Goal: Information Seeking & Learning: Learn about a topic

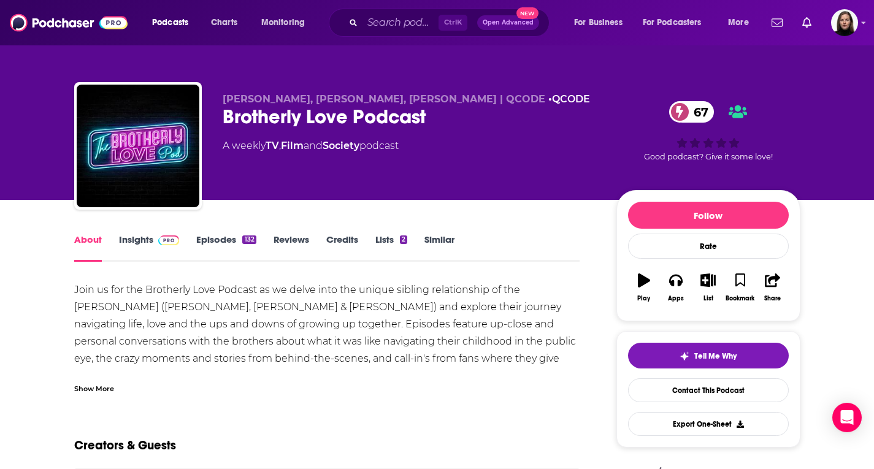
click at [147, 238] on link "Insights" at bounding box center [149, 248] width 61 height 28
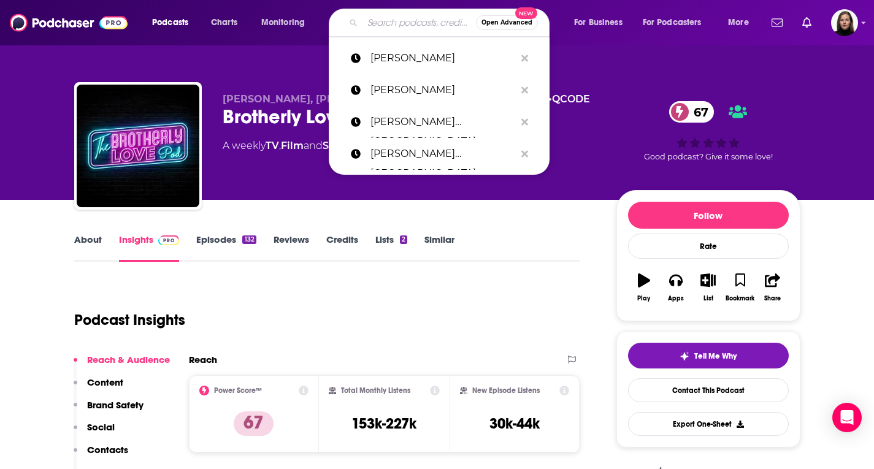
click at [392, 22] on input "Search podcasts, credits, & more..." at bounding box center [418, 23] width 113 height 20
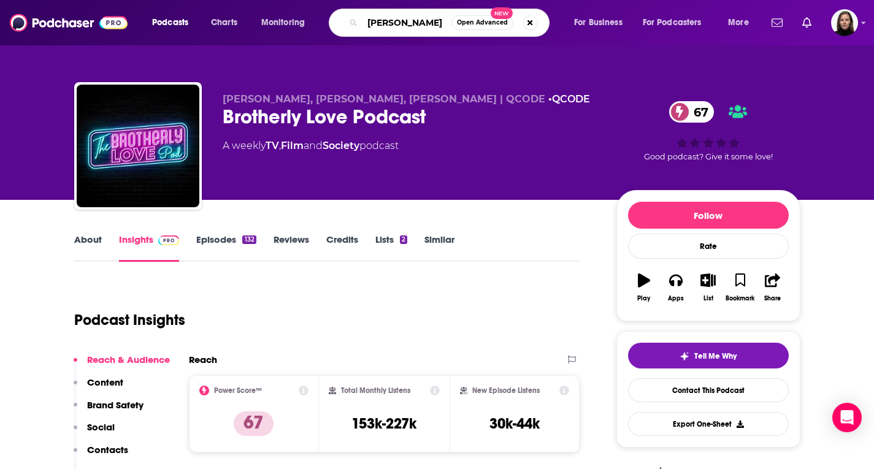
type input "doug bopst"
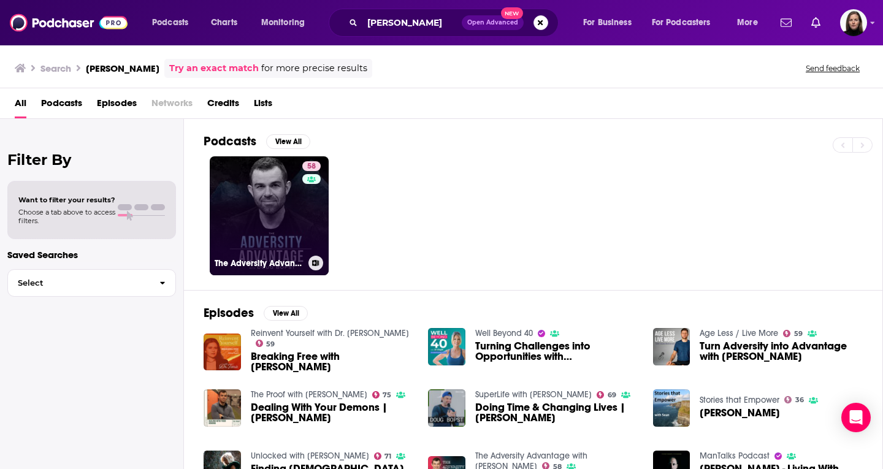
click at [286, 208] on link "58 The Adversity Advantage with Doug Bopst" at bounding box center [269, 215] width 119 height 119
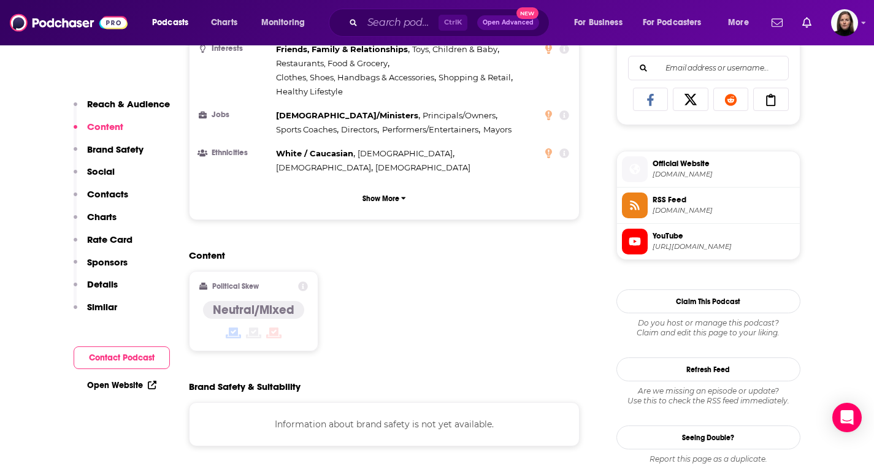
scroll to position [797, 0]
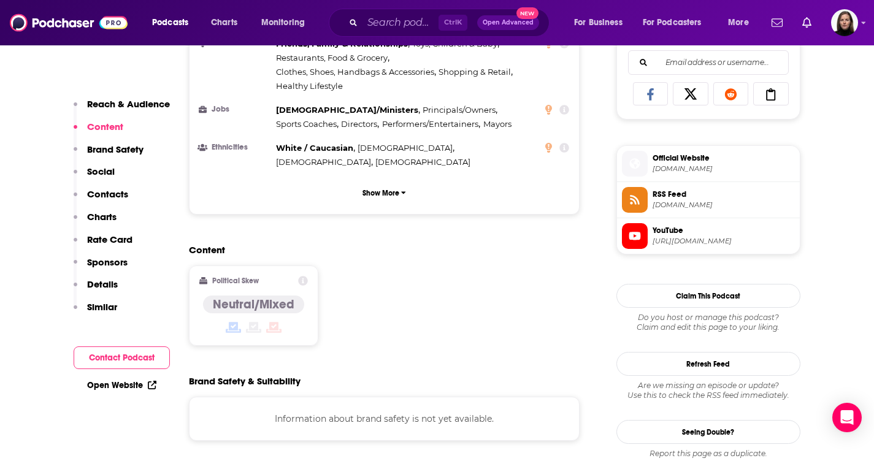
click at [697, 240] on span "https://www.youtube.com/@dougbopst1" at bounding box center [723, 241] width 142 height 9
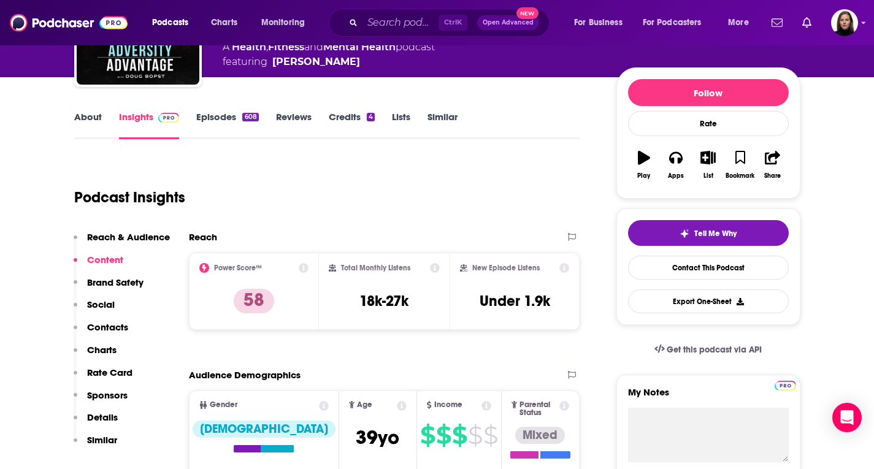
scroll to position [0, 0]
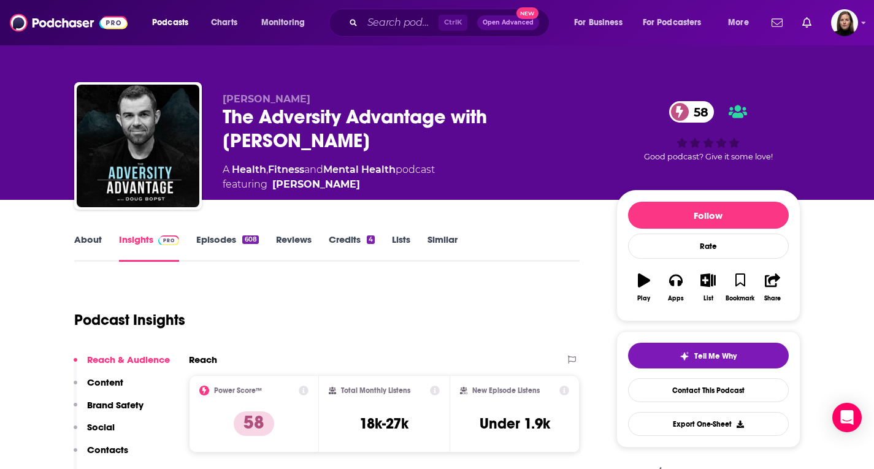
click at [440, 235] on link "Similar" at bounding box center [442, 248] width 30 height 28
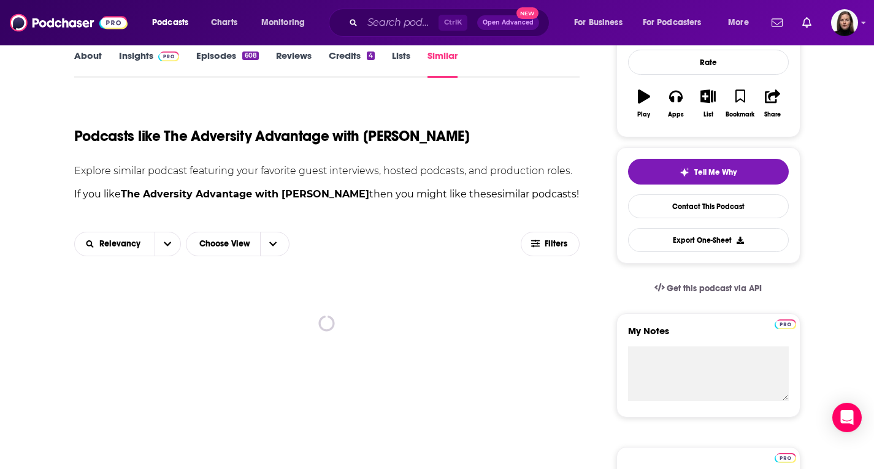
scroll to position [307, 0]
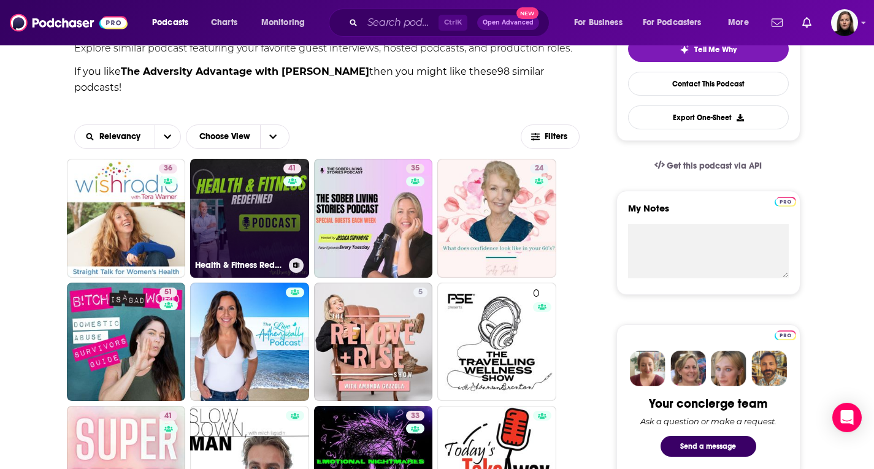
click at [253, 208] on link "41 Health & Fitness Redefined" at bounding box center [249, 218] width 119 height 119
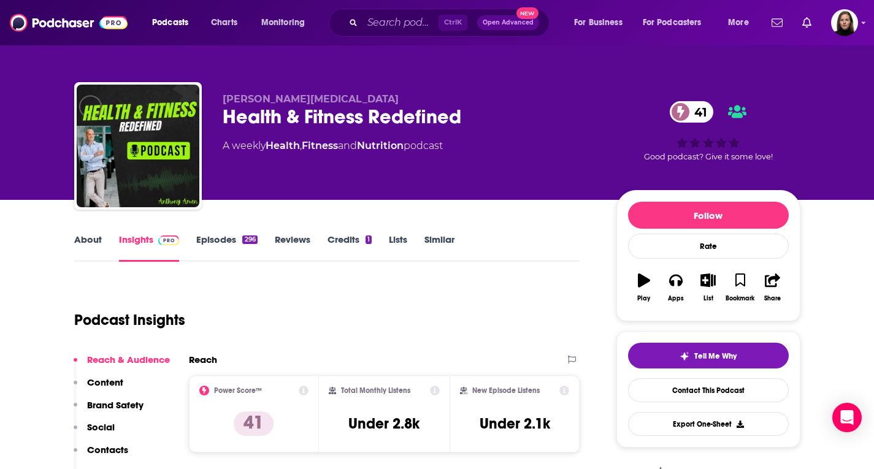
click at [89, 238] on link "About" at bounding box center [88, 248] width 28 height 28
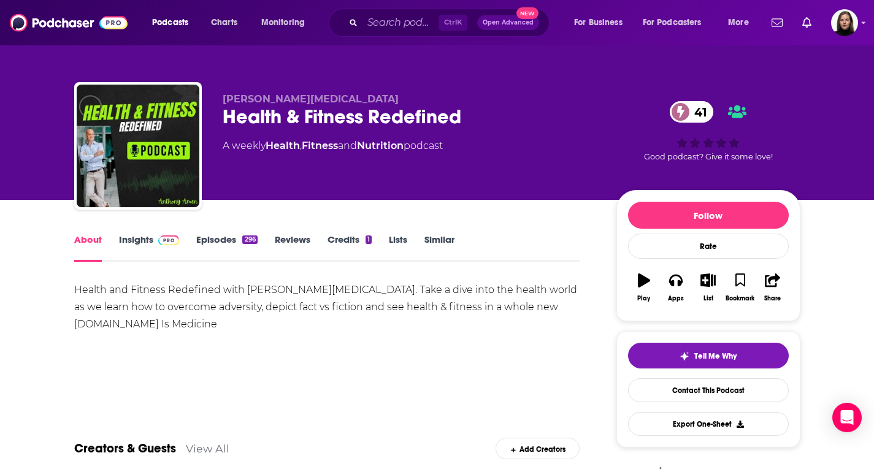
click at [156, 235] on span at bounding box center [166, 240] width 26 height 12
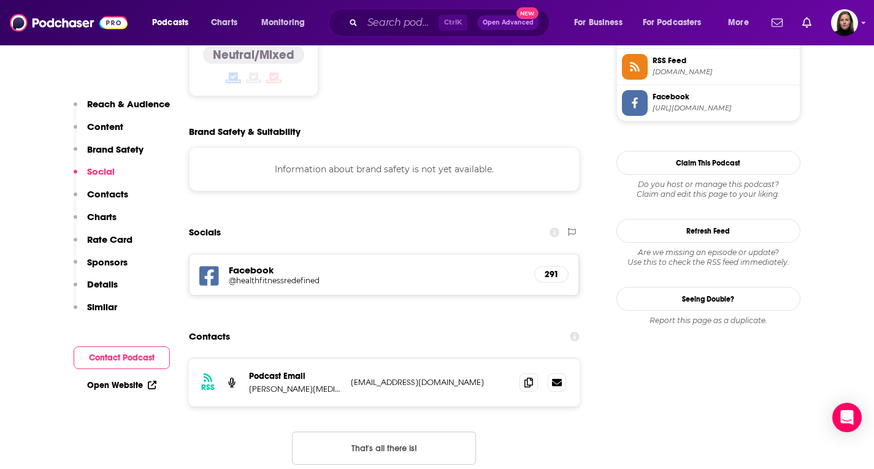
scroll to position [858, 0]
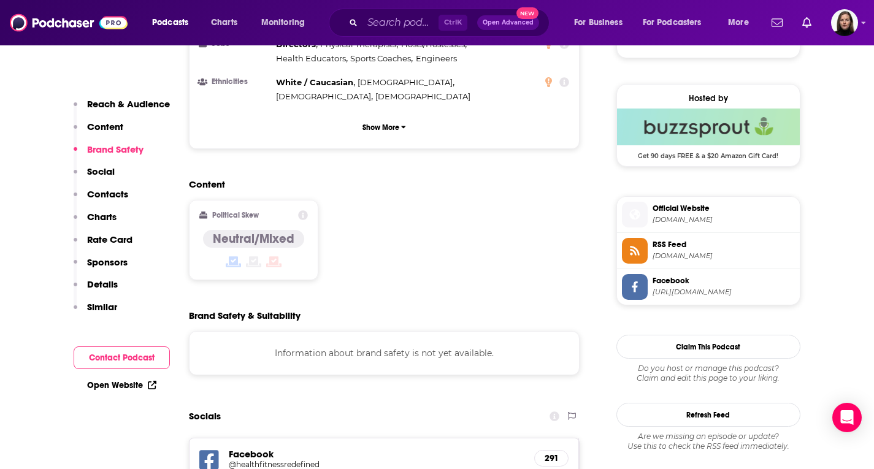
click at [709, 212] on span "Official Website" at bounding box center [723, 208] width 142 height 11
click at [689, 283] on span "Facebook" at bounding box center [723, 280] width 142 height 11
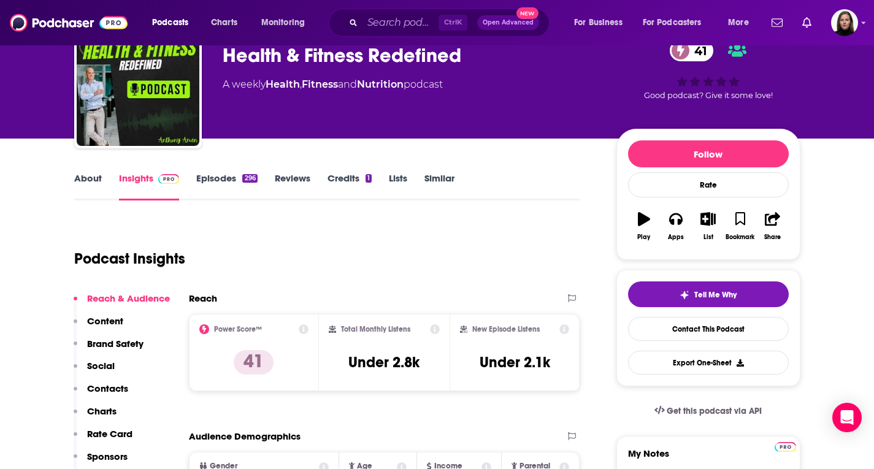
scroll to position [0, 0]
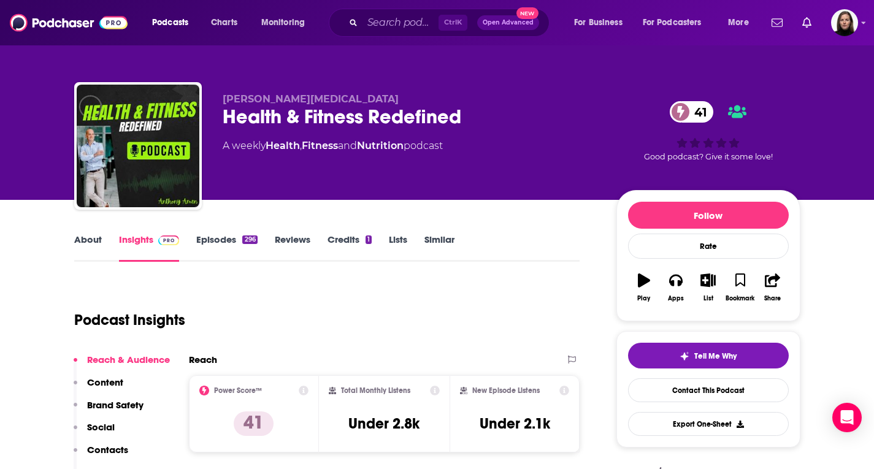
click at [90, 238] on link "About" at bounding box center [88, 248] width 28 height 28
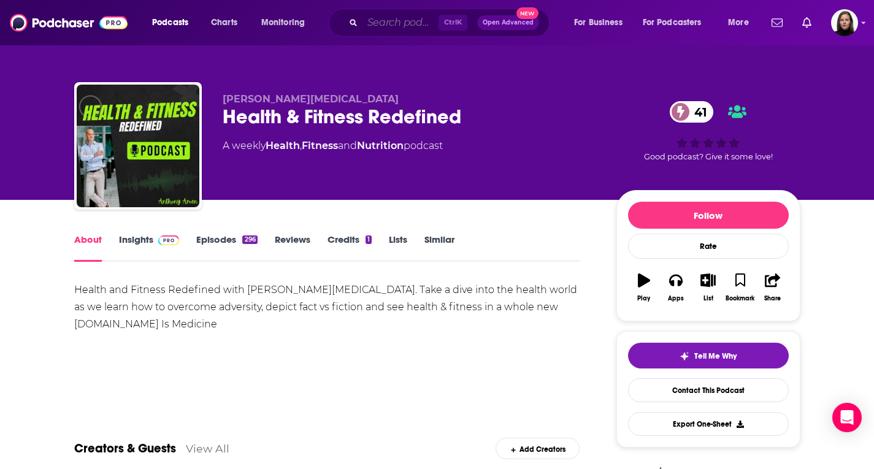
click at [390, 25] on input "Search podcasts, credits, & more..." at bounding box center [400, 23] width 76 height 20
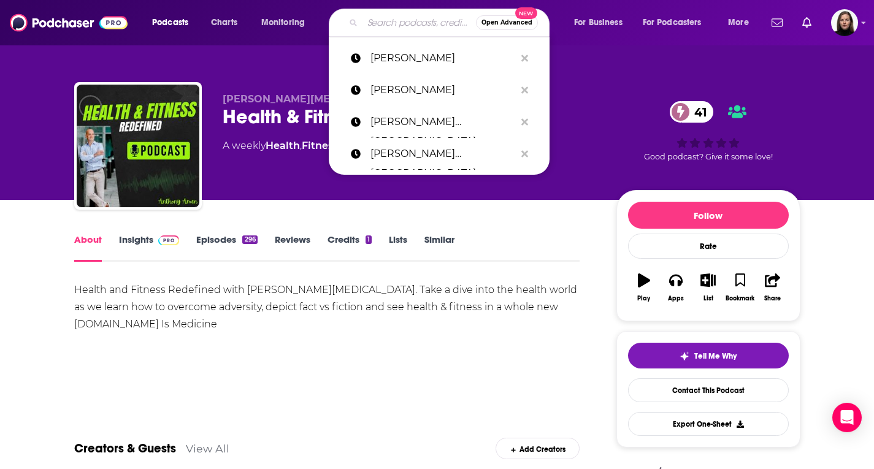
click at [425, 17] on input "Search podcasts, credits, & more..." at bounding box center [418, 23] width 113 height 20
paste input "Life After Mold"
type input "Life After Mold"
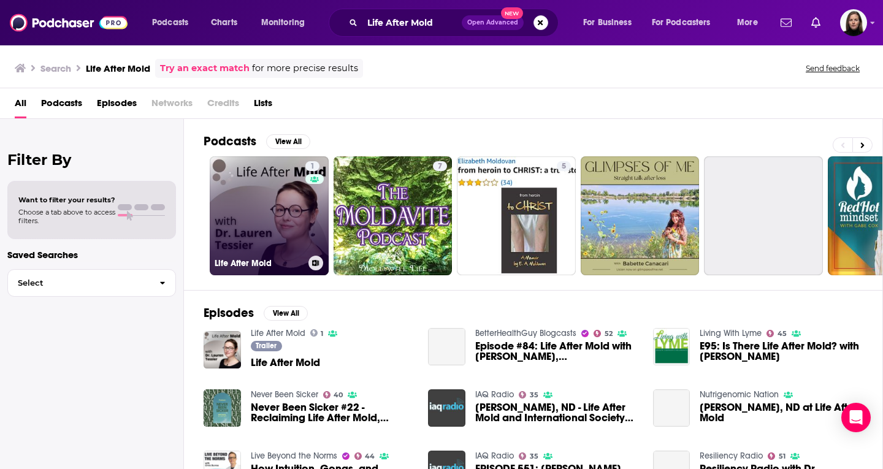
click at [290, 209] on link "1 Life After Mold" at bounding box center [269, 215] width 119 height 119
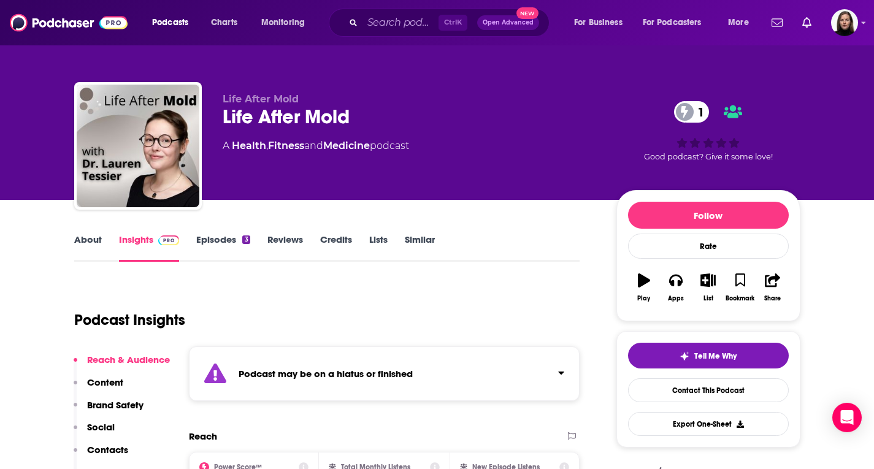
click at [92, 236] on link "About" at bounding box center [88, 248] width 28 height 28
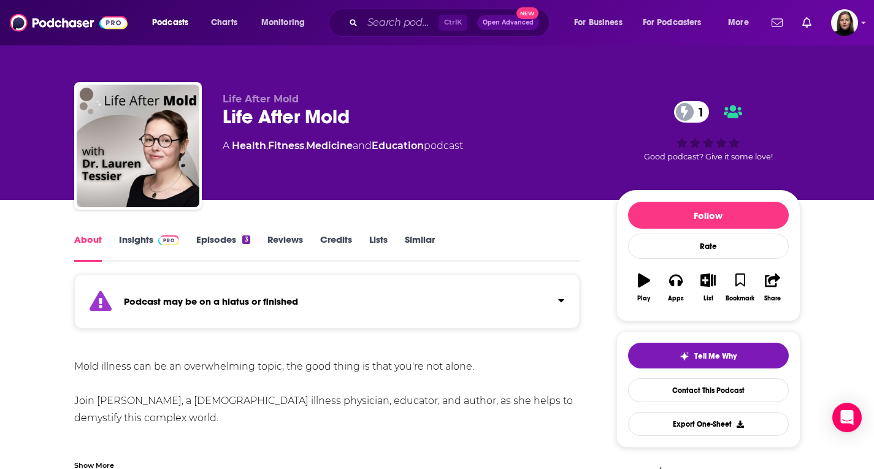
click at [419, 240] on link "Similar" at bounding box center [420, 248] width 30 height 28
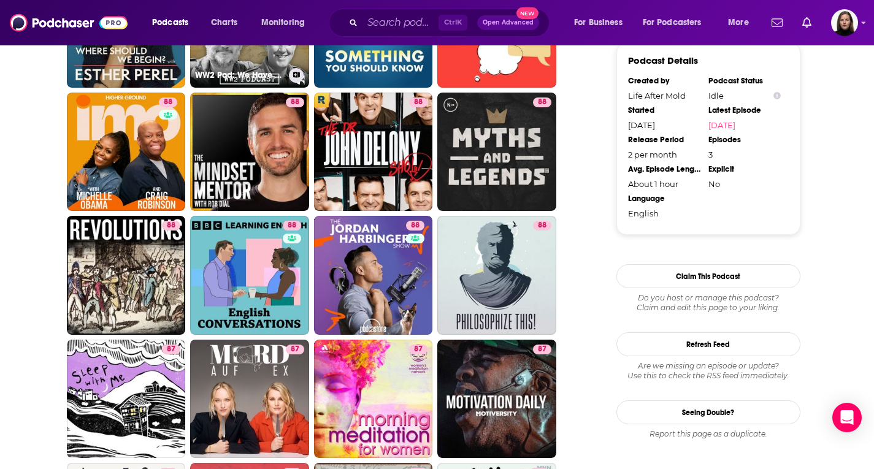
scroll to position [1226, 0]
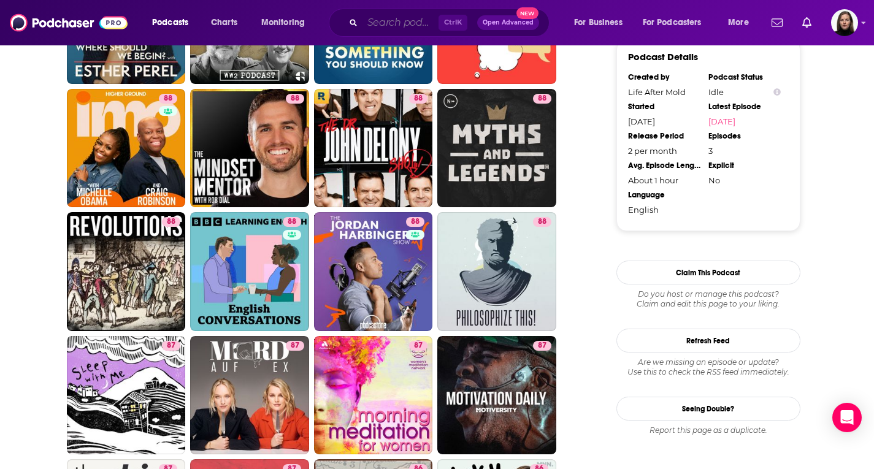
click at [384, 21] on input "Search podcasts, credits, & more..." at bounding box center [400, 23] width 76 height 20
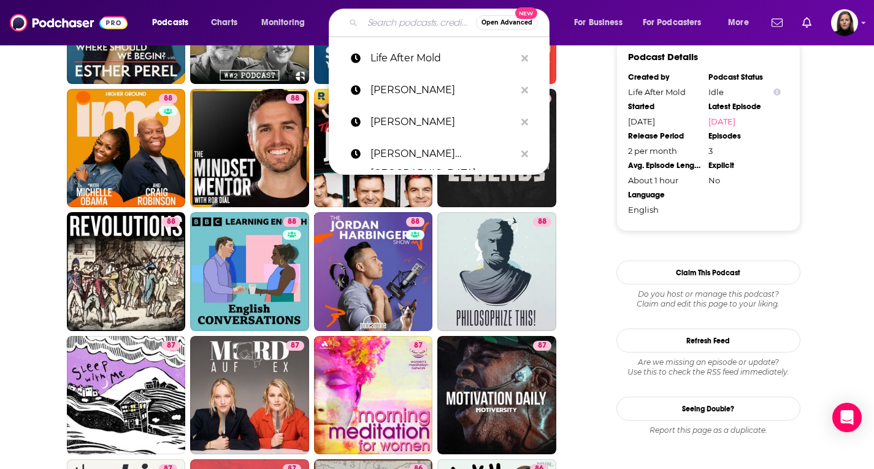
paste input "he Mold/Gut/Brain Connection"
type input "he Mold/Gut/Brain Connection"
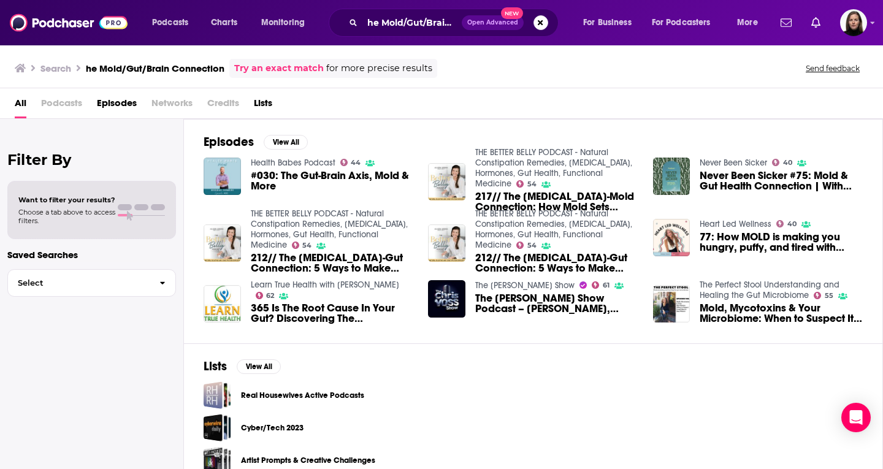
click at [749, 160] on link "Never Been Sicker" at bounding box center [733, 163] width 67 height 10
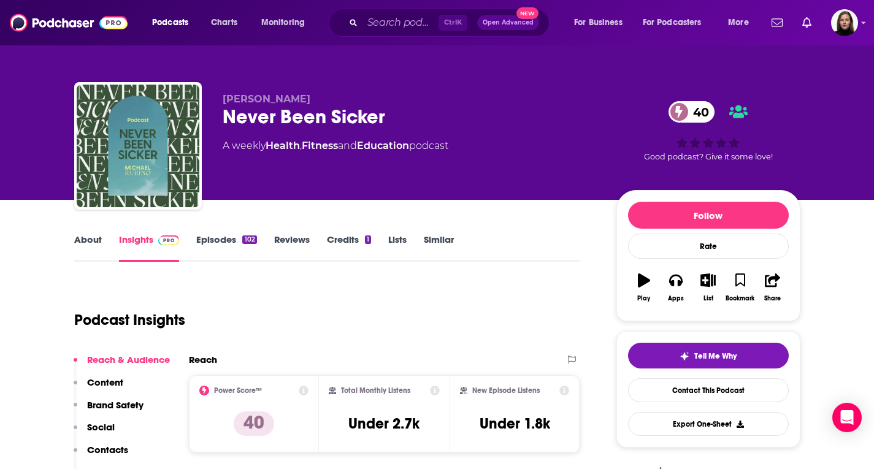
click at [92, 235] on link "About" at bounding box center [88, 248] width 28 height 28
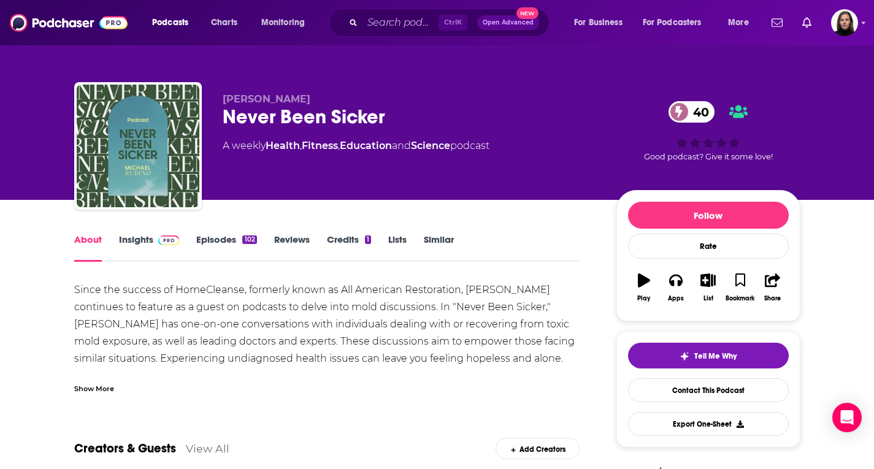
click at [129, 243] on link "Insights" at bounding box center [149, 248] width 61 height 28
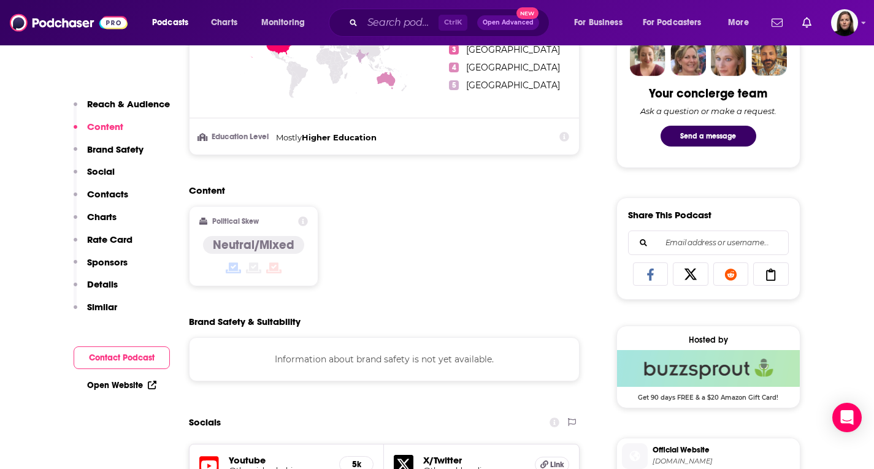
scroll to position [858, 0]
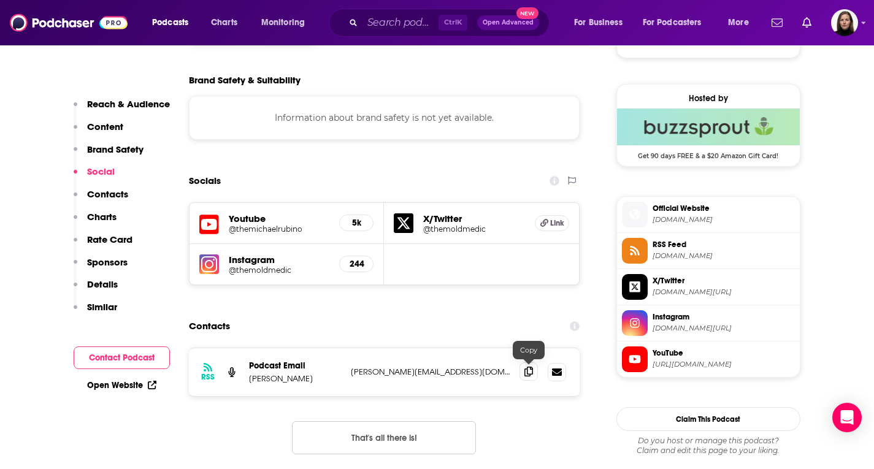
click at [528, 371] on icon at bounding box center [528, 372] width 9 height 10
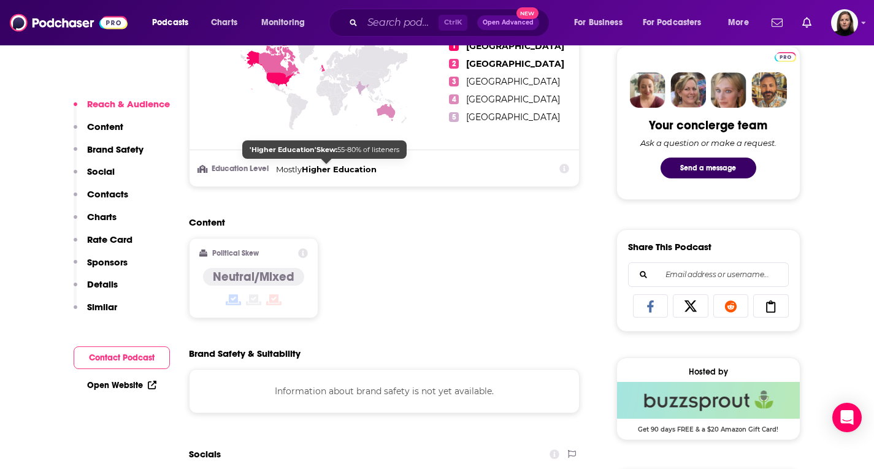
scroll to position [920, 0]
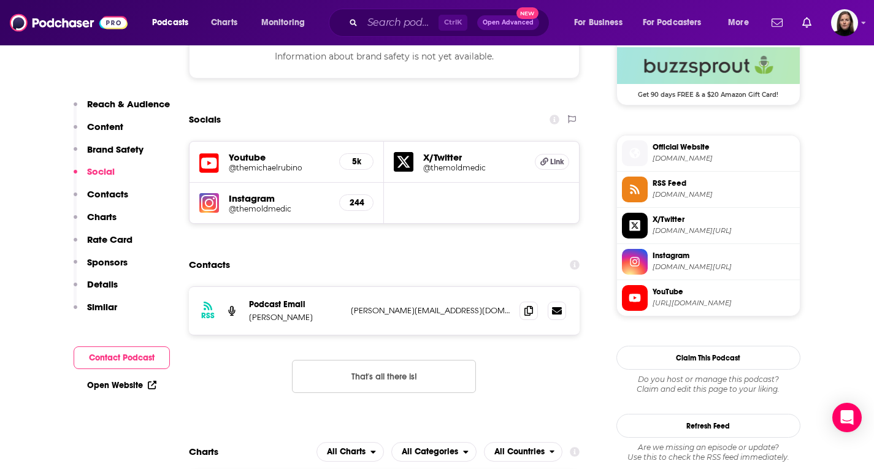
click at [695, 151] on span "Official Website" at bounding box center [723, 147] width 142 height 11
click at [673, 257] on span "Instagram" at bounding box center [723, 255] width 142 height 11
click at [706, 299] on span "https://www.youtube.com/@themichaelrubino" at bounding box center [723, 303] width 142 height 9
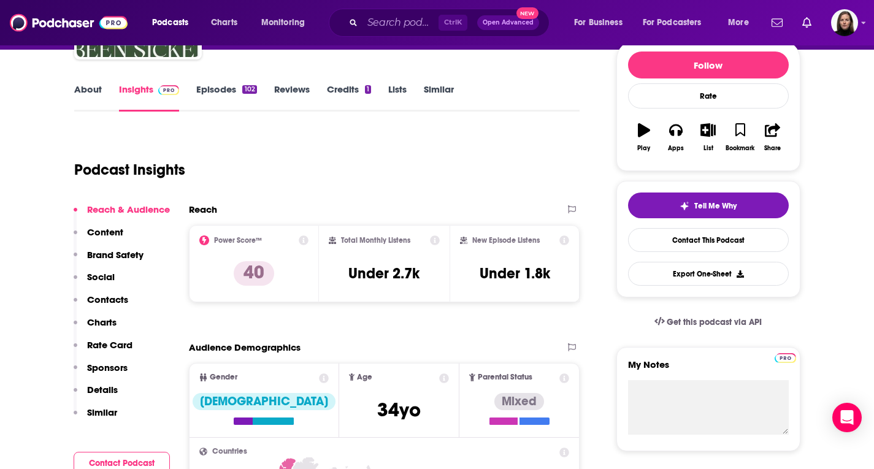
scroll to position [123, 0]
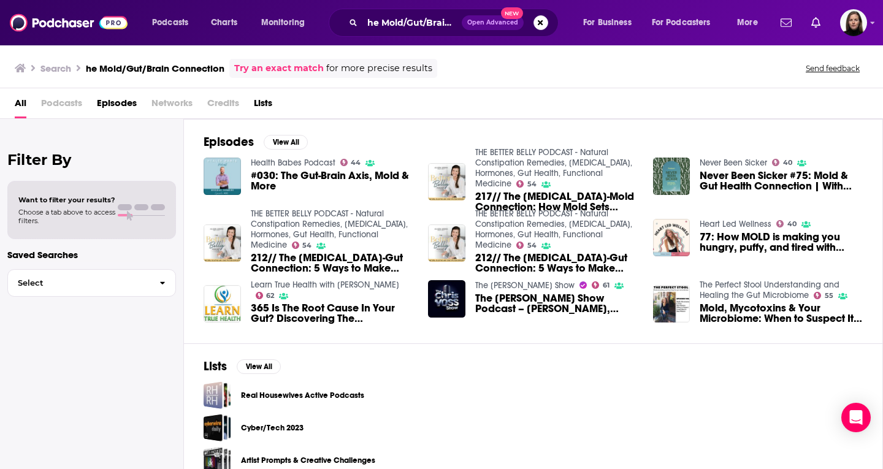
click at [562, 305] on span "The Chris Voss Show Podcast – Dr. Kyle Daigle, Expert in Neurological Rehabilit…" at bounding box center [556, 303] width 163 height 21
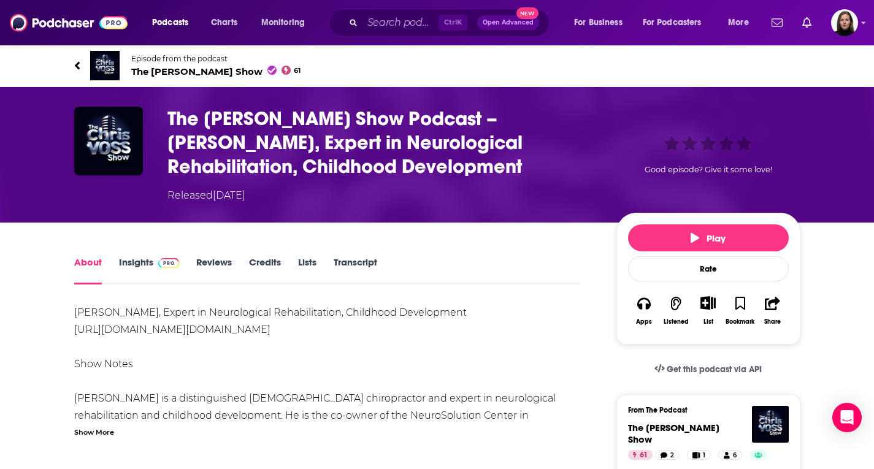
click at [136, 259] on link "Insights" at bounding box center [149, 270] width 61 height 28
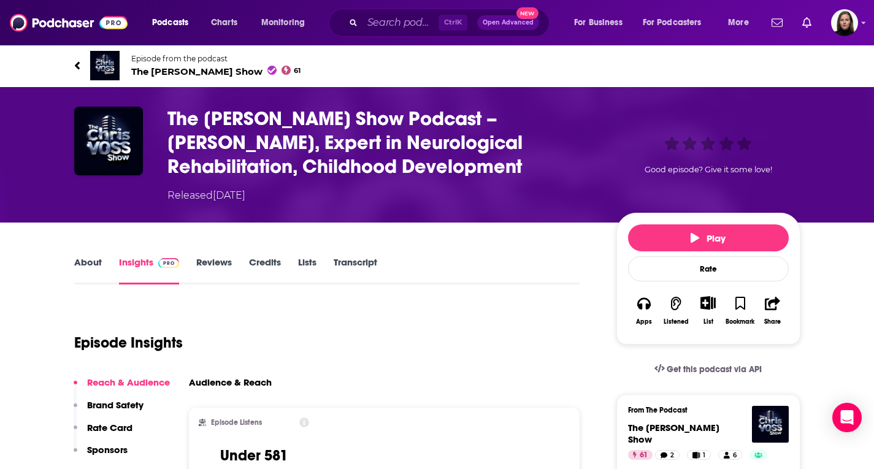
click at [178, 75] on span "The Chris Voss Show 61" at bounding box center [216, 72] width 170 height 12
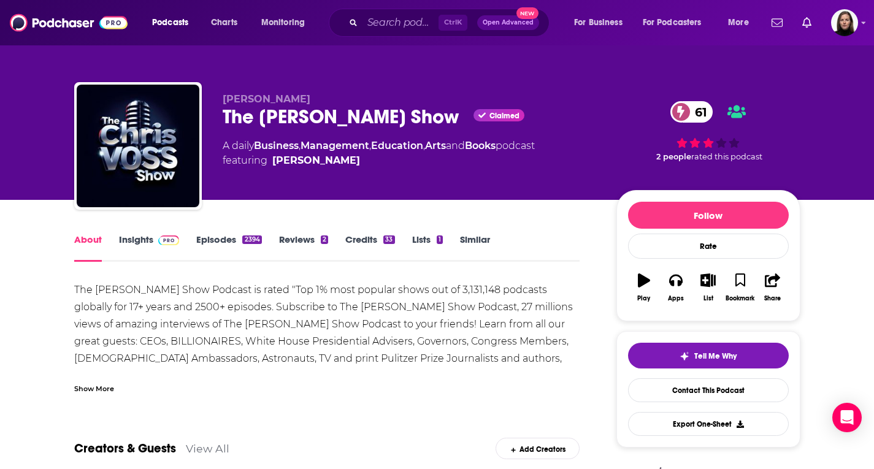
click at [155, 239] on span at bounding box center [166, 240] width 26 height 12
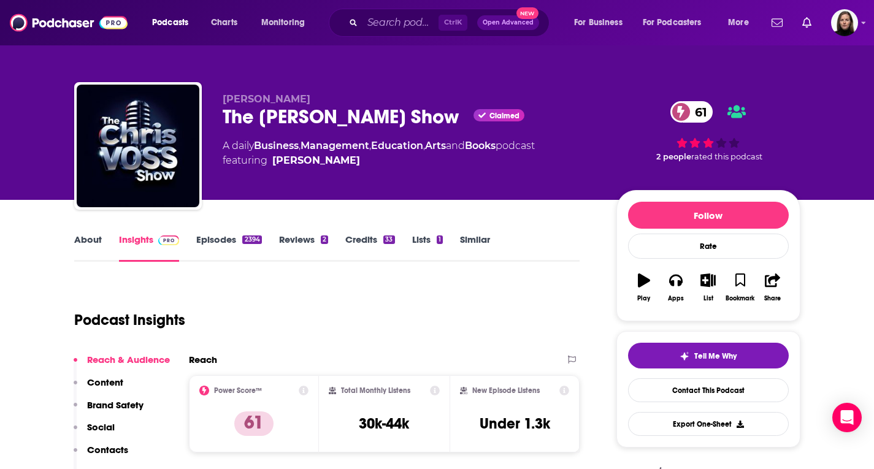
click at [85, 240] on link "About" at bounding box center [88, 248] width 28 height 28
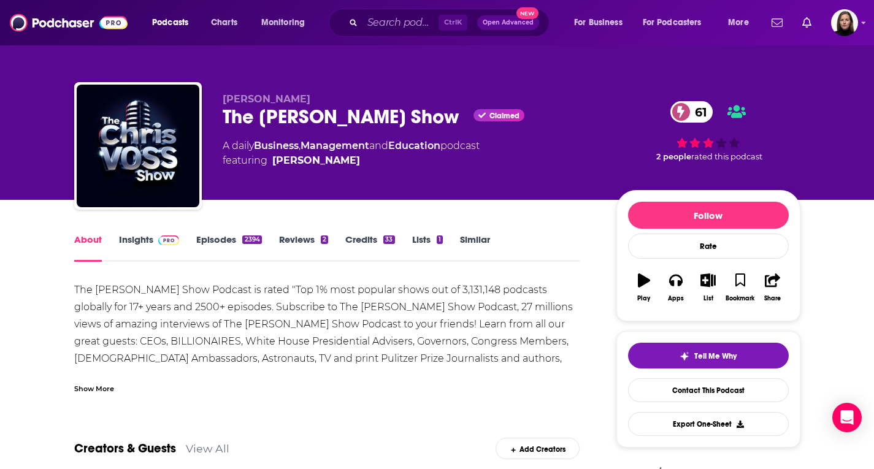
click at [223, 243] on link "Episodes 2394" at bounding box center [228, 248] width 65 height 28
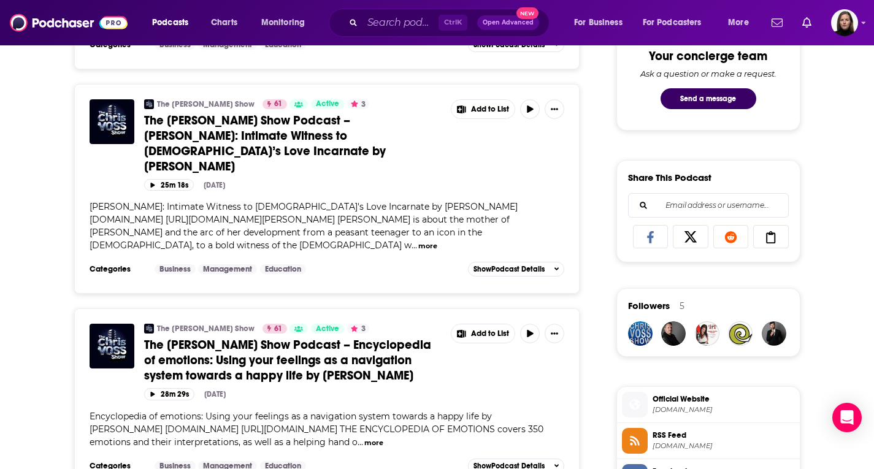
scroll to position [674, 0]
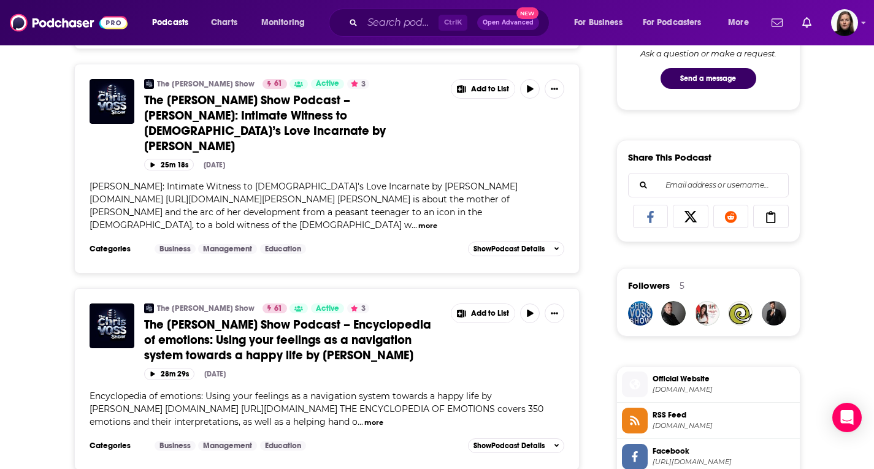
click at [675, 379] on span "Official Website" at bounding box center [723, 378] width 142 height 11
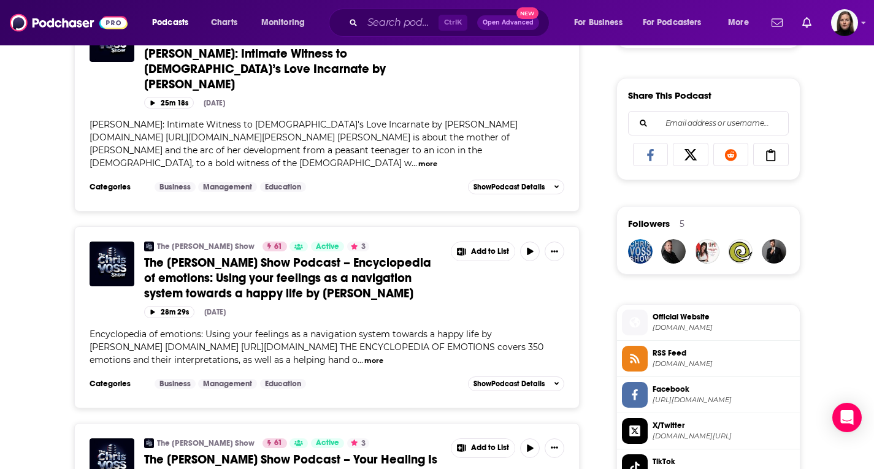
scroll to position [981, 0]
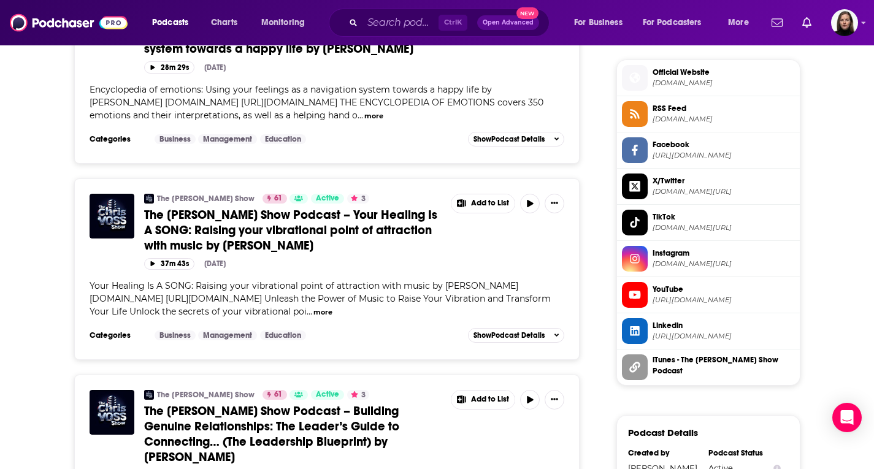
click at [665, 252] on span "Instagram" at bounding box center [723, 253] width 142 height 11
click at [695, 292] on span "YouTube" at bounding box center [723, 289] width 142 height 11
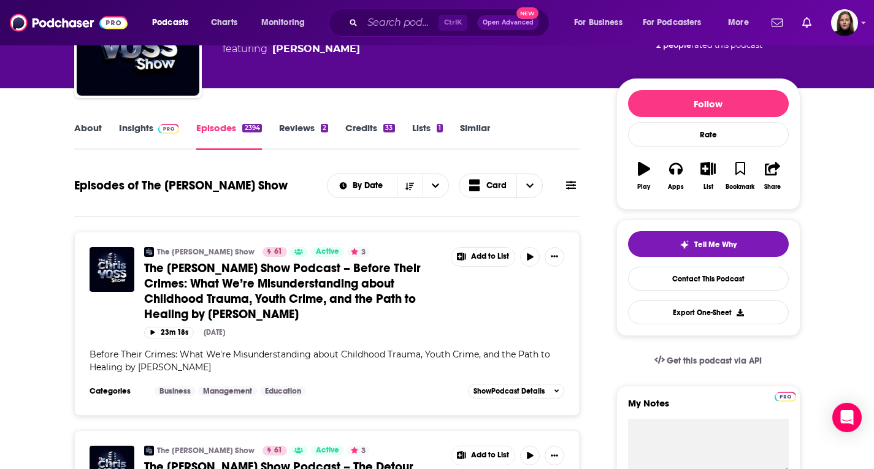
scroll to position [0, 0]
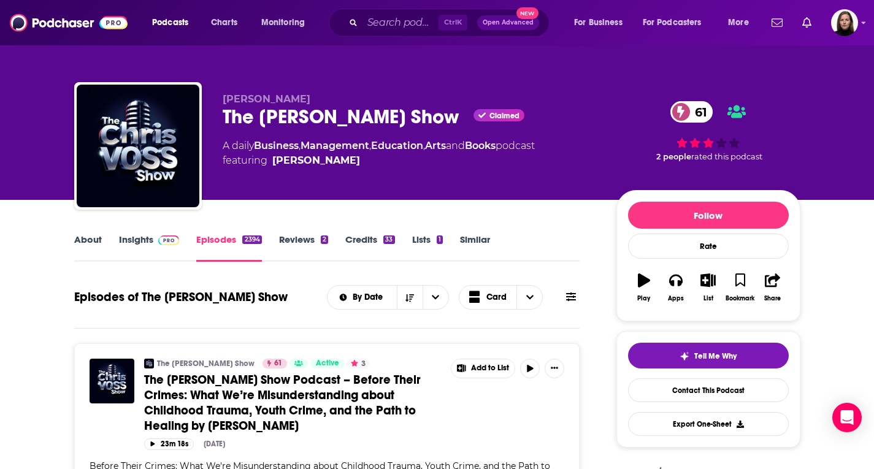
click at [149, 240] on link "Insights" at bounding box center [149, 248] width 61 height 28
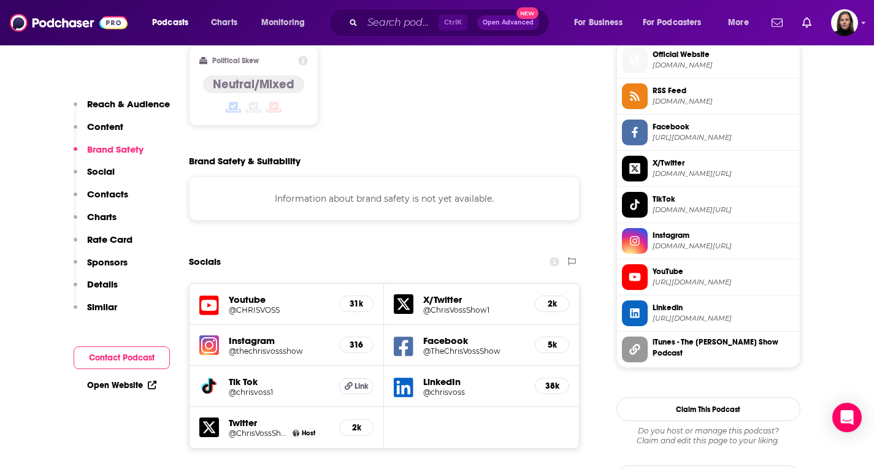
scroll to position [1226, 0]
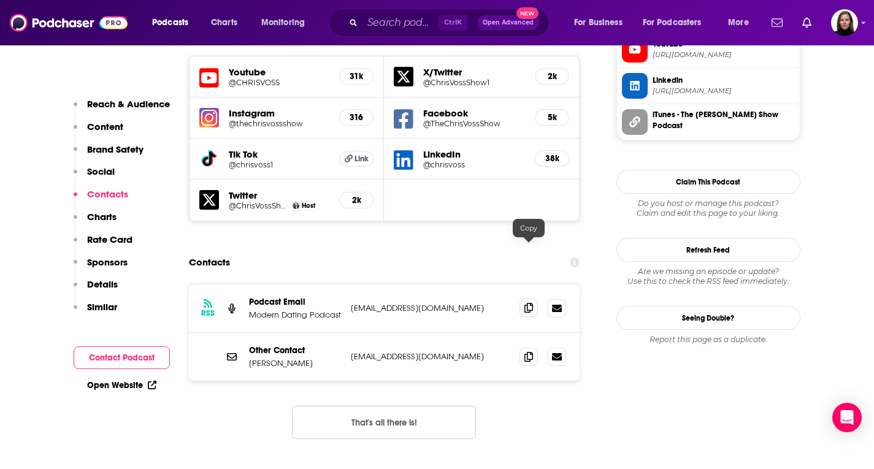
click at [530, 303] on icon at bounding box center [528, 308] width 9 height 10
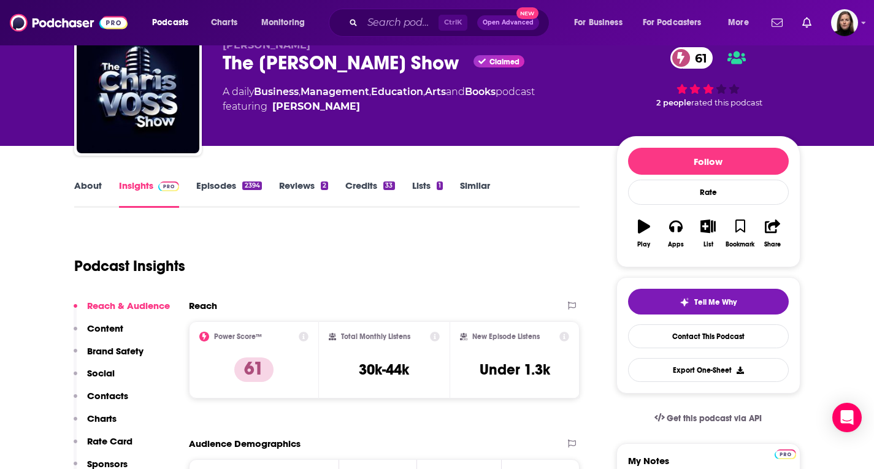
scroll to position [0, 0]
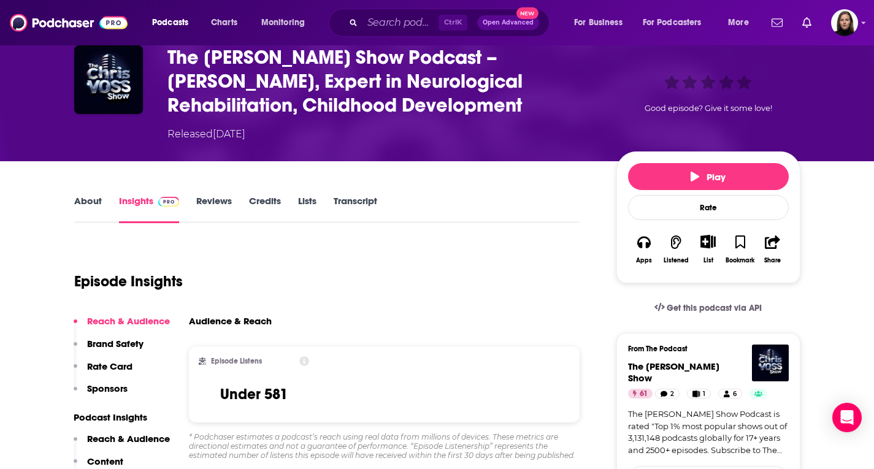
scroll to position [184, 0]
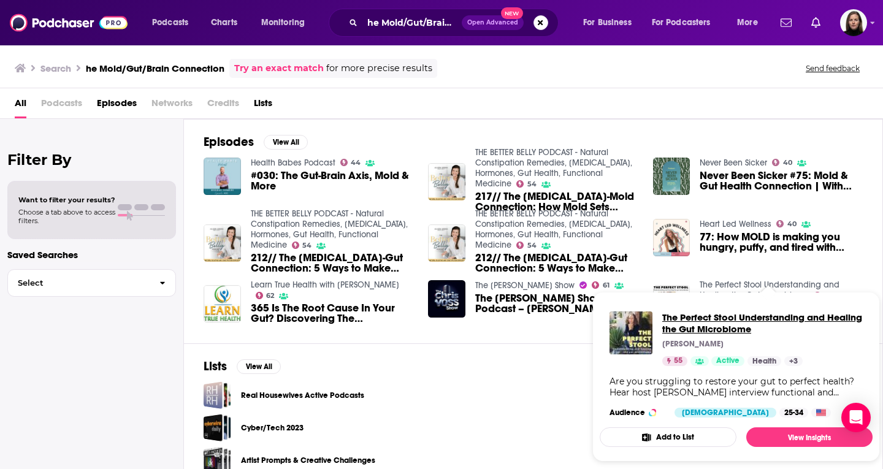
click at [742, 324] on span "The Perfect Stool Understanding and Healing the Gut Microbiome" at bounding box center [762, 322] width 200 height 23
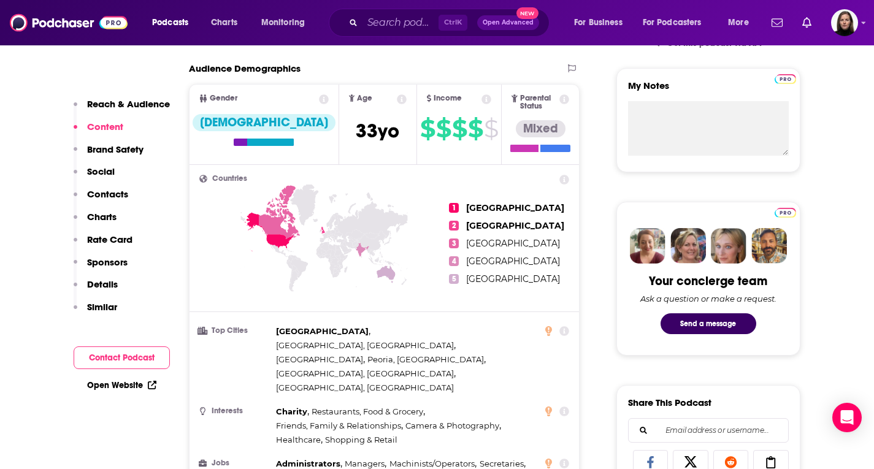
scroll to position [61, 0]
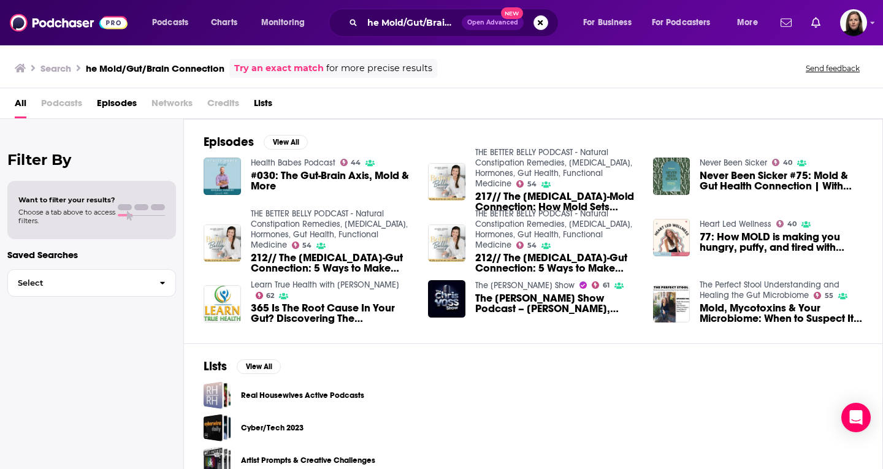
click at [734, 309] on span "Mold, Mycotoxins & Your Microbiome: When to Suspect It and How to Deal with It" at bounding box center [781, 313] width 163 height 21
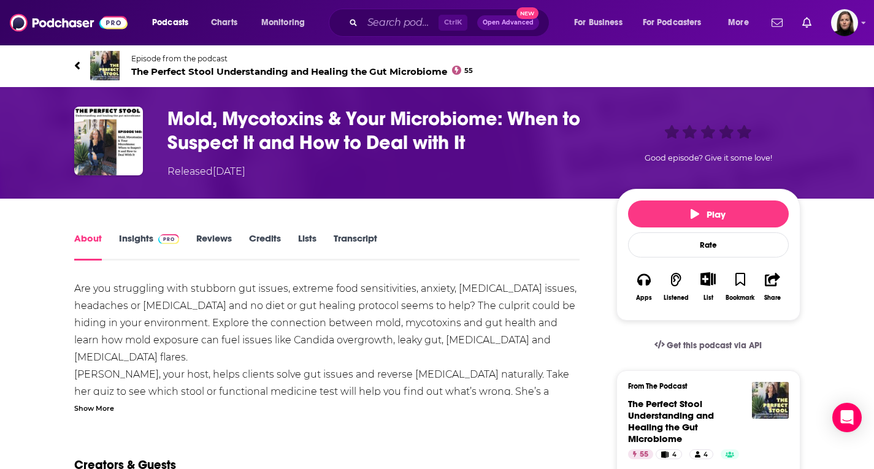
click at [141, 239] on link "Insights" at bounding box center [149, 246] width 61 height 28
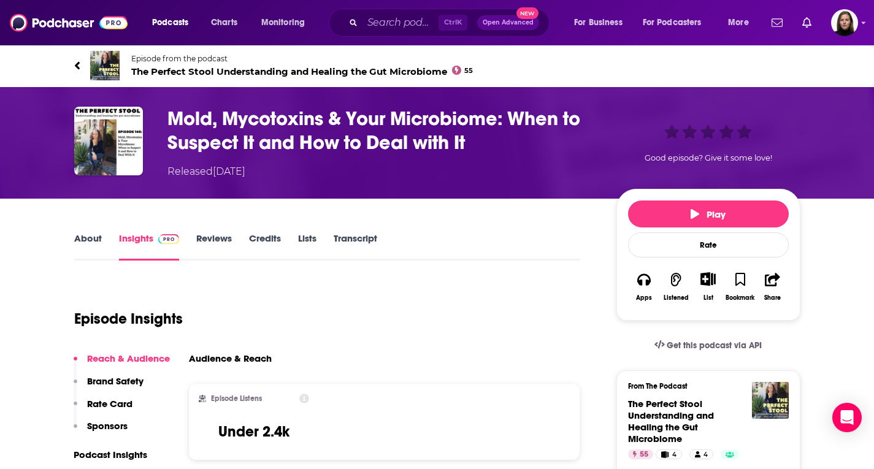
click at [86, 240] on link "About" at bounding box center [88, 246] width 28 height 28
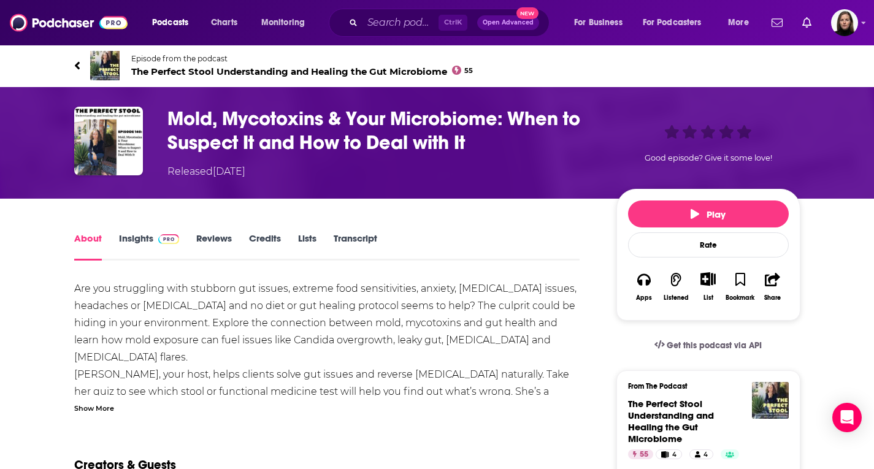
click at [124, 63] on link "Episode from the podcast The Perfect Stool Understanding and Healing the Gut Mi…" at bounding box center [437, 65] width 726 height 29
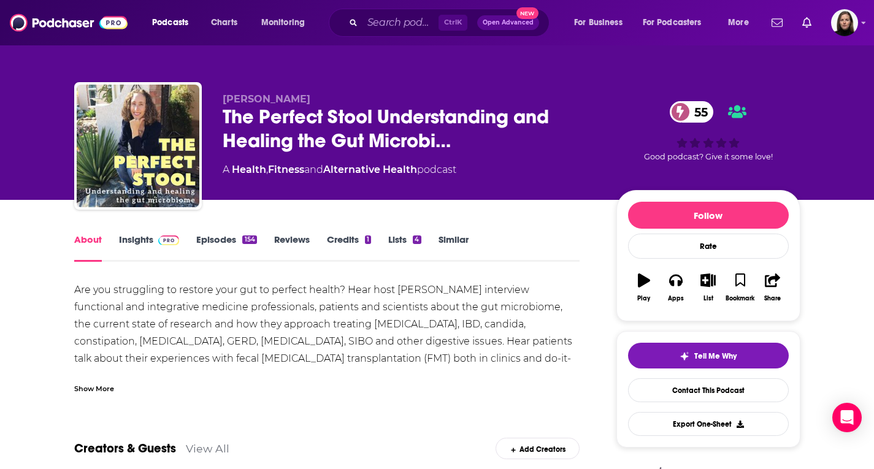
click at [150, 238] on link "Insights" at bounding box center [149, 248] width 61 height 28
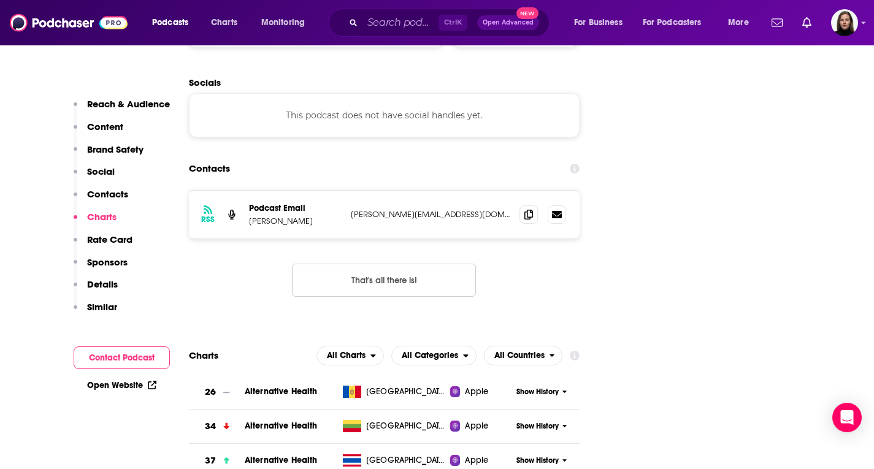
scroll to position [1288, 0]
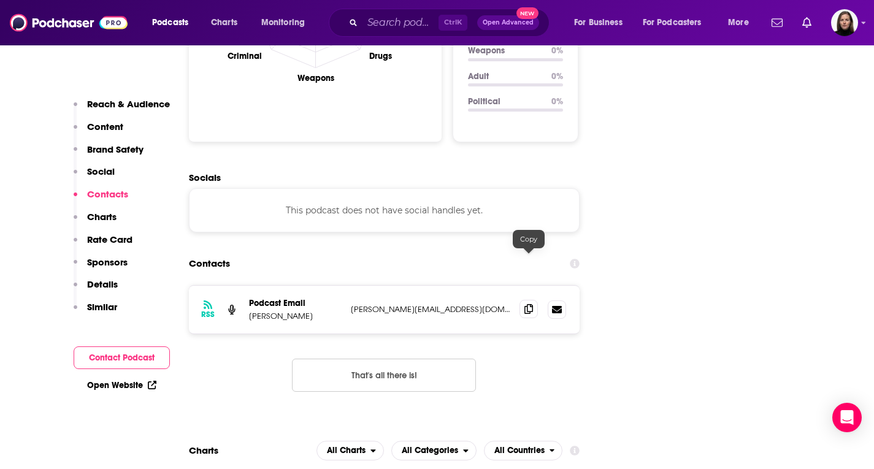
drag, startPoint x: 533, startPoint y: 261, endPoint x: 605, endPoint y: 378, distance: 137.3
click at [532, 305] on icon at bounding box center [528, 310] width 9 height 10
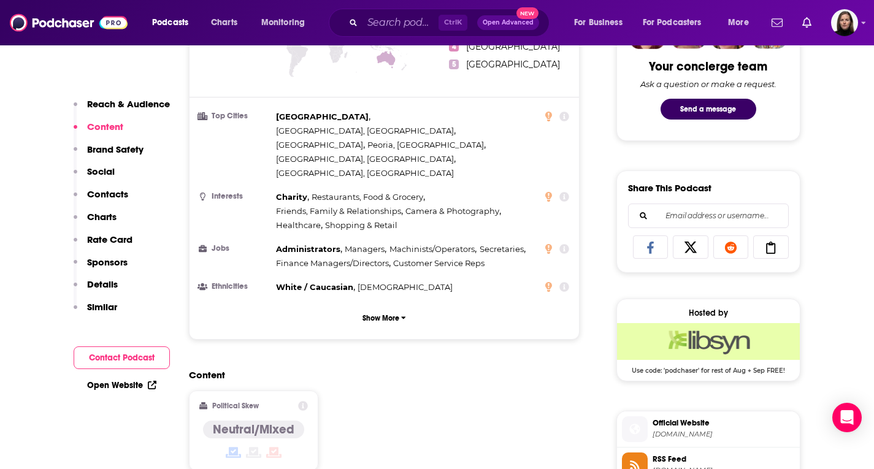
scroll to position [736, 0]
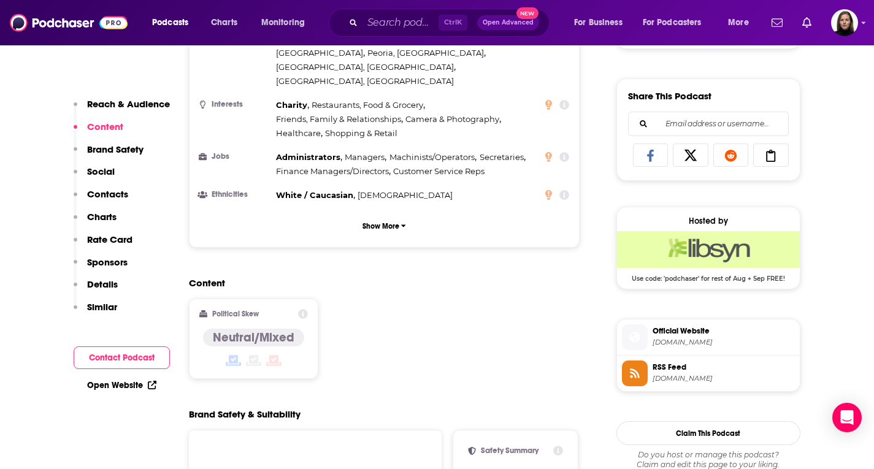
click at [676, 345] on span "highdeserthealthcoaching.com" at bounding box center [723, 342] width 142 height 9
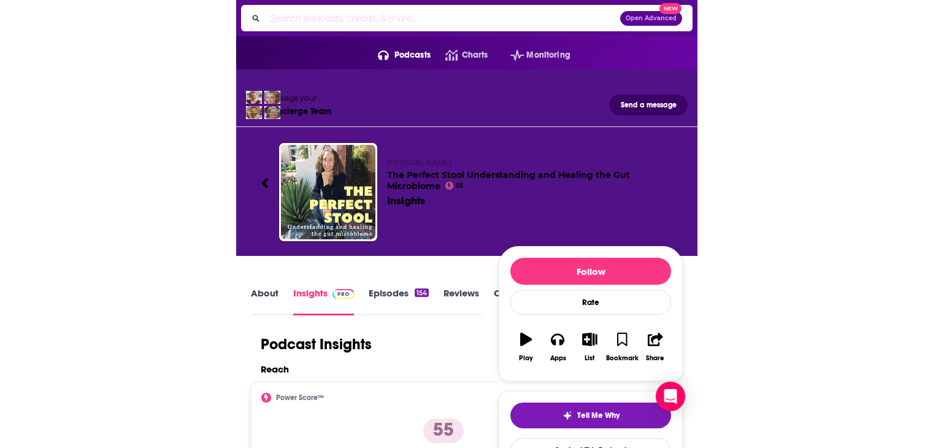
scroll to position [0, 0]
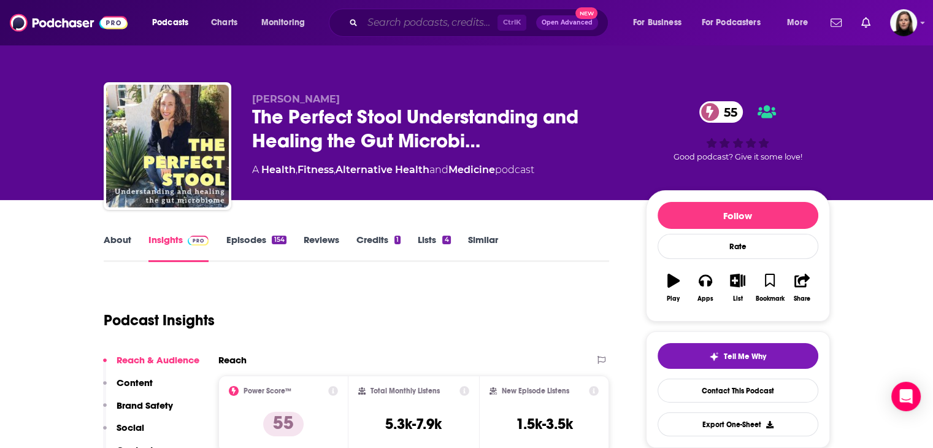
click at [375, 31] on input "Search podcasts, credits, & more..." at bounding box center [429, 23] width 135 height 20
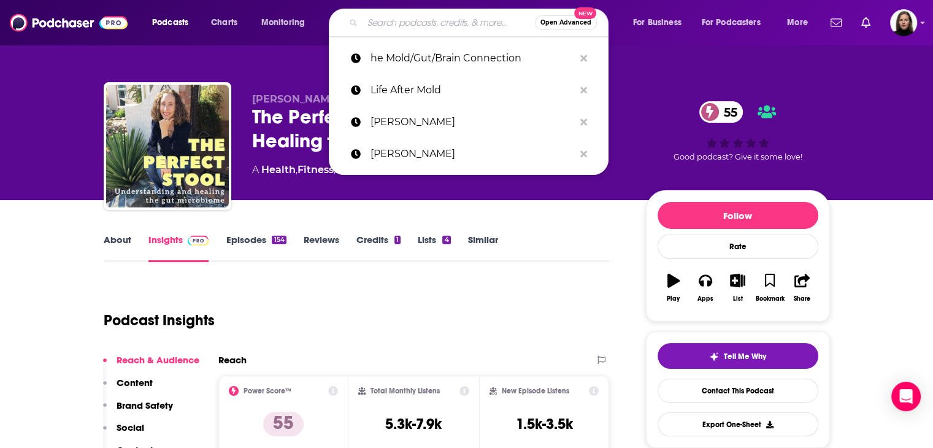
paste input "Dr. Neil Nathan"
type input "Dr. Neil Nathan"
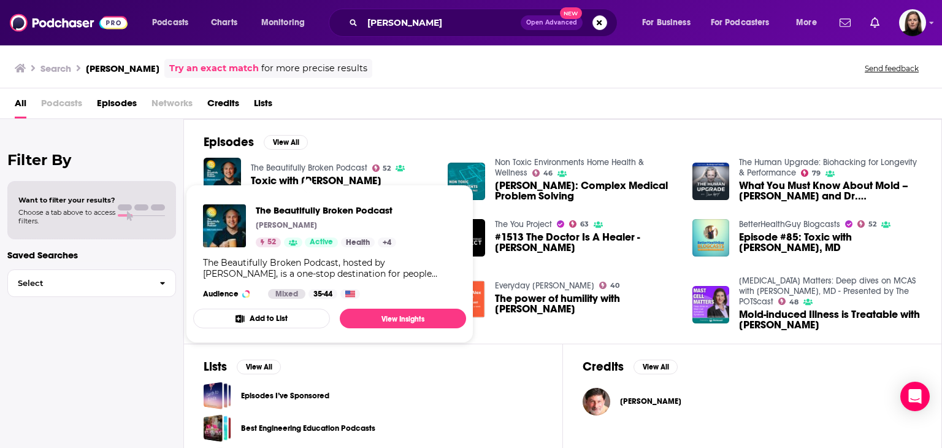
click at [288, 169] on link "The Beautifully Broken Podcast" at bounding box center [309, 167] width 116 height 10
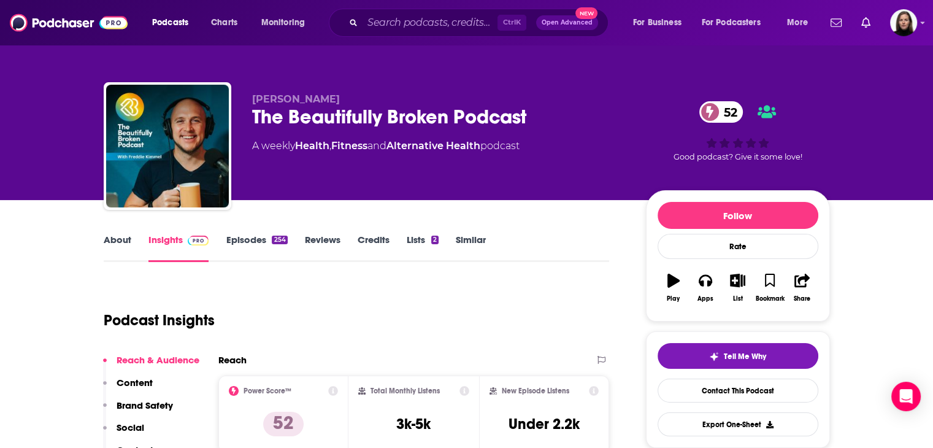
click at [122, 244] on link "About" at bounding box center [118, 248] width 28 height 28
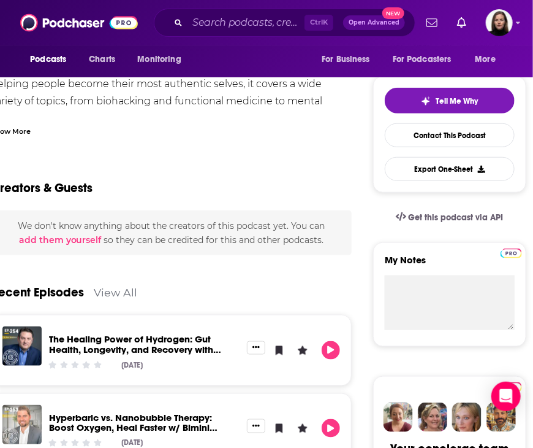
scroll to position [0, 31]
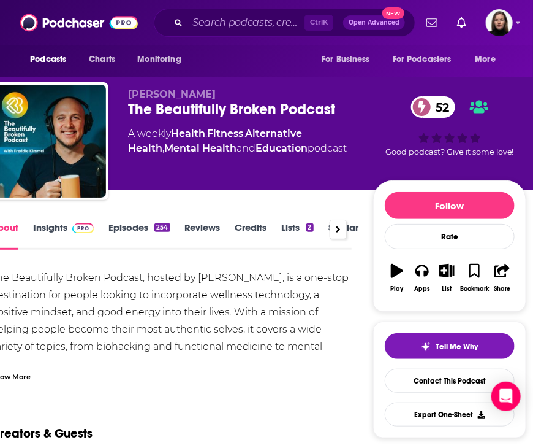
click at [67, 233] on span at bounding box center [80, 227] width 26 height 12
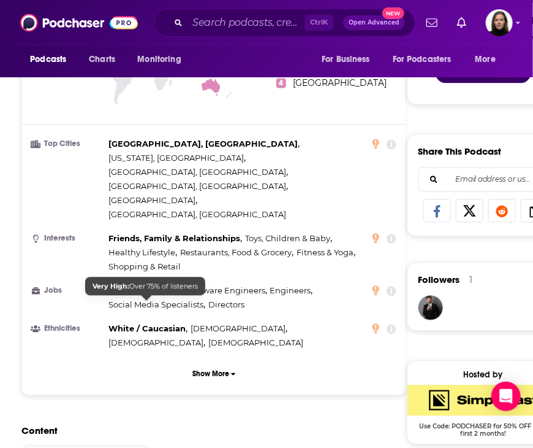
scroll to position [1042, 0]
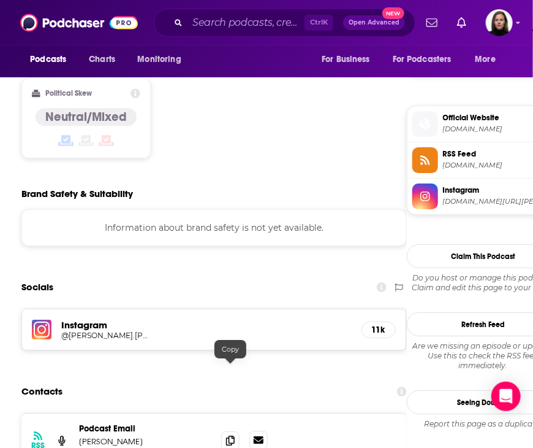
drag, startPoint x: 235, startPoint y: 372, endPoint x: 259, endPoint y: 370, distance: 24.6
click at [235, 431] on span at bounding box center [230, 440] width 18 height 18
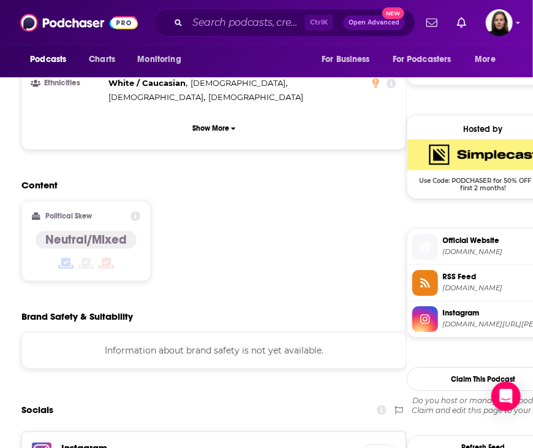
scroll to position [1104, 0]
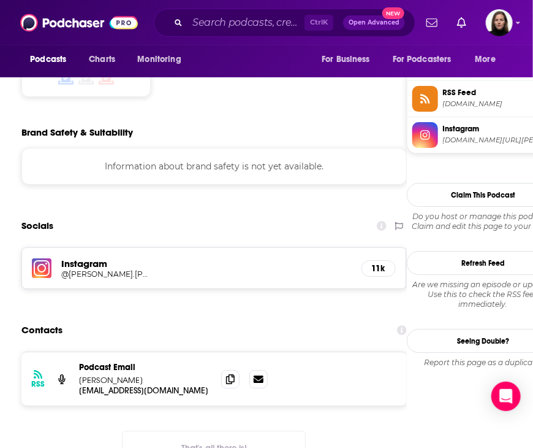
click at [105, 269] on h5 "@freddie.kimmel" at bounding box center [105, 273] width 88 height 9
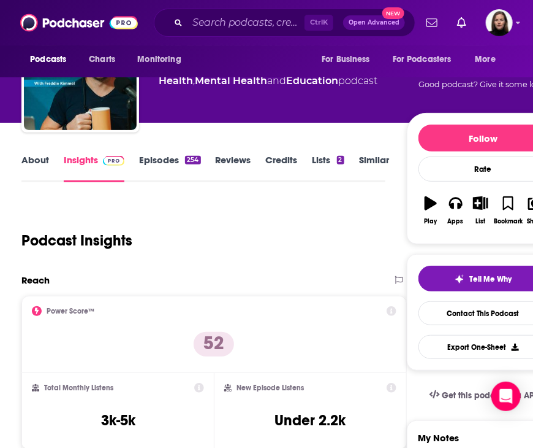
scroll to position [123, 0]
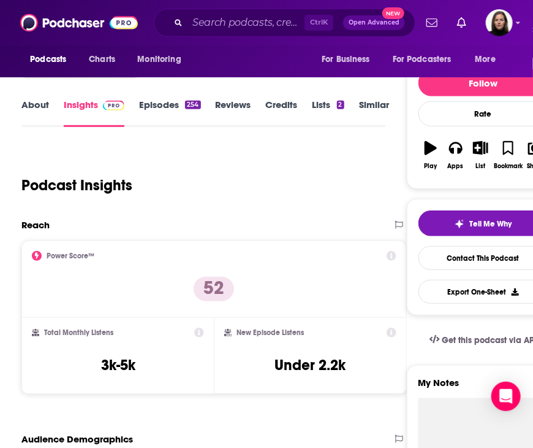
click at [39, 101] on link "About" at bounding box center [35, 113] width 28 height 28
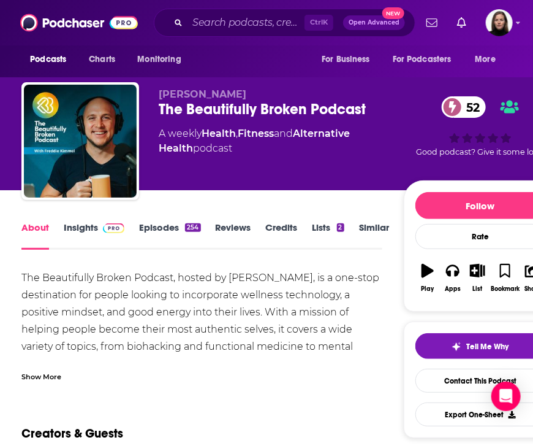
click at [100, 231] on span at bounding box center [111, 227] width 26 height 12
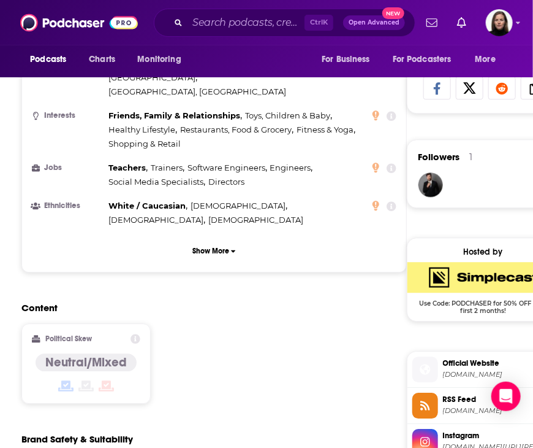
scroll to position [858, 0]
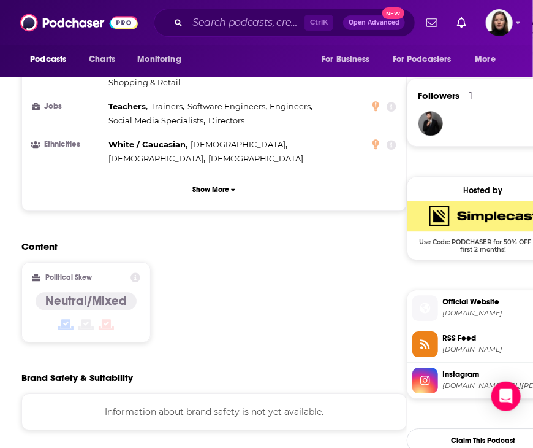
click at [464, 314] on span "the-beautifully-broken-podcast.simplecast.com" at bounding box center [499, 312] width 112 height 9
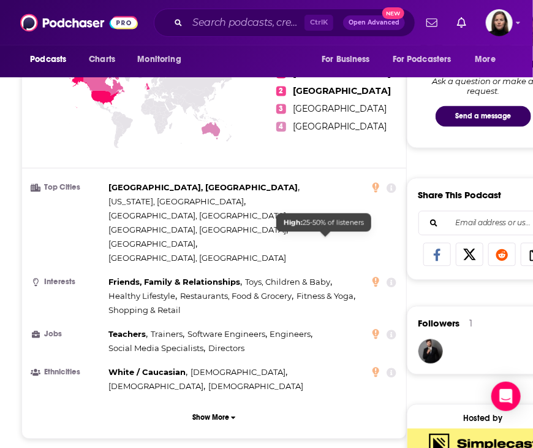
scroll to position [613, 0]
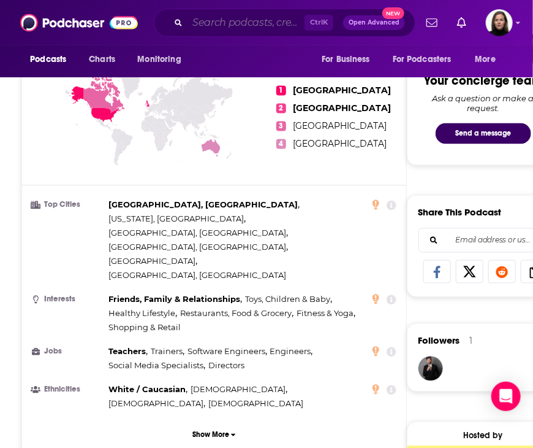
click at [212, 19] on input "Search podcasts, credits, & more..." at bounding box center [246, 23] width 117 height 20
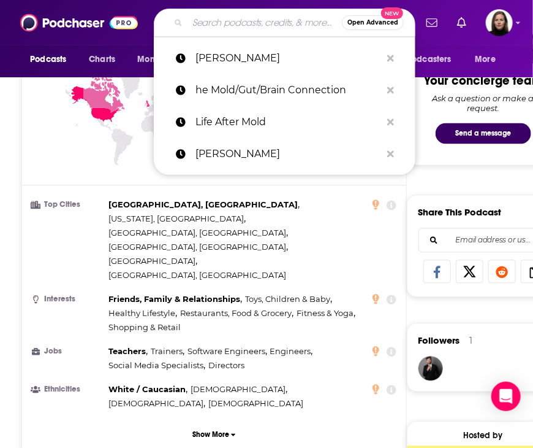
paste input "Is Mold Making You Sick?"
type input "Is Mold Making You Sick?"
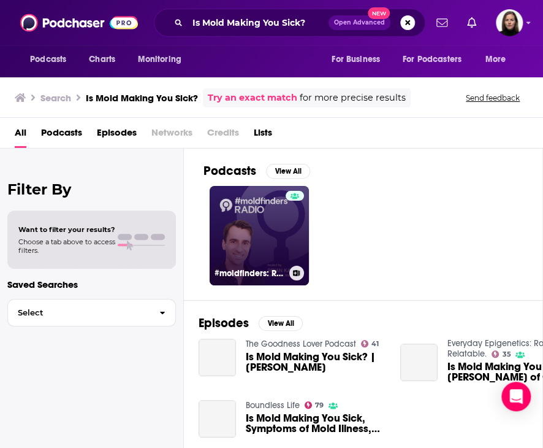
click at [246, 226] on link "#moldfinders: RADIO" at bounding box center [259, 235] width 99 height 99
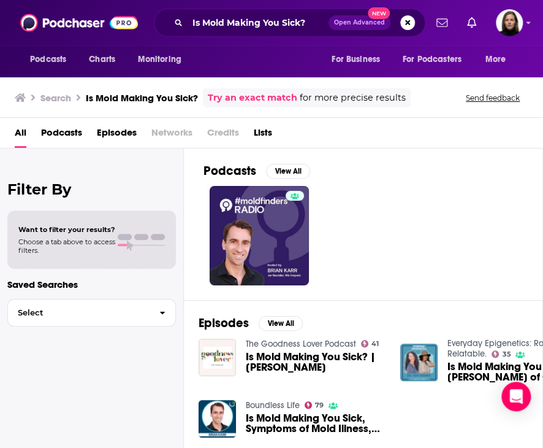
click at [478, 346] on link "Everyday Epigenetics: Raw. Real. Relatable." at bounding box center [511, 348] width 126 height 21
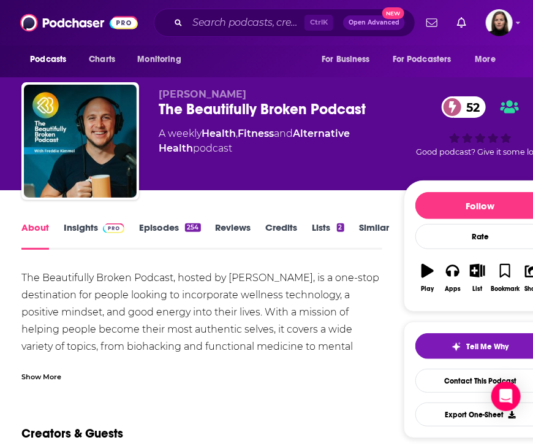
click at [368, 226] on link "Similar" at bounding box center [374, 235] width 30 height 28
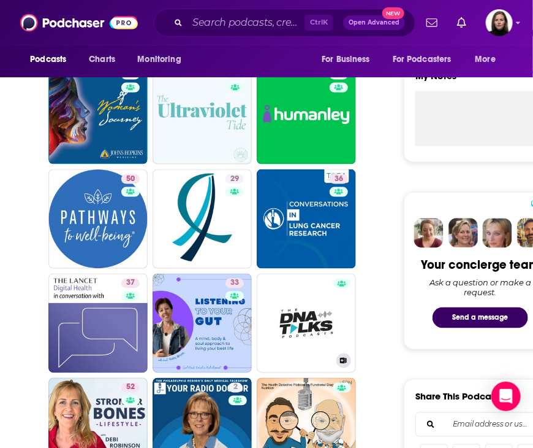
scroll to position [613, 0]
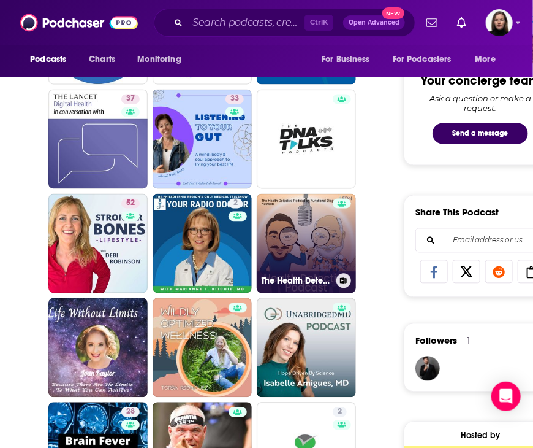
click at [303, 243] on link "The Health Detective Podcast by Functional Diagnostic Nutrition" at bounding box center [306, 243] width 99 height 99
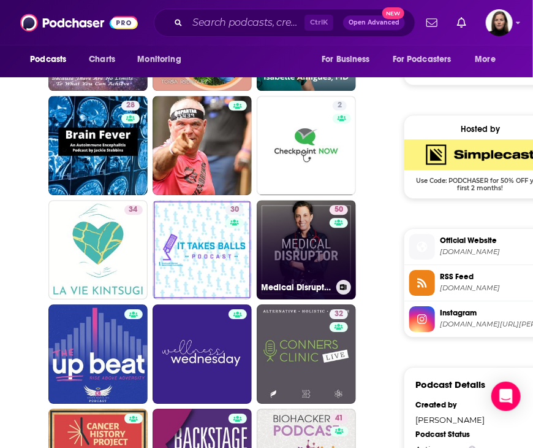
scroll to position [1104, 0]
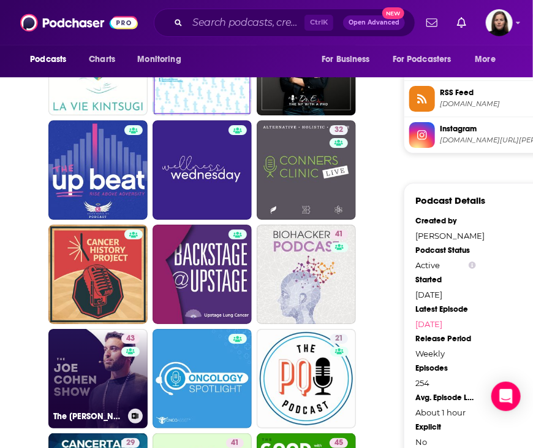
click at [94, 362] on link "43 The Joe Cohen Show" at bounding box center [97, 378] width 99 height 99
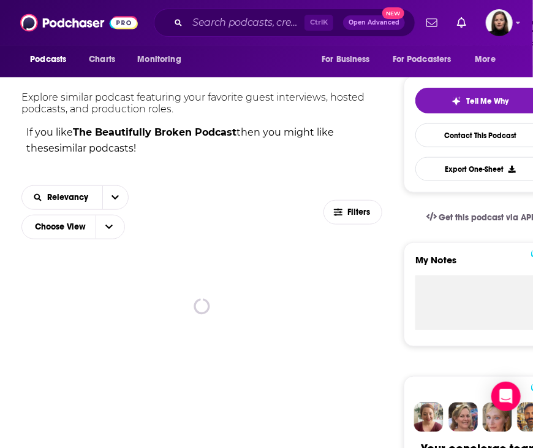
scroll to position [490, 0]
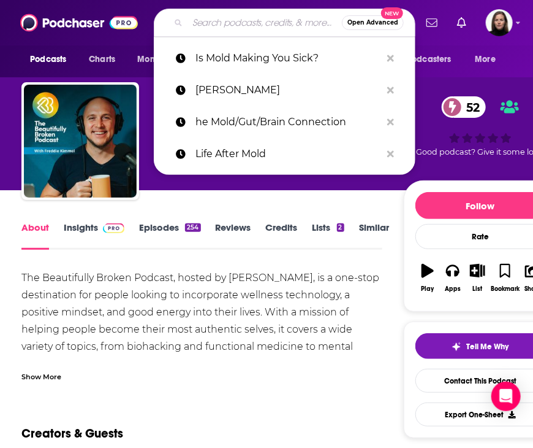
click at [239, 27] on input "Search podcasts, credits, & more..." at bounding box center [265, 23] width 155 height 20
paste input "The Secret Life of Mold Podcast"
type input "The Secret Life of Mold Podcast"
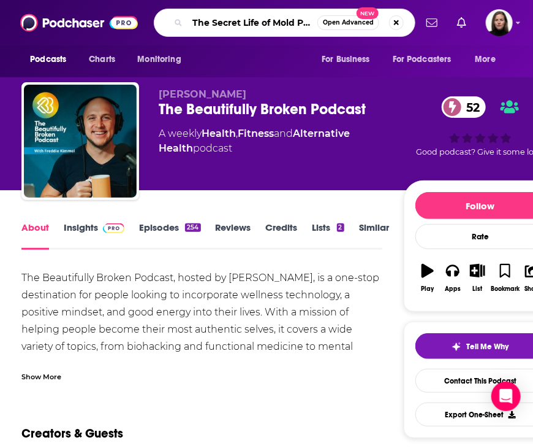
scroll to position [0, 21]
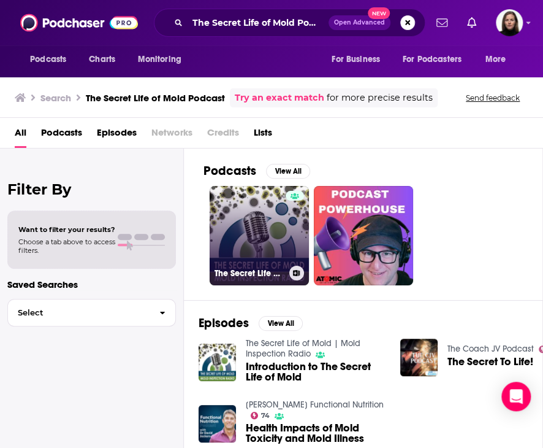
click at [297, 225] on div at bounding box center [295, 228] width 18 height 75
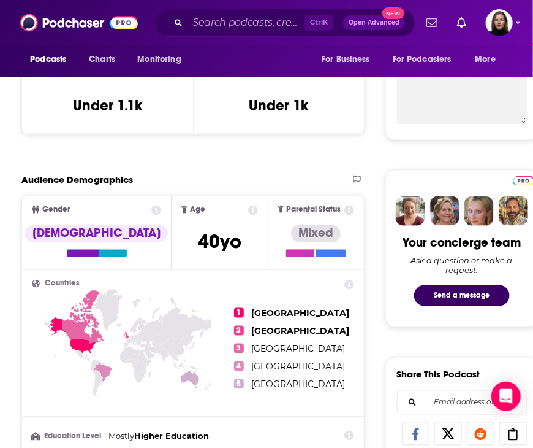
scroll to position [736, 0]
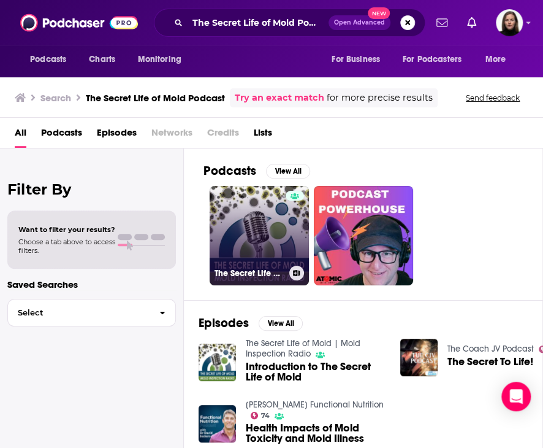
click at [281, 210] on link "The Secret Life of Mold | Mold Inspection Radio" at bounding box center [259, 235] width 99 height 99
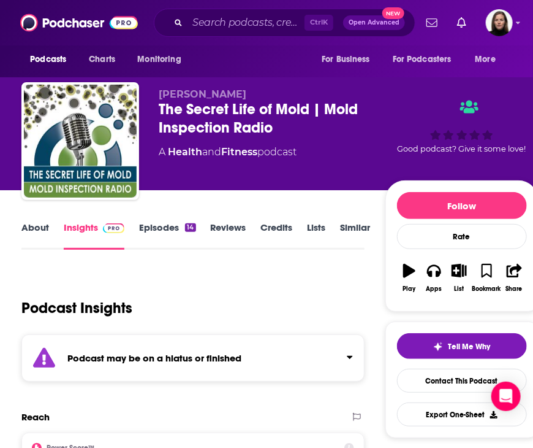
click at [47, 232] on link "About" at bounding box center [35, 235] width 28 height 28
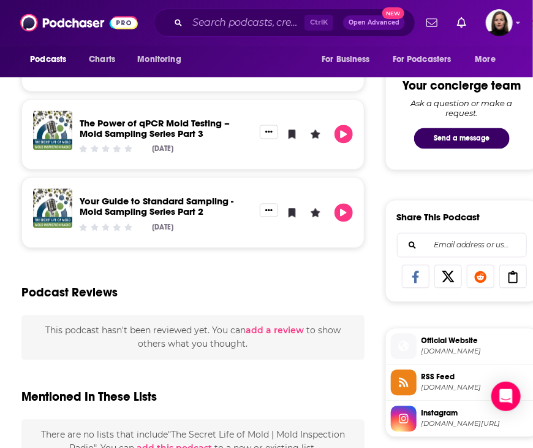
scroll to position [424, 0]
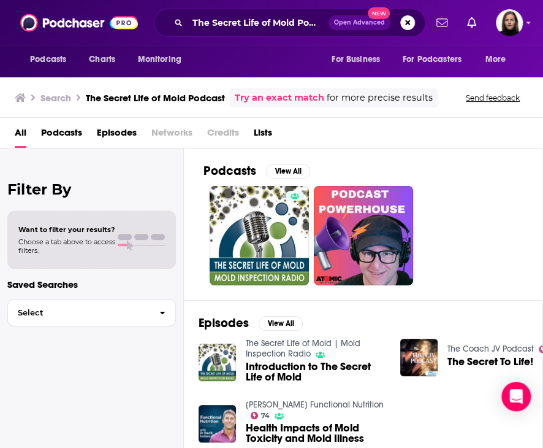
click at [346, 403] on link "[PERSON_NAME] Functional Nutrition" at bounding box center [315, 404] width 138 height 10
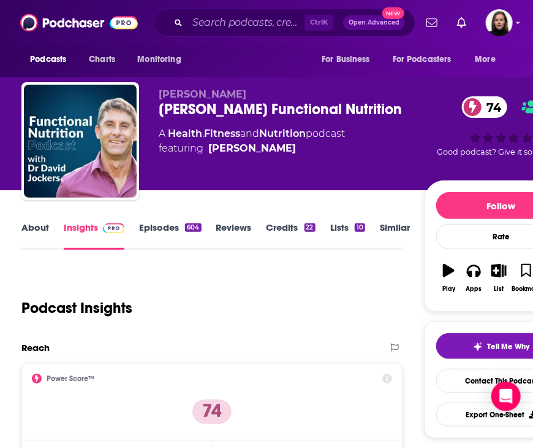
click at [28, 229] on link "About" at bounding box center [35, 235] width 28 height 28
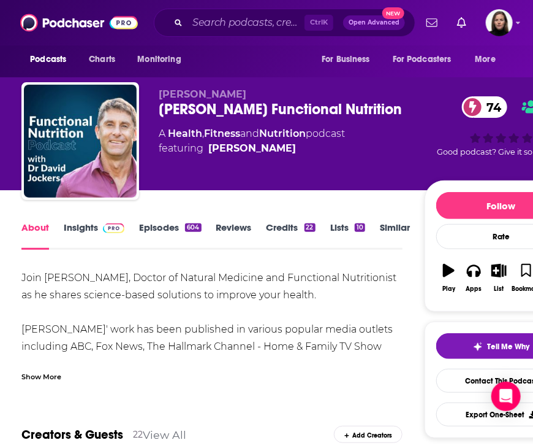
click at [410, 223] on link "Similar" at bounding box center [395, 235] width 30 height 28
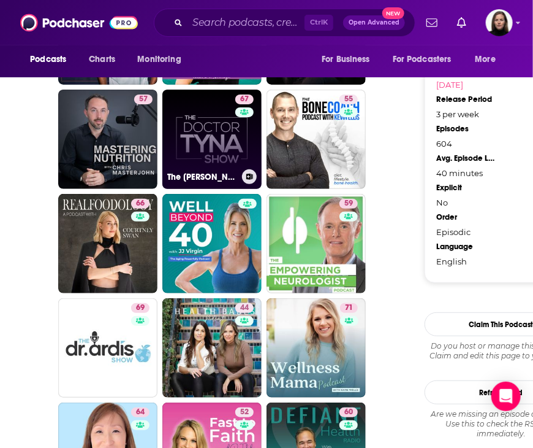
scroll to position [1349, 0]
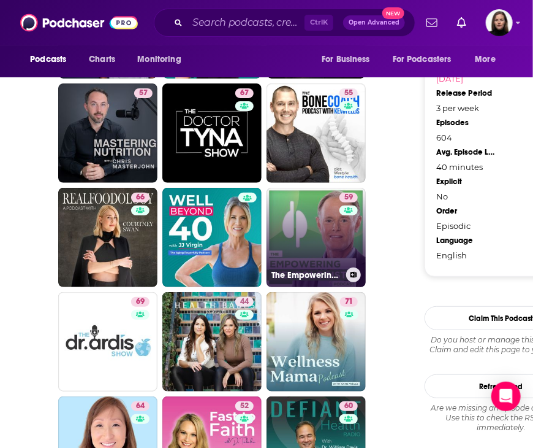
click at [323, 248] on link "59 The Empowering Neurologist Podcast" at bounding box center [316, 237] width 99 height 99
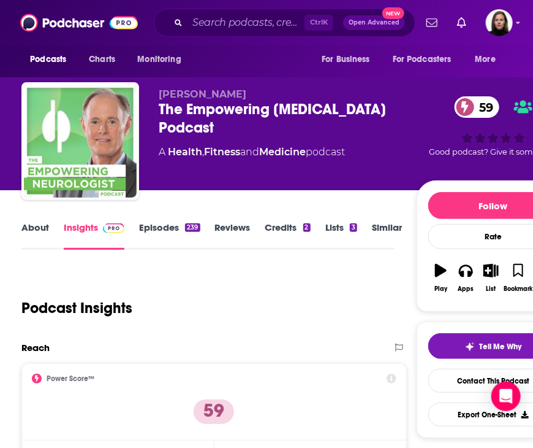
click at [36, 232] on link "About" at bounding box center [35, 235] width 28 height 28
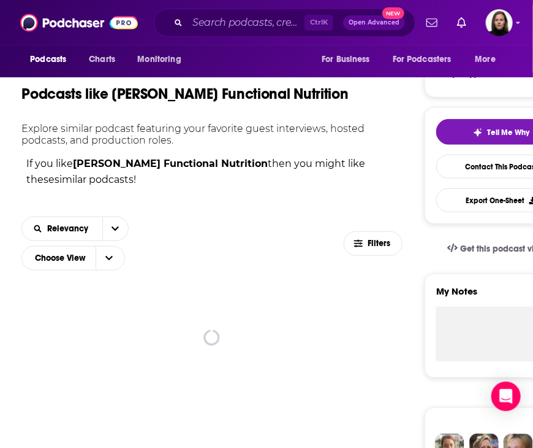
scroll to position [245, 0]
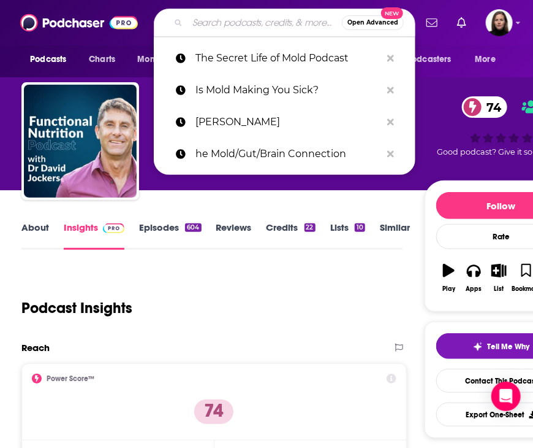
click at [222, 26] on input "Search podcasts, credits, & more..." at bounding box center [265, 23] width 155 height 20
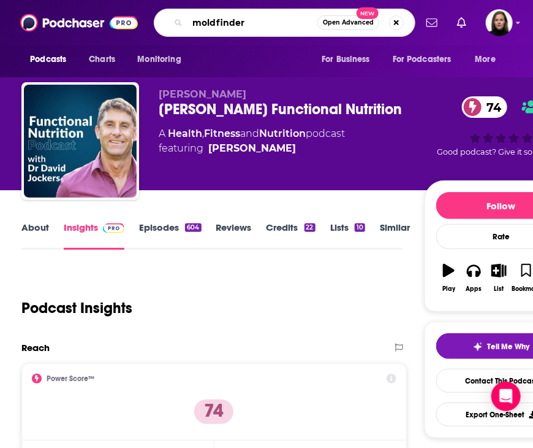
type input "moldfinders"
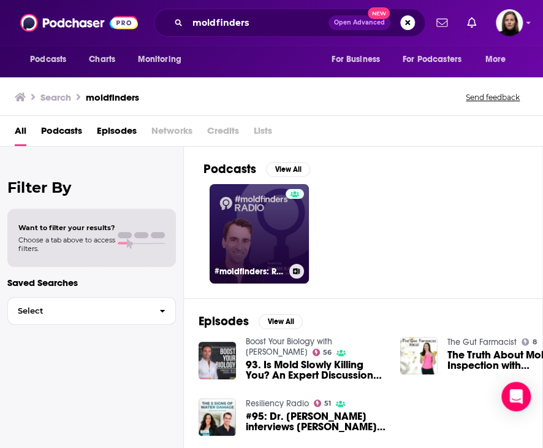
click at [297, 225] on div at bounding box center [295, 226] width 18 height 75
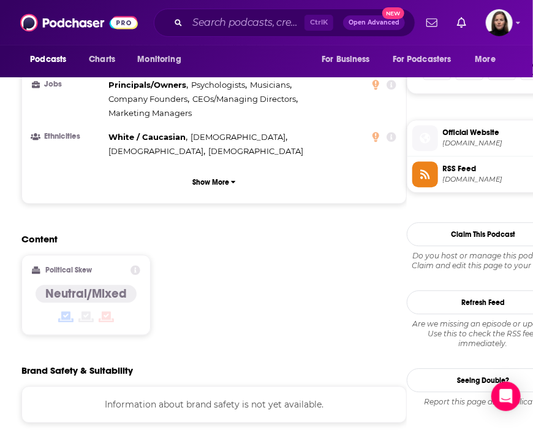
scroll to position [613, 0]
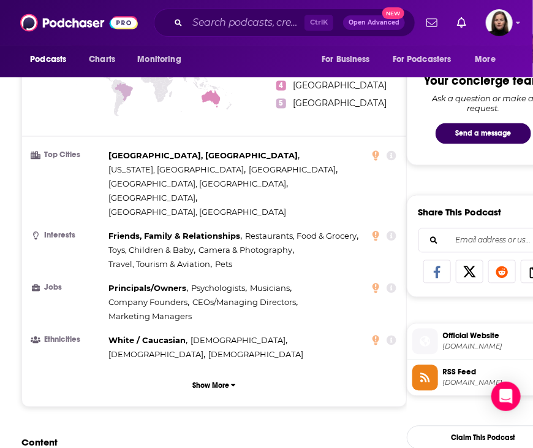
click at [459, 338] on span "Official Website" at bounding box center [499, 335] width 112 height 11
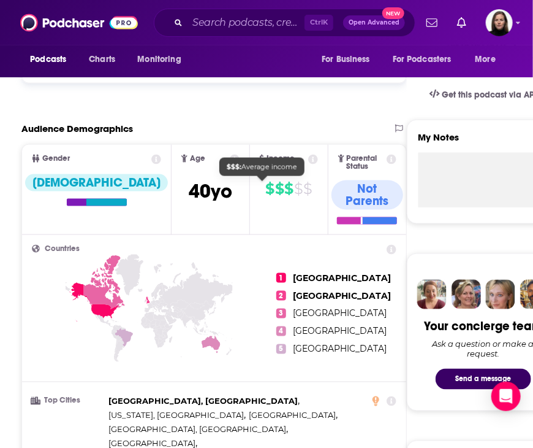
scroll to position [0, 0]
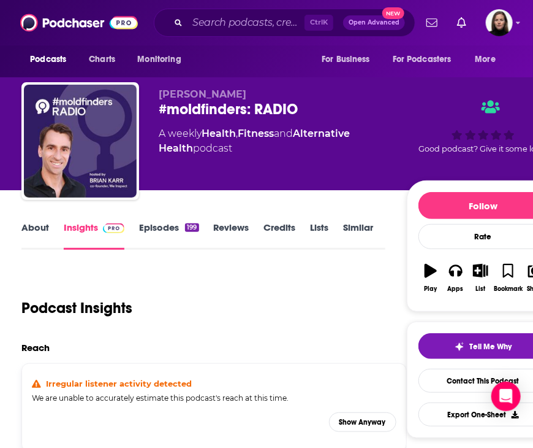
click at [353, 234] on link "Similar" at bounding box center [359, 235] width 30 height 28
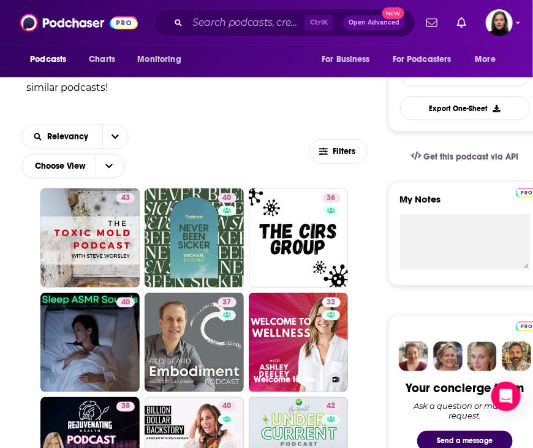
scroll to position [368, 0]
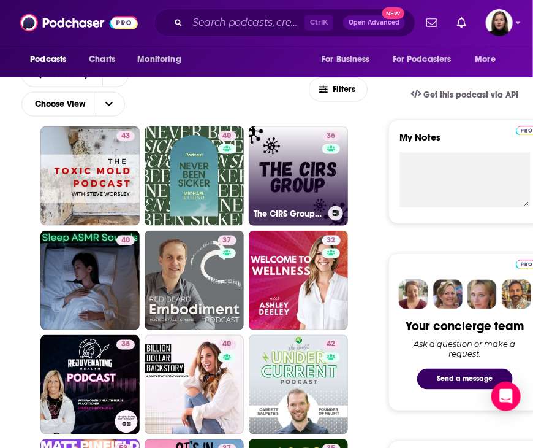
click at [302, 186] on link "36 The CIRS Group Podcast" at bounding box center [298, 175] width 99 height 99
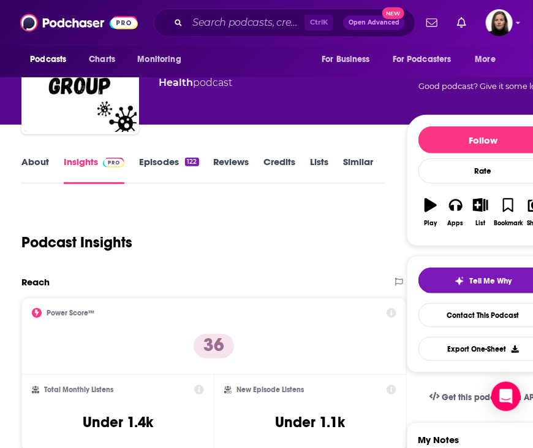
scroll to position [61, 0]
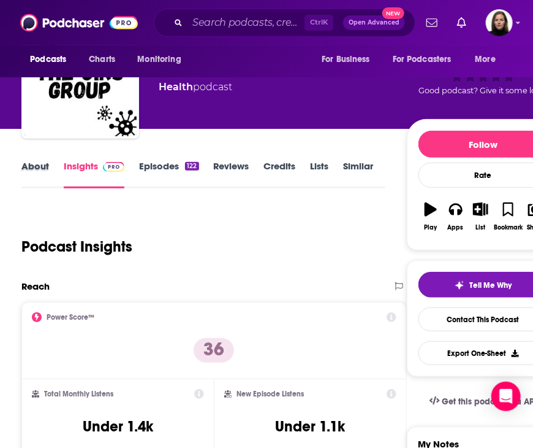
click at [49, 165] on div "About" at bounding box center [42, 174] width 42 height 28
click at [39, 166] on link "About" at bounding box center [35, 174] width 28 height 28
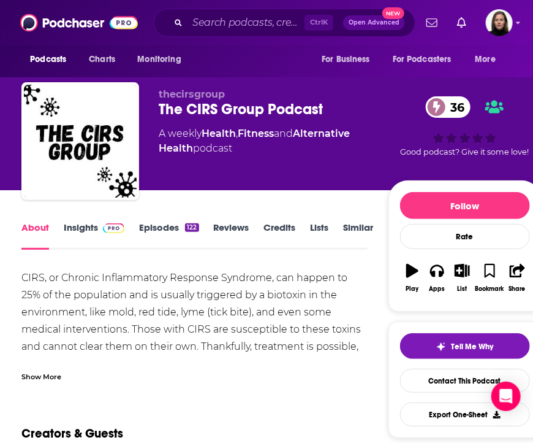
click at [55, 374] on div "Show More" at bounding box center [41, 376] width 40 height 12
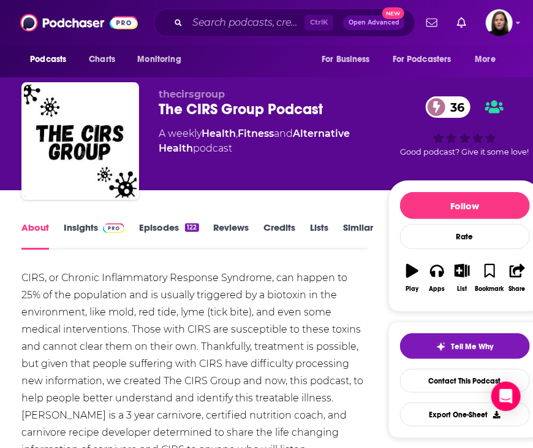
click at [96, 235] on link "Insights" at bounding box center [94, 235] width 61 height 28
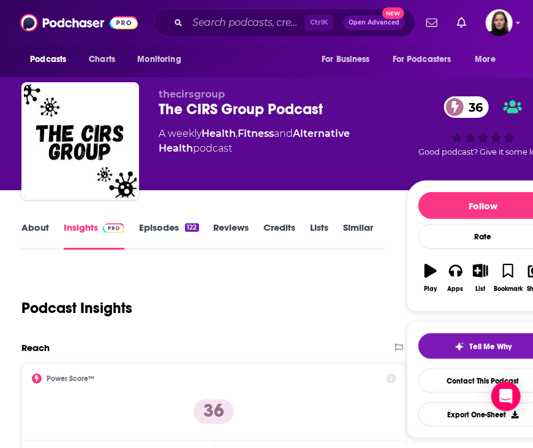
click at [101, 232] on span at bounding box center [111, 227] width 26 height 12
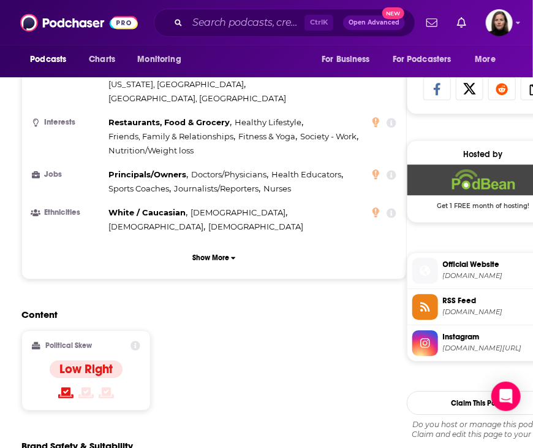
scroll to position [797, 0]
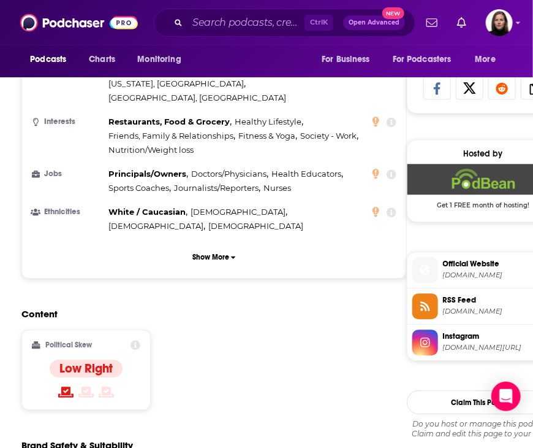
click at [473, 340] on span "Instagram" at bounding box center [499, 335] width 112 height 11
click at [467, 269] on span "Official Website thecirsgroup.podbean.com" at bounding box center [496, 269] width 116 height 25
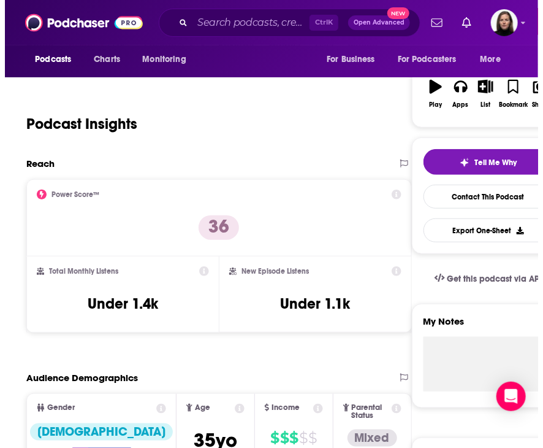
scroll to position [0, 0]
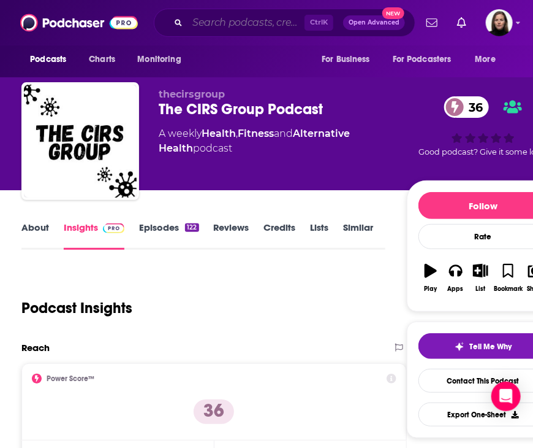
click at [215, 23] on input "Search podcasts, credits, & more..." at bounding box center [246, 23] width 117 height 20
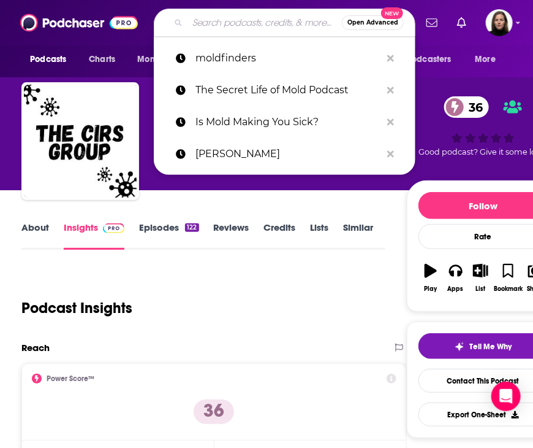
paste input "Verywell Mind Podcast"
type input "Verywell Mind Podcast"
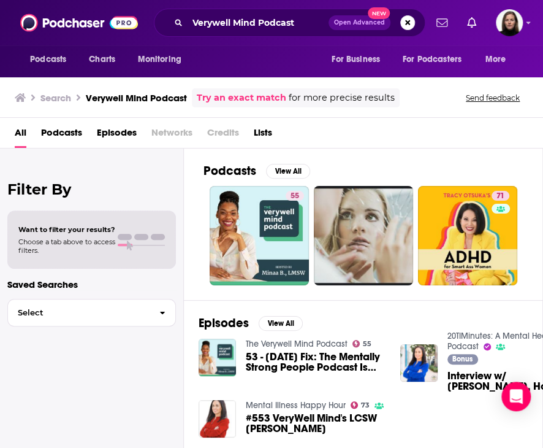
click at [316, 341] on link "The Verywell Mind Podcast" at bounding box center [297, 343] width 102 height 10
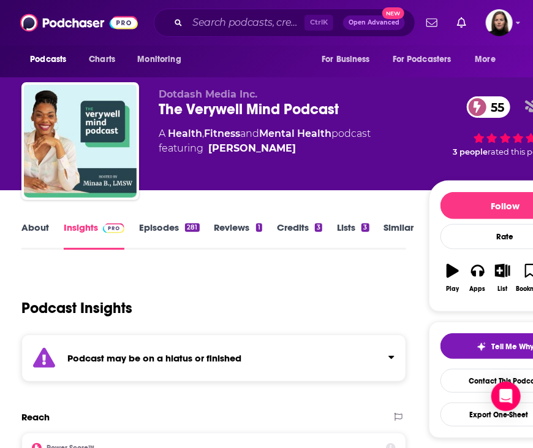
click at [44, 226] on link "About" at bounding box center [35, 235] width 28 height 28
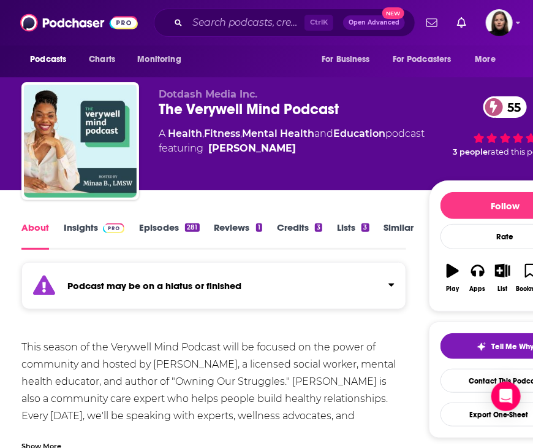
click at [103, 233] on span at bounding box center [113, 227] width 21 height 12
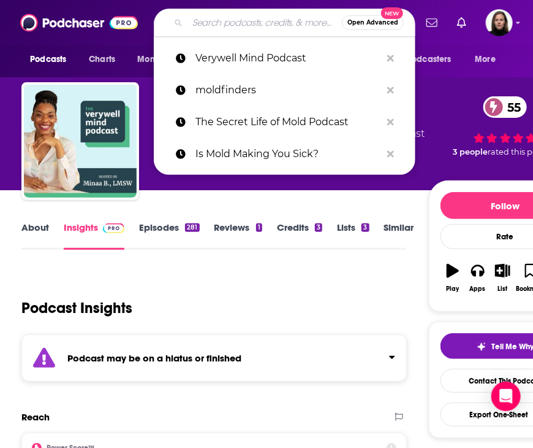
click at [263, 22] on input "Search podcasts, credits, & more..." at bounding box center [265, 23] width 155 height 20
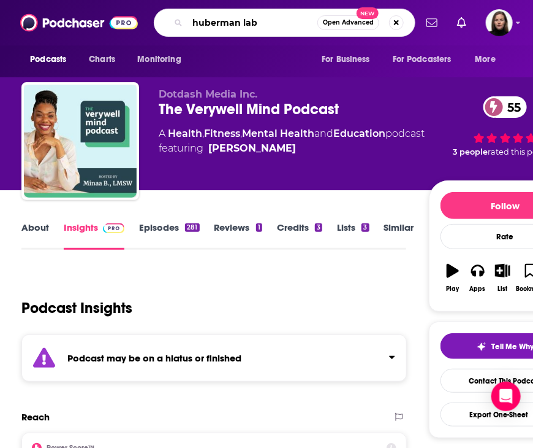
type input "huberman lab"
click at [275, 25] on input "huberman lab" at bounding box center [253, 23] width 130 height 20
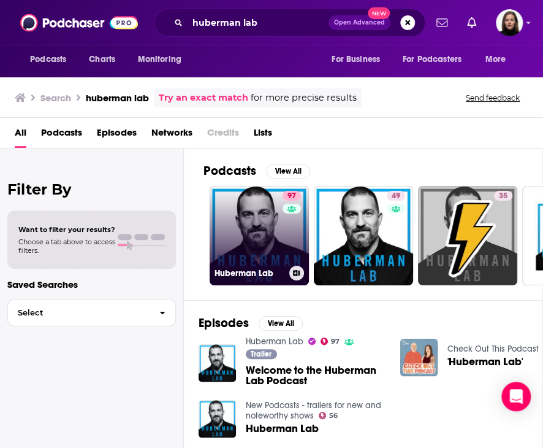
click at [255, 213] on link "97 Huberman Lab" at bounding box center [259, 235] width 99 height 99
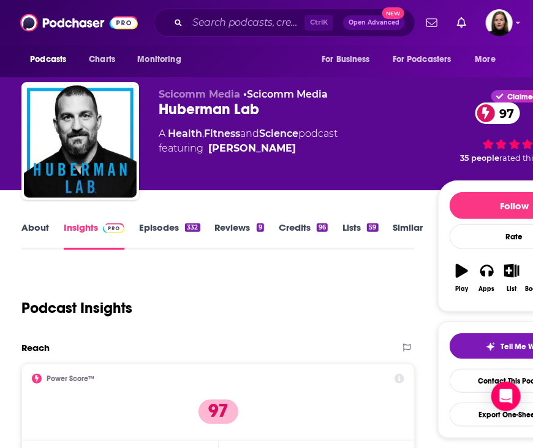
click at [410, 221] on link "Similar" at bounding box center [409, 235] width 30 height 28
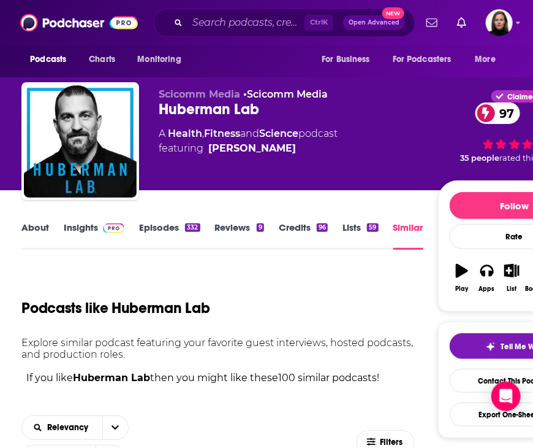
scroll to position [123, 0]
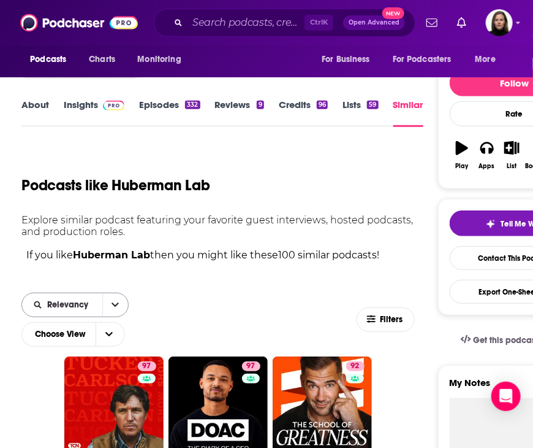
click at [112, 307] on icon "open menu" at bounding box center [115, 304] width 7 height 9
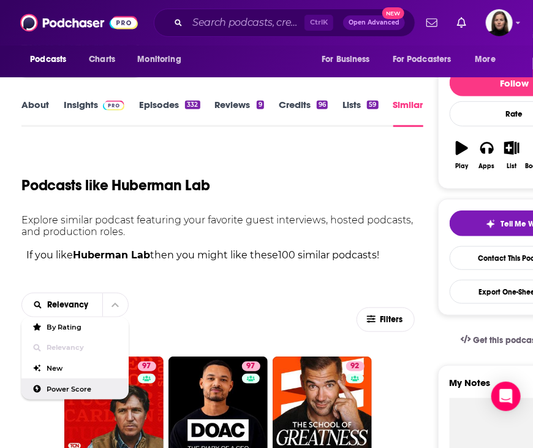
click at [67, 387] on span "Power Score" at bounding box center [83, 389] width 72 height 7
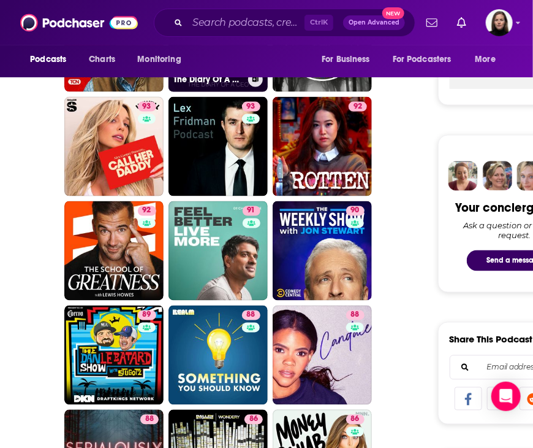
scroll to position [490, 0]
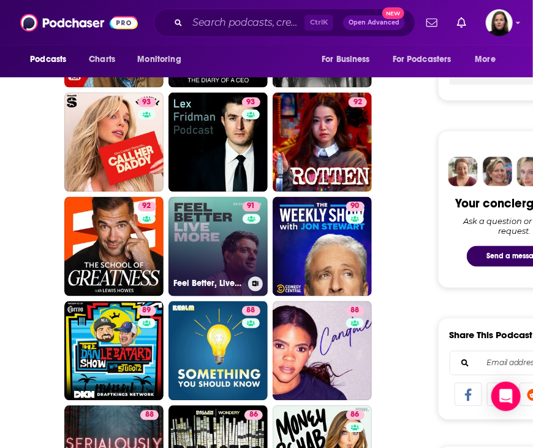
click at [202, 243] on link "91 Feel Better, Live More with Dr Rangan Chatterjee" at bounding box center [218, 246] width 99 height 99
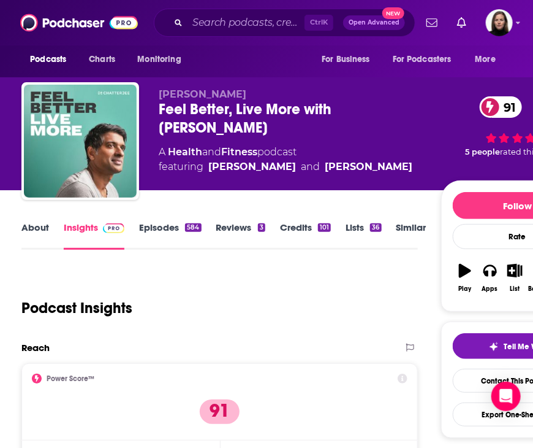
click at [262, 12] on div "Ctrl K Open Advanced New" at bounding box center [285, 23] width 262 height 28
click at [267, 23] on input "Search podcasts, credits, & more..." at bounding box center [246, 23] width 117 height 20
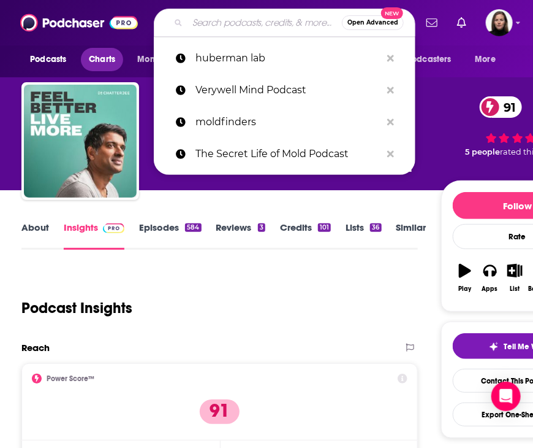
click at [111, 61] on span "Charts" at bounding box center [102, 59] width 26 height 17
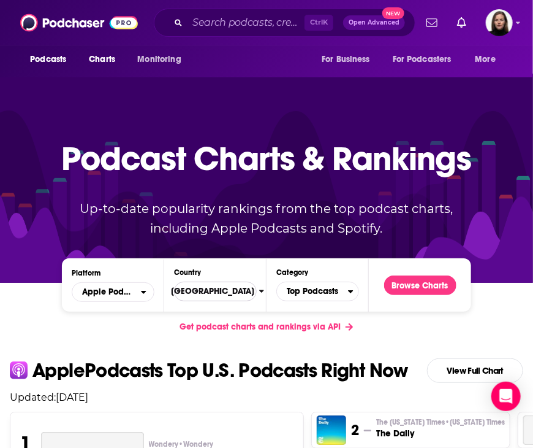
click at [199, 292] on span "[GEOGRAPHIC_DATA]" at bounding box center [210, 291] width 97 height 21
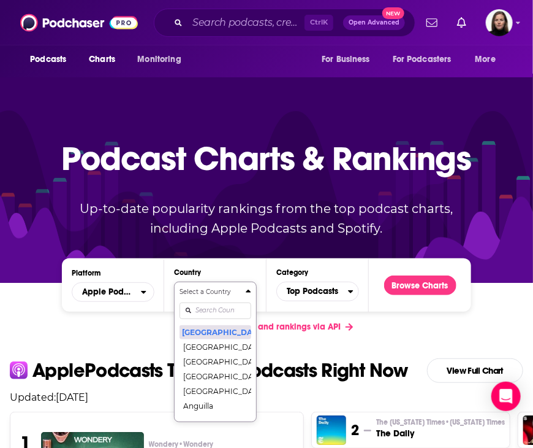
click at [201, 330] on button "[GEOGRAPHIC_DATA]" at bounding box center [216, 331] width 72 height 15
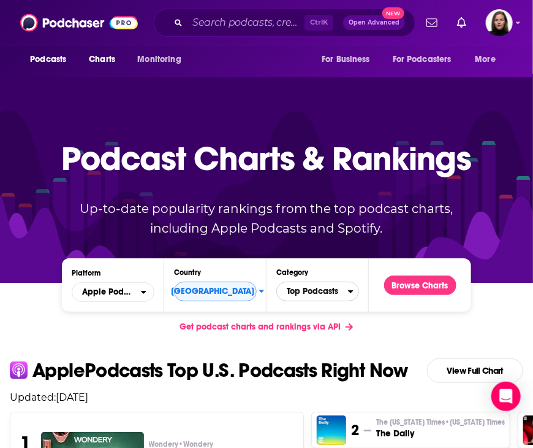
click at [346, 288] on span "Top Podcasts" at bounding box center [312, 291] width 71 height 21
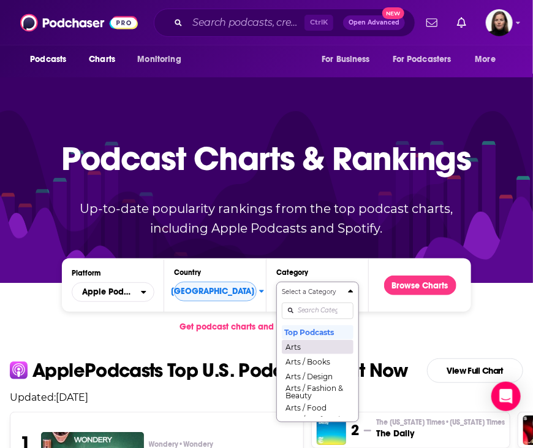
click at [325, 311] on div "Select a Category Top Podcasts Arts Arts / Books Arts / Design Arts / Fashion &…" at bounding box center [318, 351] width 72 height 129
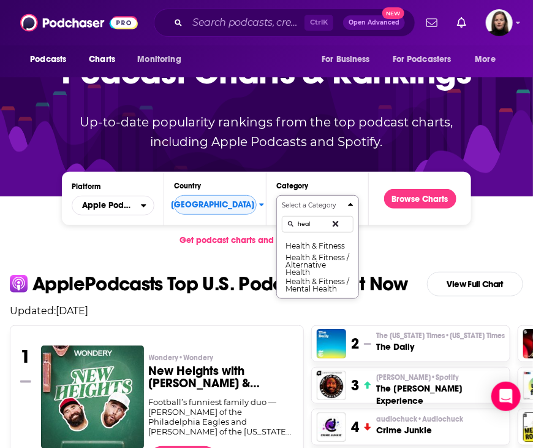
scroll to position [148, 9]
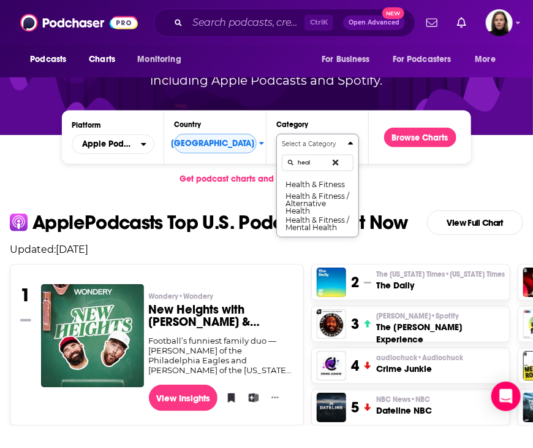
type input "heal"
click at [316, 204] on button "Health & Fitness / Alternative Health" at bounding box center [318, 203] width 72 height 24
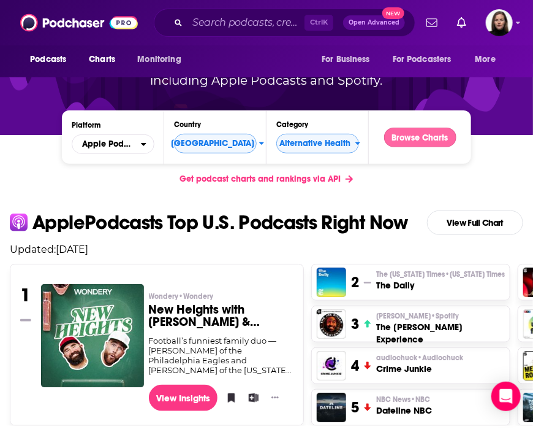
click at [417, 137] on button "Browse Charts" at bounding box center [420, 138] width 72 height 20
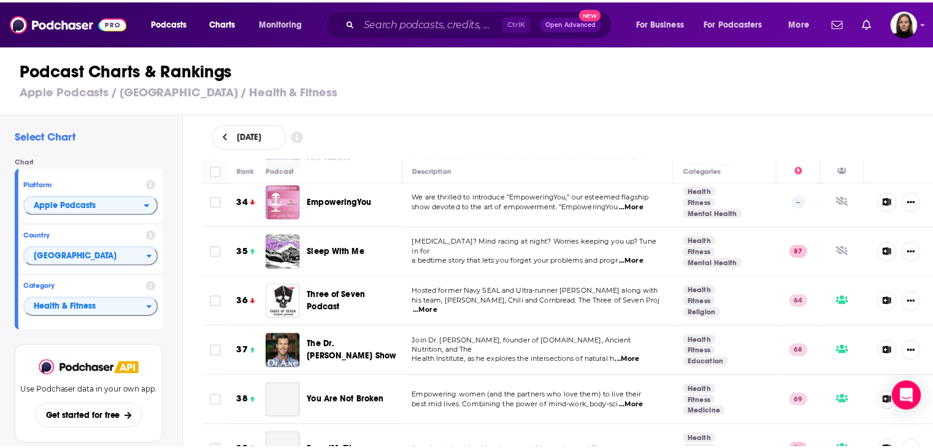
scroll to position [1717, 0]
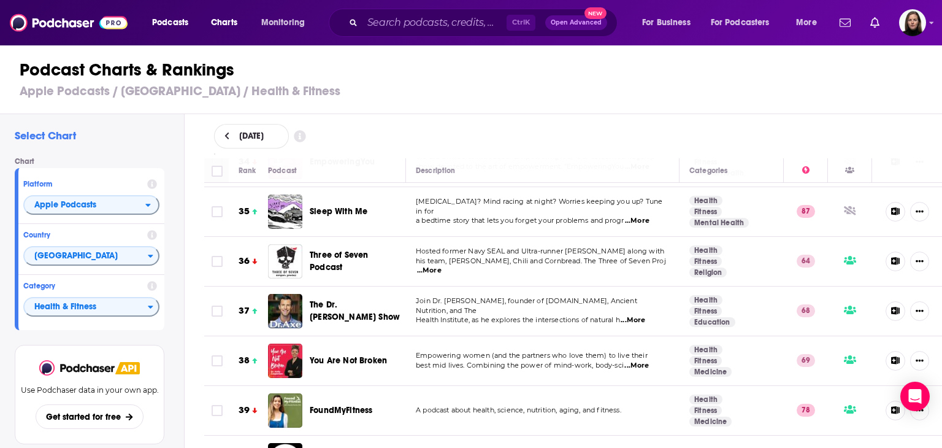
click at [317, 310] on span "The Dr. [PERSON_NAME] Show" at bounding box center [355, 310] width 90 height 23
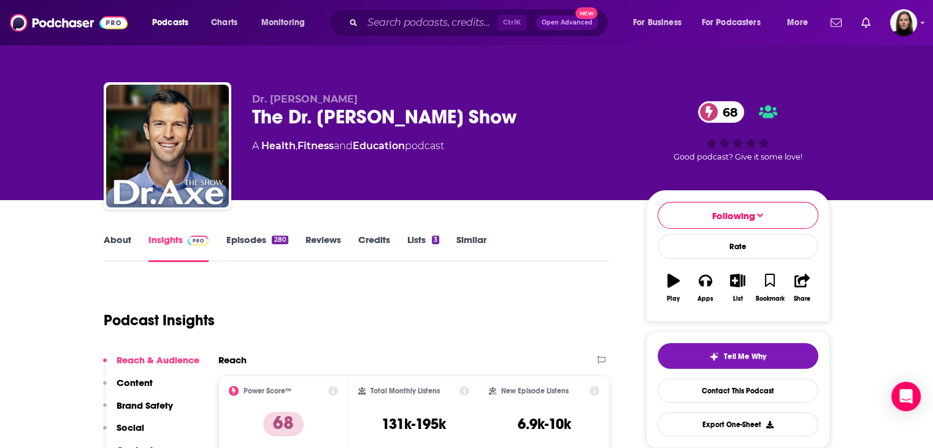
scroll to position [184, 0]
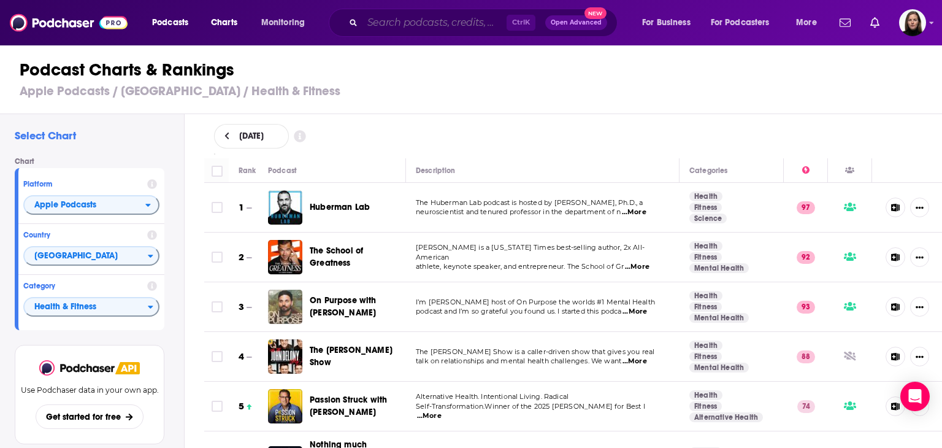
click at [434, 23] on input "Search podcasts, credits, & more..." at bounding box center [434, 23] width 144 height 20
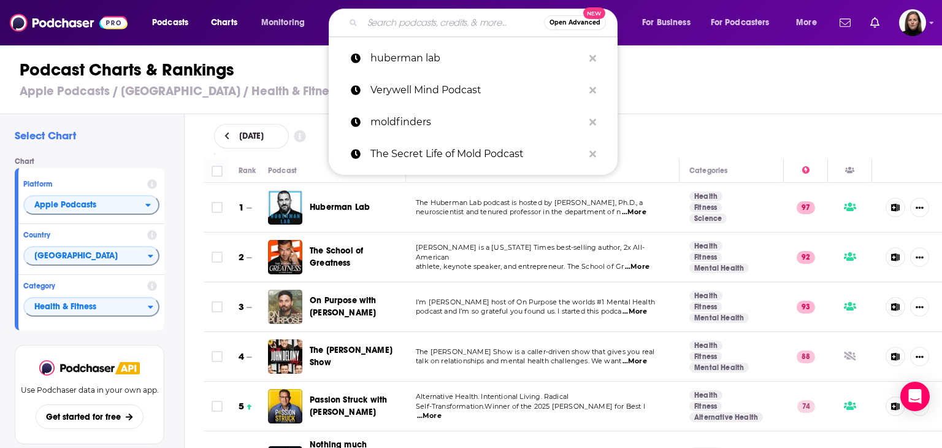
paste input "Miami Creators"
type input "Miami Creators"
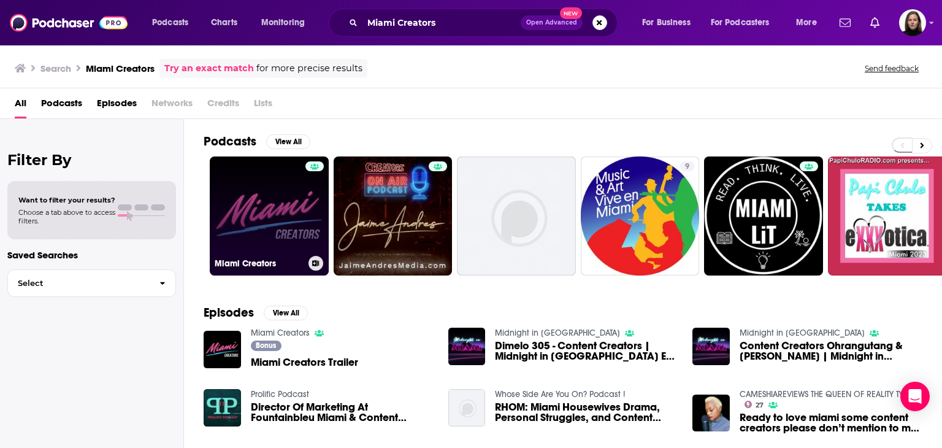
click at [273, 199] on link "Miami Creators" at bounding box center [269, 215] width 119 height 119
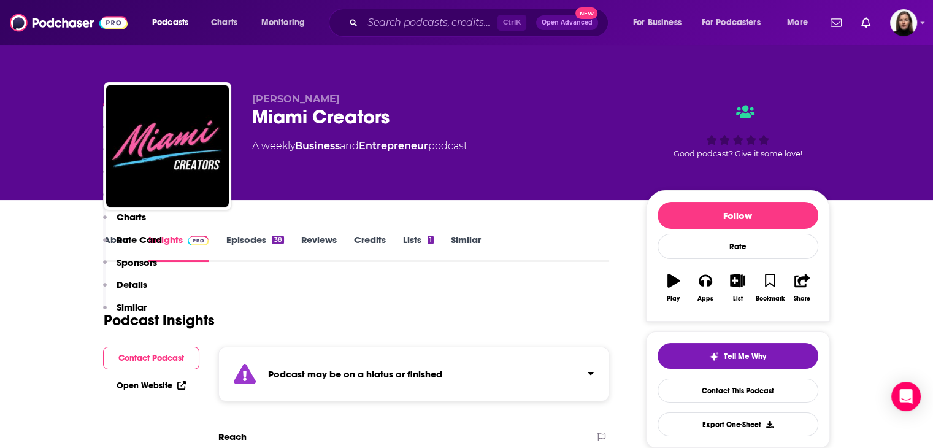
scroll to position [245, 0]
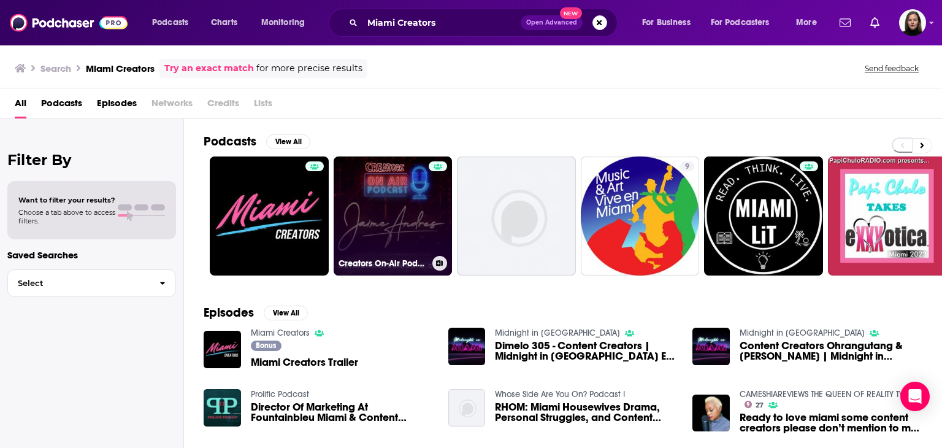
click at [400, 216] on link "Creators On-Air Podcast" at bounding box center [393, 215] width 119 height 119
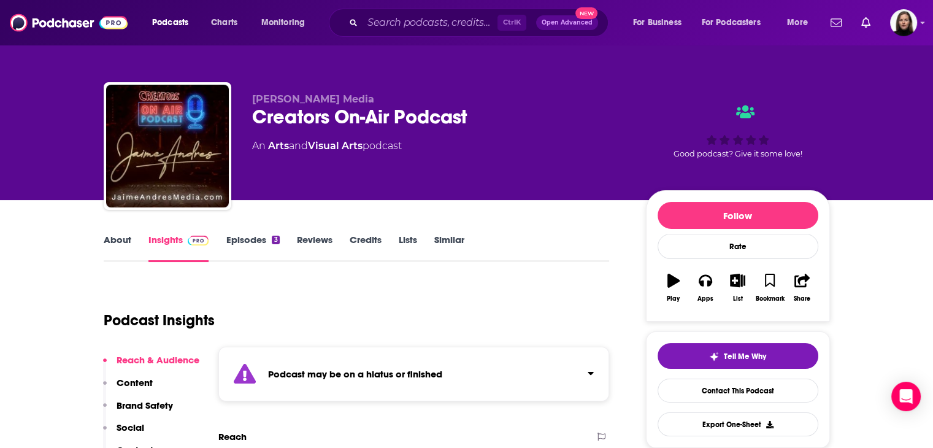
scroll to position [61, 0]
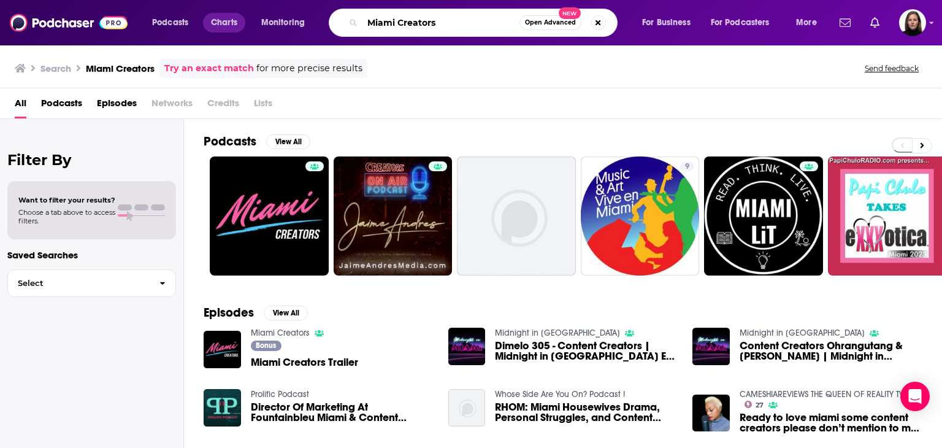
drag, startPoint x: 446, startPoint y: 27, endPoint x: 238, endPoint y: 18, distance: 208.7
click at [238, 18] on div "Podcasts Charts Monitoring Miami Creators Open Advanced New For Business For Po…" at bounding box center [485, 23] width 685 height 28
paste input "Endeavor Miami Podcast"
type input "Endeavor Miami Podcast"
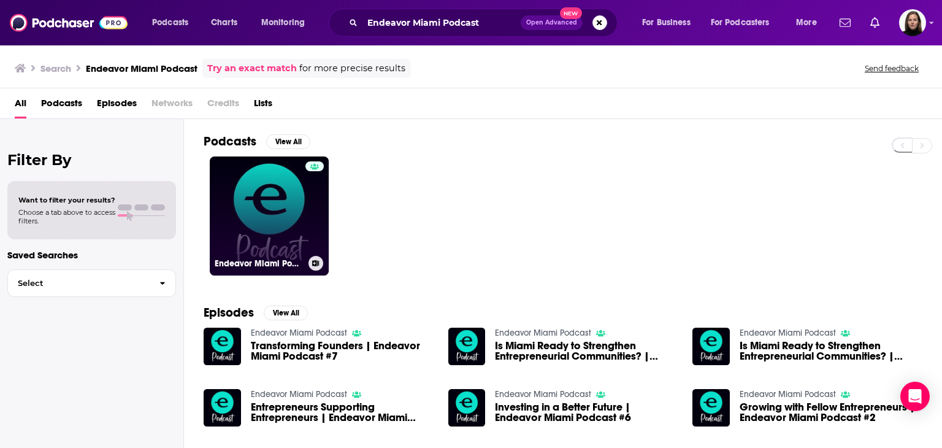
click at [299, 215] on link "Endeavor Miami Podcast" at bounding box center [269, 215] width 119 height 119
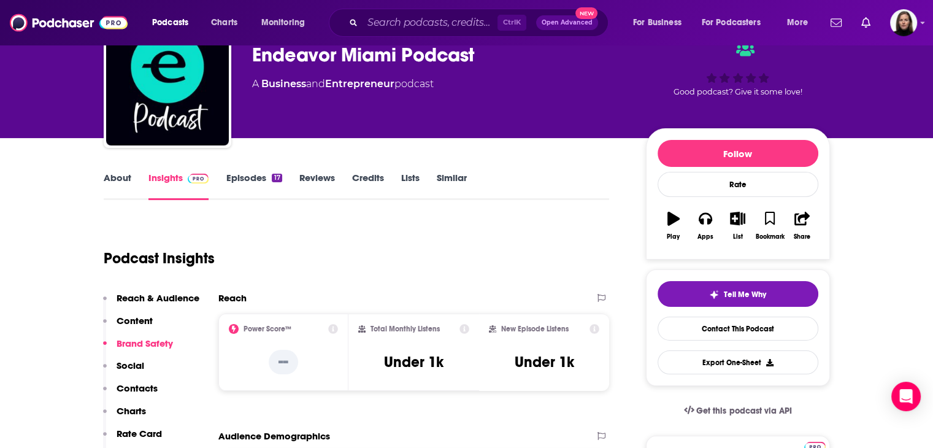
scroll to position [61, 0]
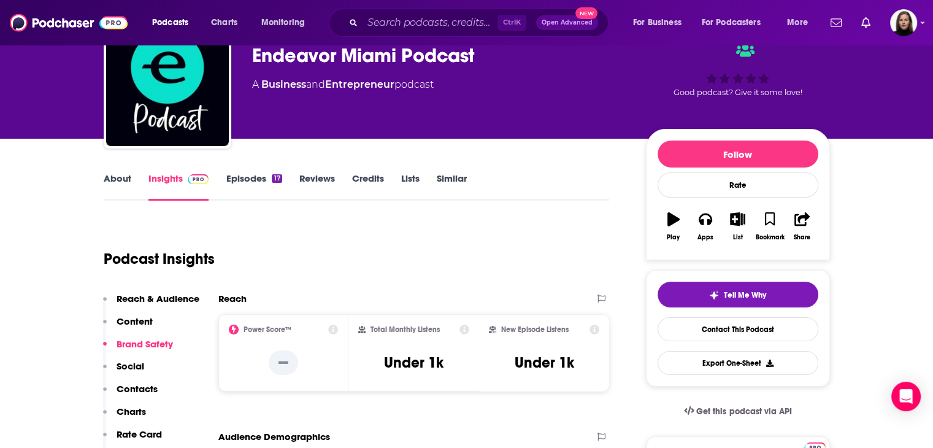
click at [125, 180] on link "About" at bounding box center [118, 186] width 28 height 28
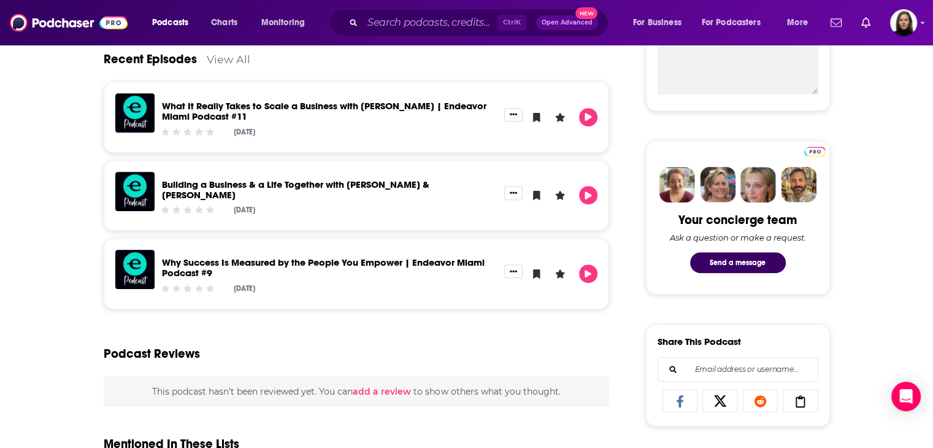
scroll to position [736, 0]
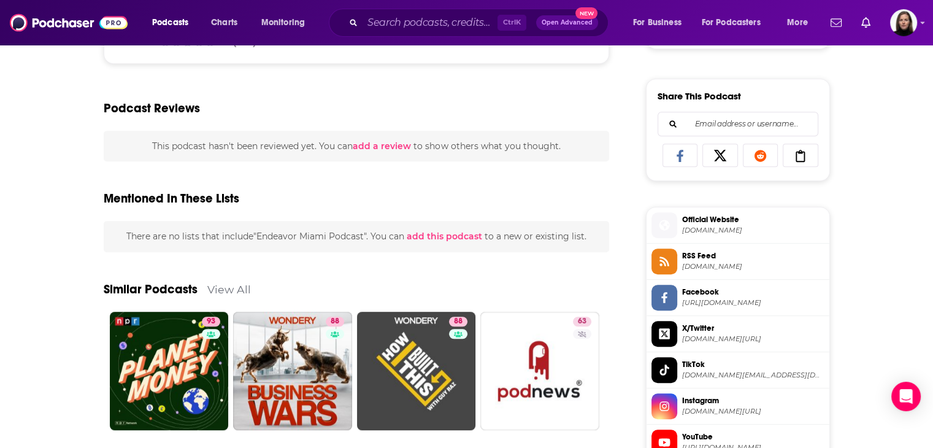
click at [543, 221] on span "Official Website" at bounding box center [753, 219] width 142 height 11
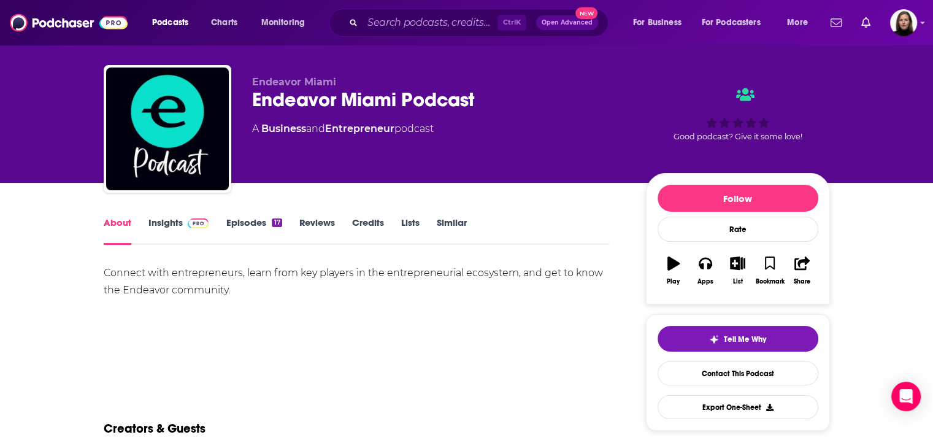
scroll to position [0, 0]
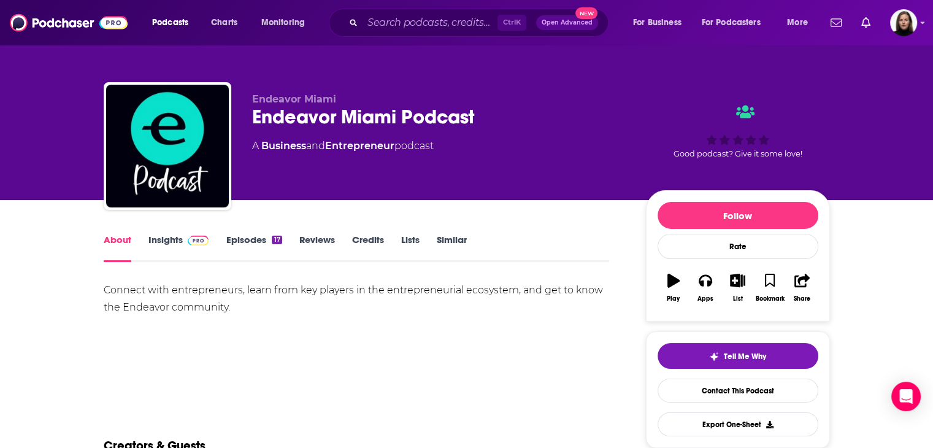
click at [200, 238] on img at bounding box center [198, 240] width 21 height 10
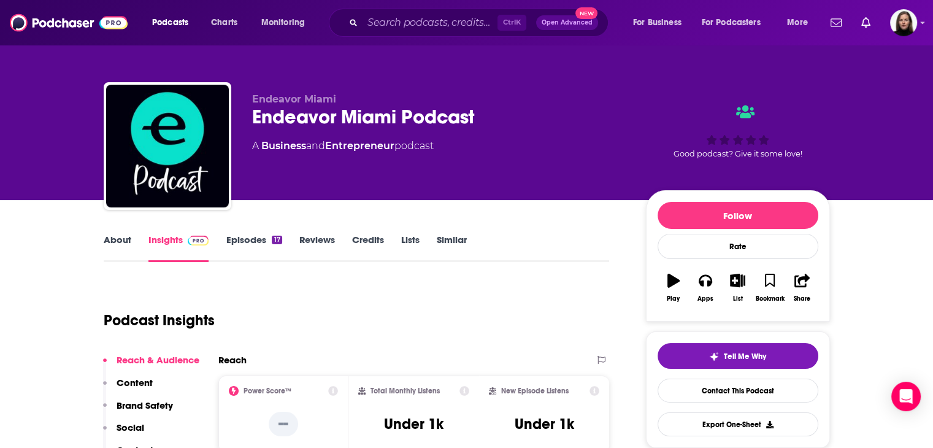
click at [256, 243] on link "Episodes 17" at bounding box center [254, 248] width 56 height 28
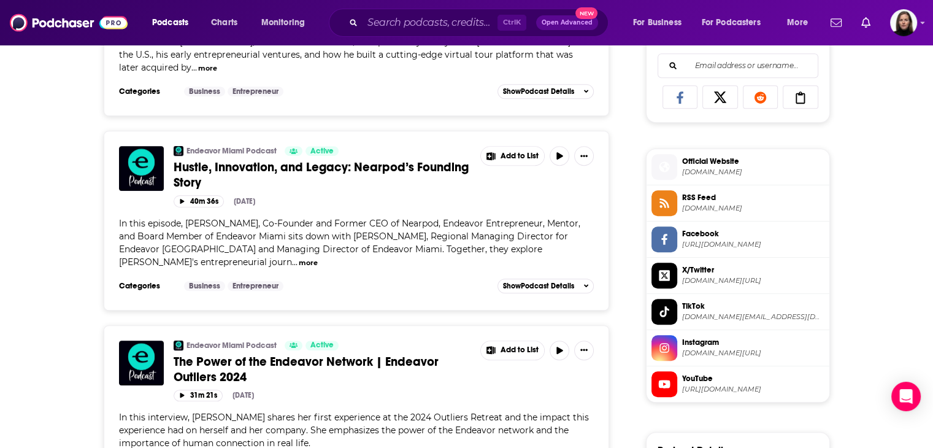
scroll to position [797, 0]
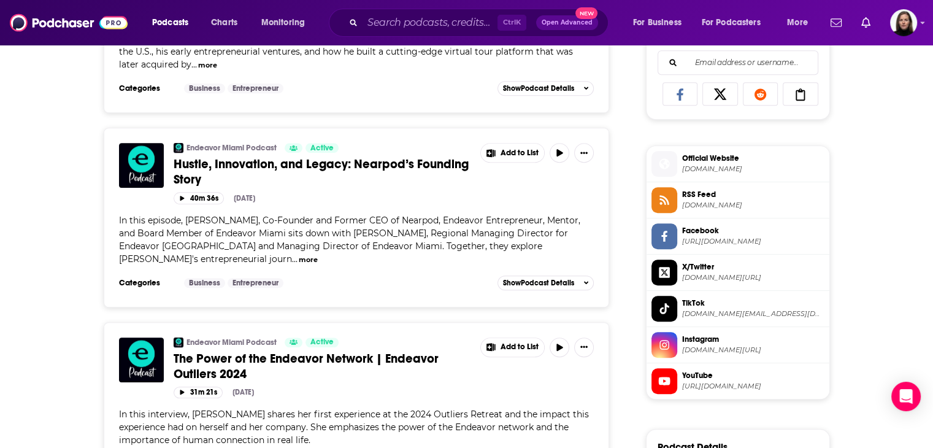
click at [543, 345] on span "[DOMAIN_NAME][URL]" at bounding box center [753, 349] width 142 height 9
click at [543, 387] on span "[URL][DOMAIN_NAME]" at bounding box center [753, 385] width 142 height 9
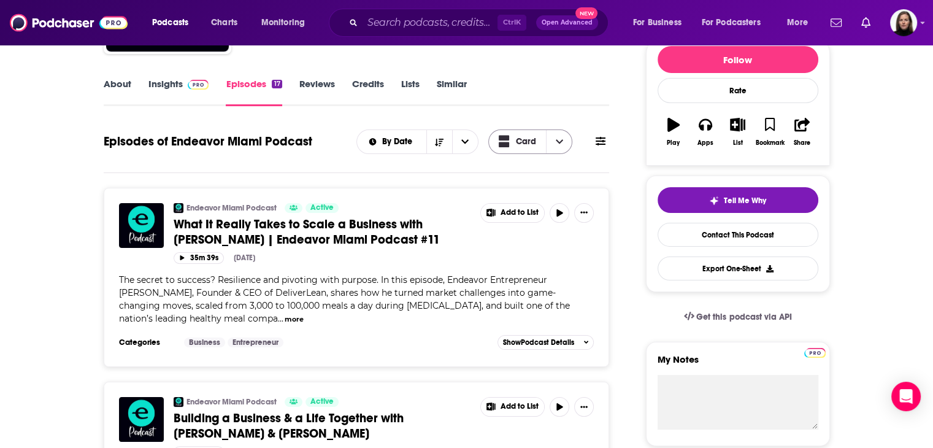
scroll to position [0, 0]
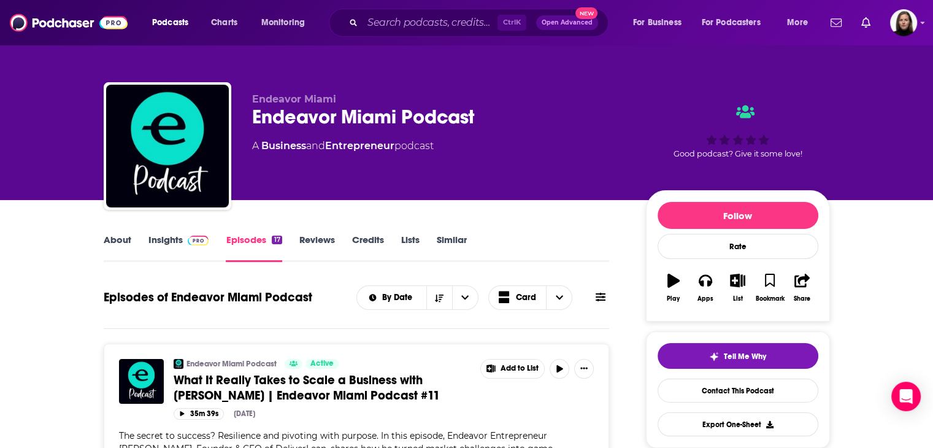
click at [457, 241] on link "Similar" at bounding box center [452, 248] width 30 height 28
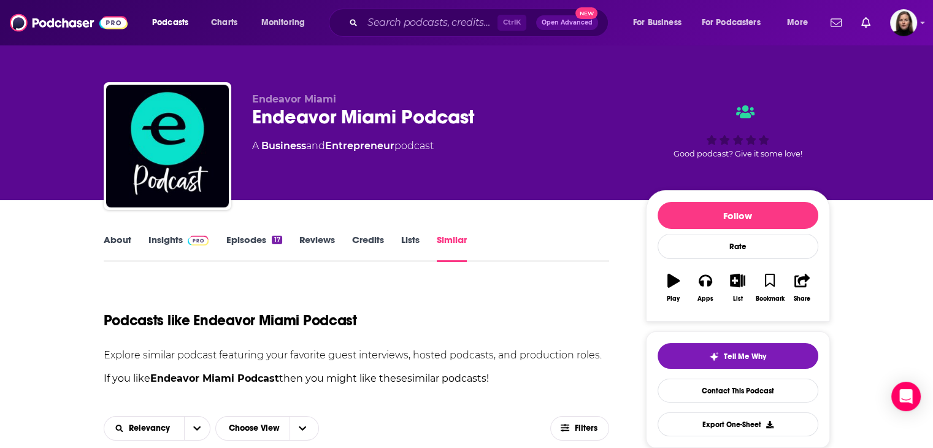
click at [460, 237] on link "Similar" at bounding box center [452, 248] width 30 height 28
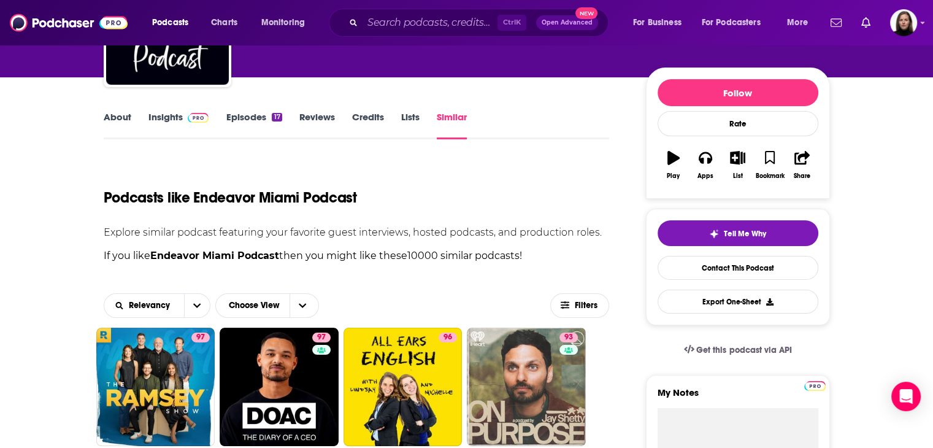
scroll to position [245, 0]
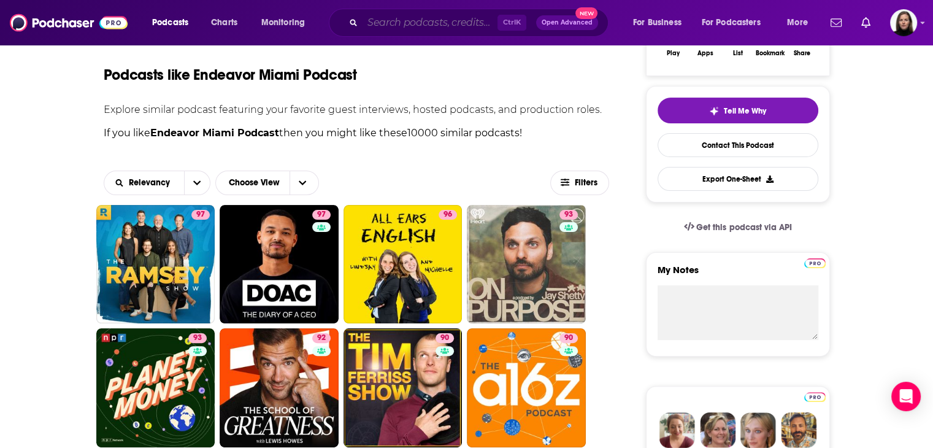
click at [391, 25] on input "Search podcasts, credits, & more..." at bounding box center [429, 23] width 135 height 20
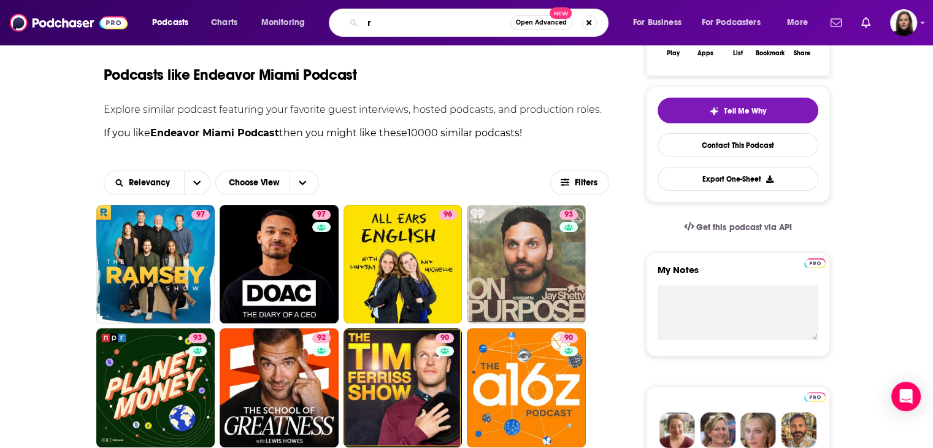
paste input "eal Estate Specialty:"
type input "real Estate Specialty:"
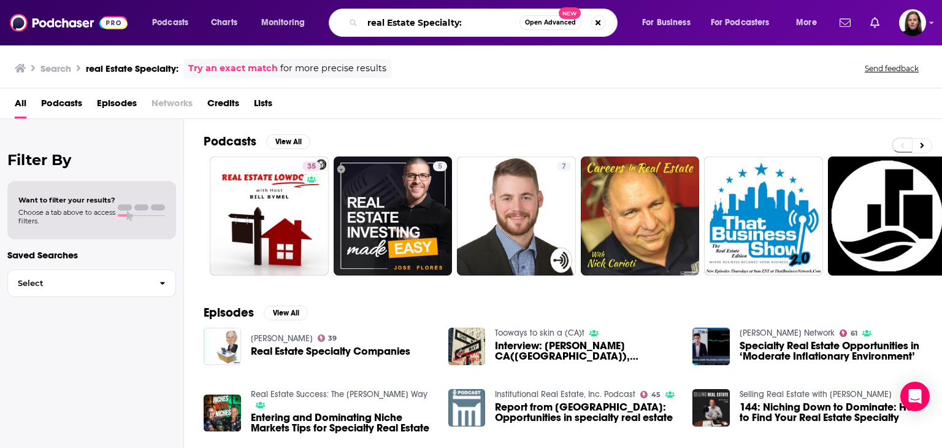
drag, startPoint x: 332, startPoint y: -7, endPoint x: 302, endPoint y: -1, distance: 30.7
click at [302, 0] on div "Podcasts Charts Monitoring real Estate Specialty: Open Advanced New For Busines…" at bounding box center [471, 22] width 942 height 45
paste input "he [PERSON_NAME] Show"
type input "he [PERSON_NAME] Show"
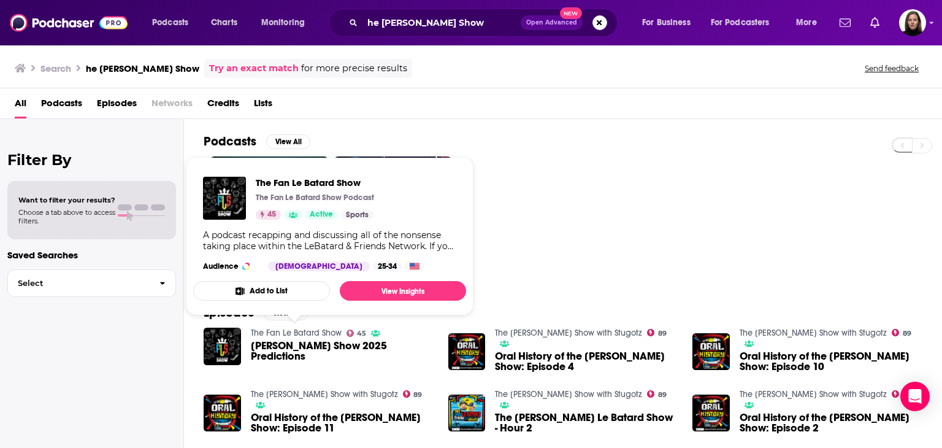
click at [304, 350] on span "[PERSON_NAME] Show 2025 Predictions" at bounding box center [342, 350] width 183 height 21
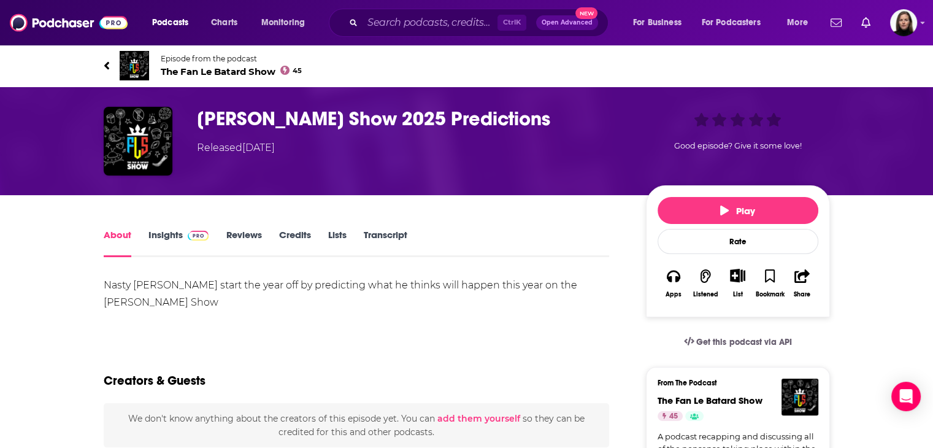
click at [153, 234] on link "Insights" at bounding box center [178, 243] width 61 height 28
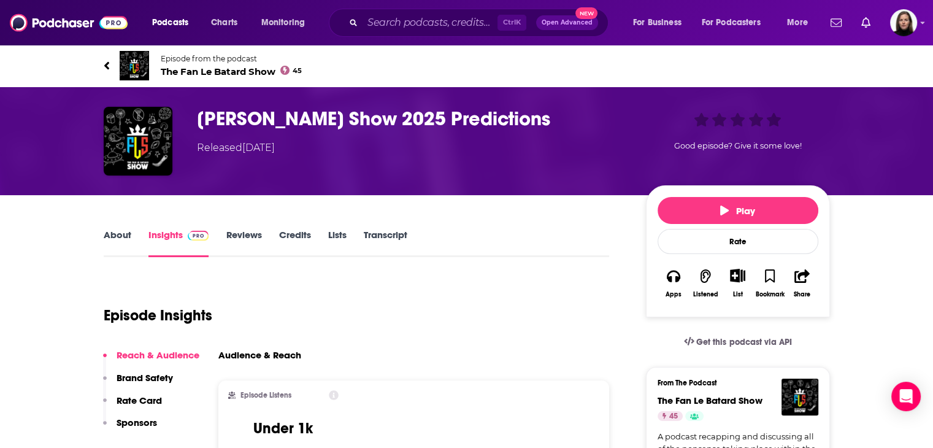
click at [112, 231] on div "About Insights Reviews Credits Lists Transcript" at bounding box center [357, 242] width 506 height 30
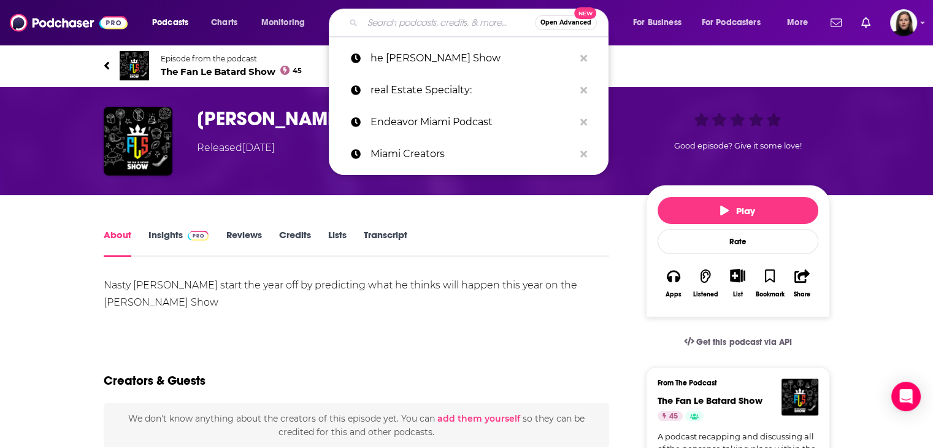
click at [420, 24] on input "Search podcasts, credits, & more..." at bounding box center [448, 23] width 172 height 20
paste input "Fried on Business"
type input "Fried on Business"
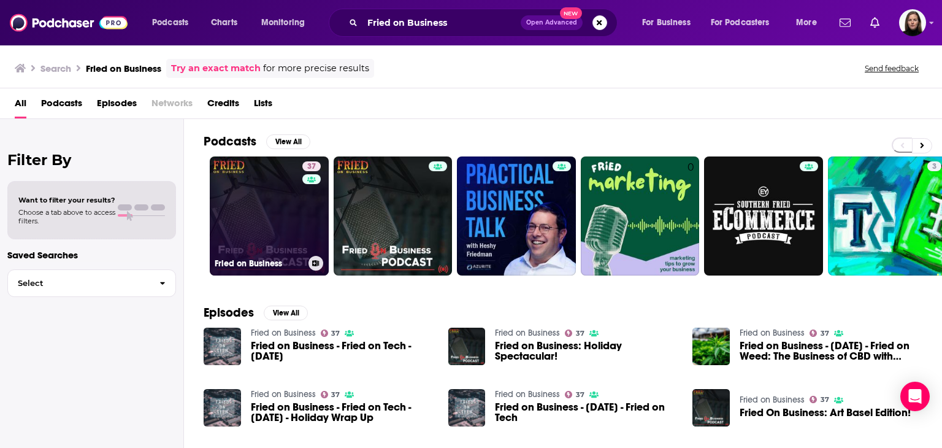
click at [297, 218] on link "37 Fried on Business" at bounding box center [269, 215] width 119 height 119
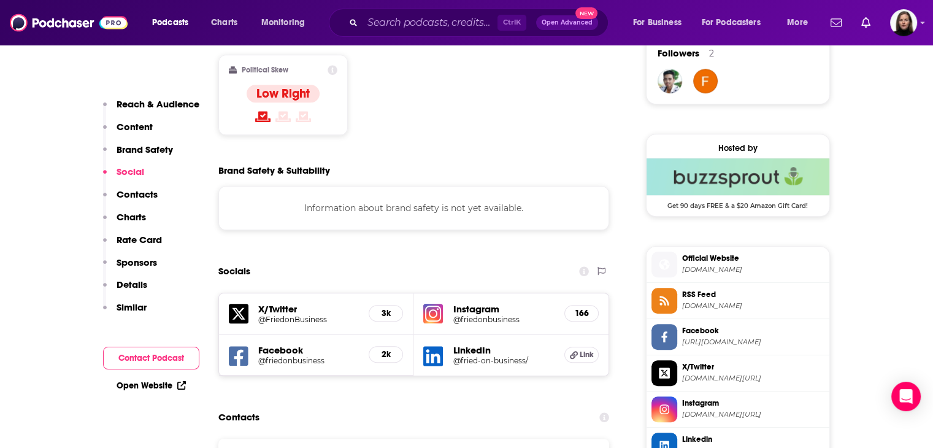
scroll to position [920, 0]
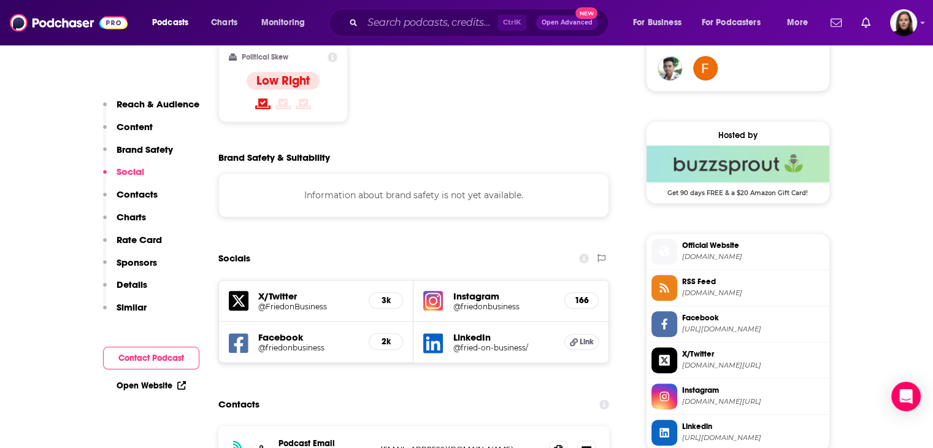
click at [543, 256] on span "[DOMAIN_NAME]" at bounding box center [753, 256] width 142 height 9
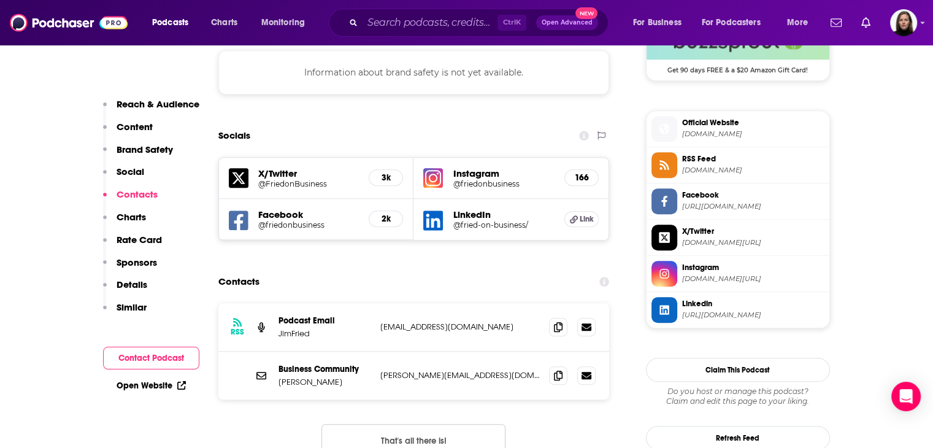
click at [543, 281] on span "[DOMAIN_NAME][URL]" at bounding box center [753, 278] width 142 height 9
click at [543, 132] on span "[DOMAIN_NAME]" at bounding box center [753, 133] width 142 height 9
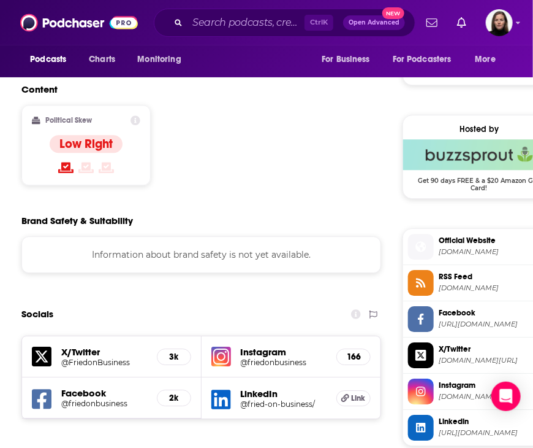
scroll to position [1104, 0]
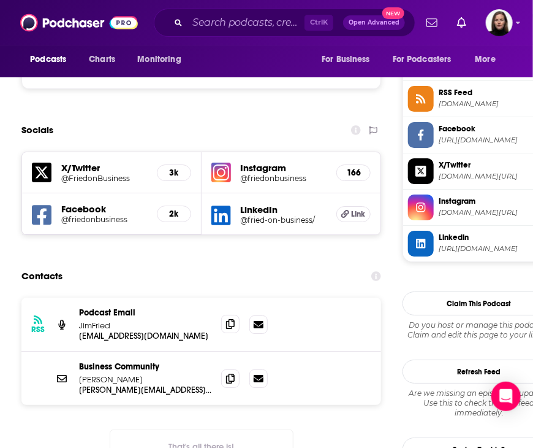
click at [239, 315] on span at bounding box center [230, 324] width 18 height 18
drag, startPoint x: 229, startPoint y: 270, endPoint x: 253, endPoint y: 263, distance: 24.4
click at [229, 319] on icon at bounding box center [230, 324] width 9 height 10
click at [232, 373] on icon at bounding box center [230, 378] width 9 height 10
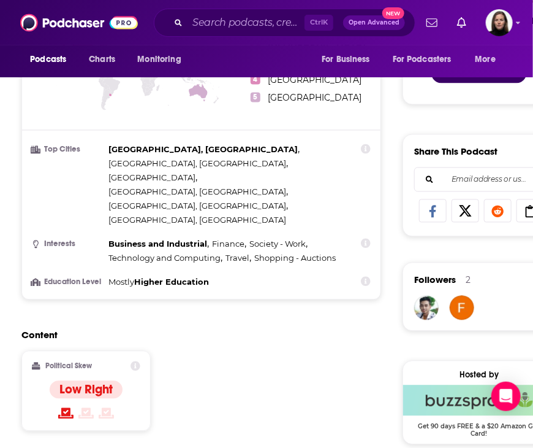
scroll to position [981, 0]
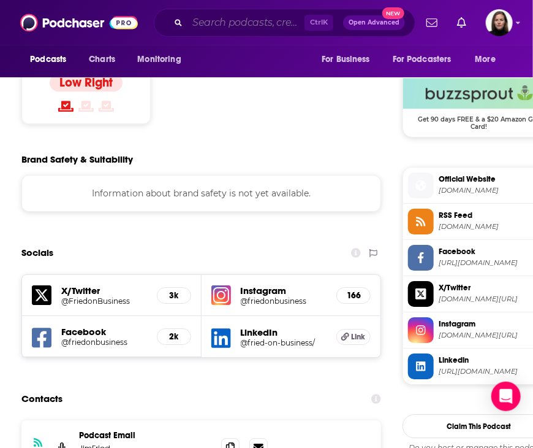
click at [188, 24] on input "Search podcasts, credits, & more..." at bounding box center [246, 23] width 117 height 20
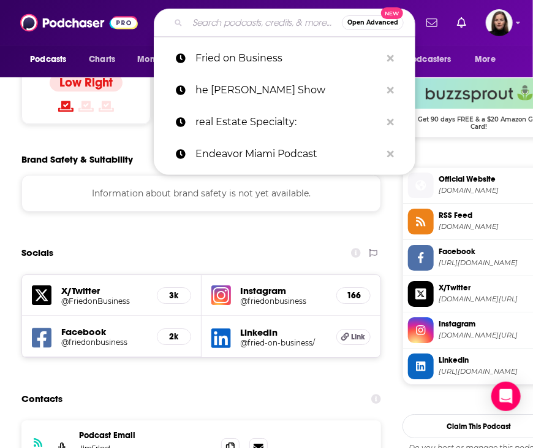
paste input "Miami Creators"
type input "Miami Creators"
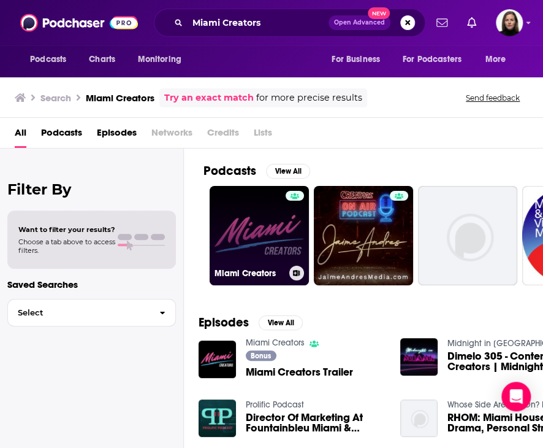
click at [240, 226] on link "Miami Creators" at bounding box center [259, 235] width 99 height 99
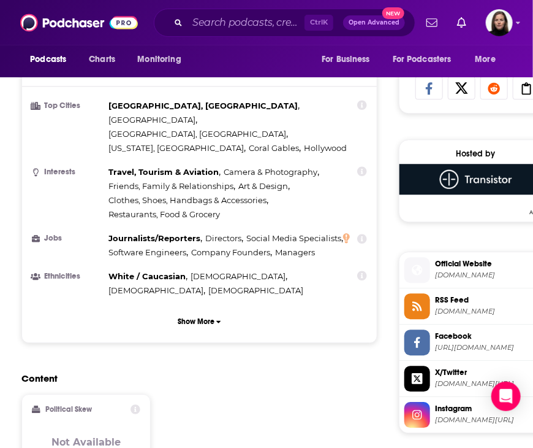
scroll to position [920, 0]
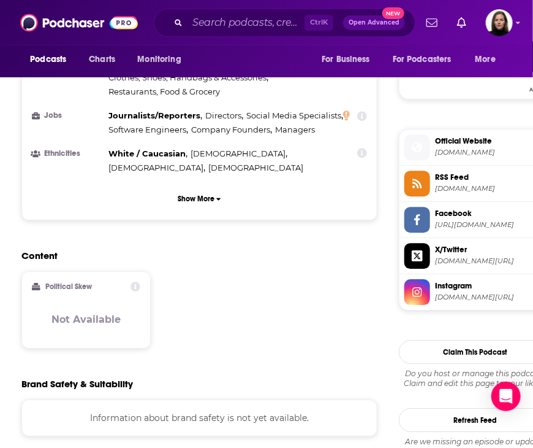
click at [456, 296] on span "[DOMAIN_NAME][URL]" at bounding box center [491, 296] width 112 height 9
click at [213, 20] on input "Search podcasts, credits, & more..." at bounding box center [246, 23] width 117 height 20
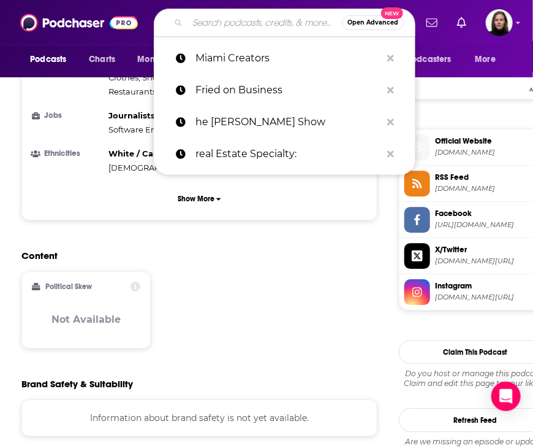
paste input "Miami’s Podcast ("
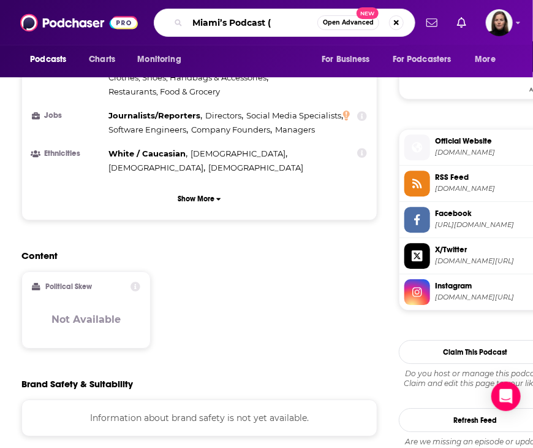
type input "Miami’s Podcast"
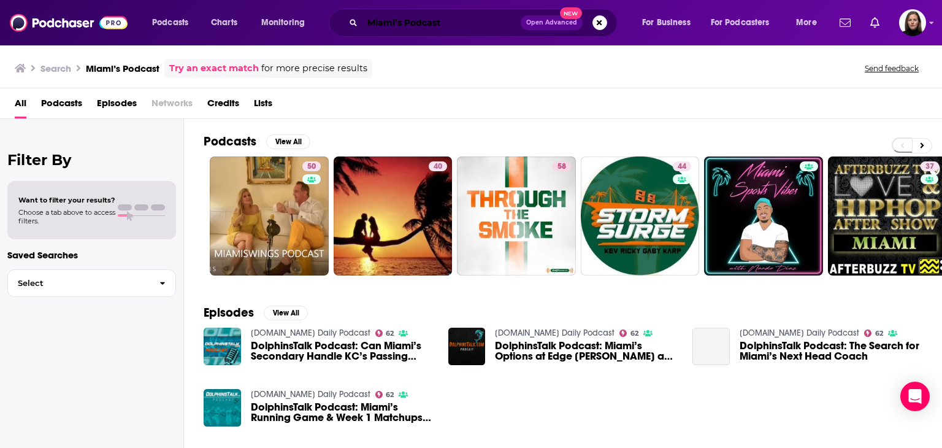
click at [447, 18] on input "Miami’s Podcast" at bounding box center [441, 23] width 158 height 20
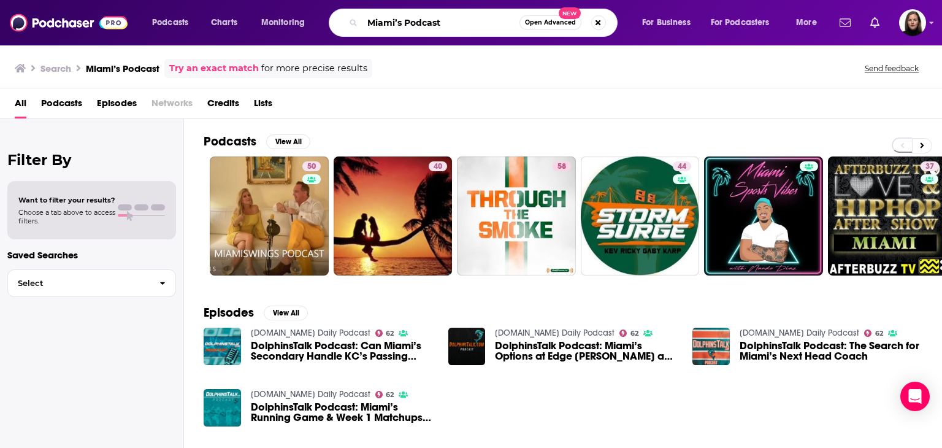
drag, startPoint x: 459, startPoint y: 20, endPoint x: 292, endPoint y: 25, distance: 166.8
click at [292, 25] on div "Podcasts Charts Monitoring Miami’s Podcast Open Advanced New For Business For P…" at bounding box center [485, 23] width 685 height 28
paste input "Everyday Wellness Podcast"
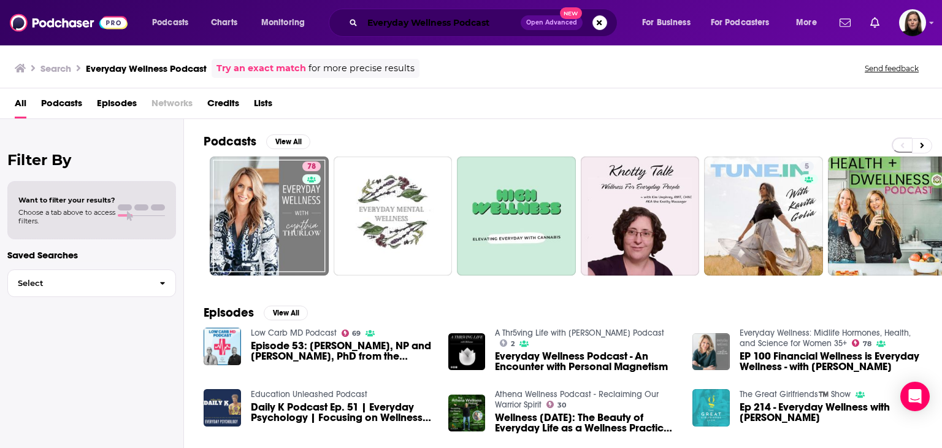
click at [503, 23] on input "Everyday Wellness Podcast" at bounding box center [441, 23] width 158 height 20
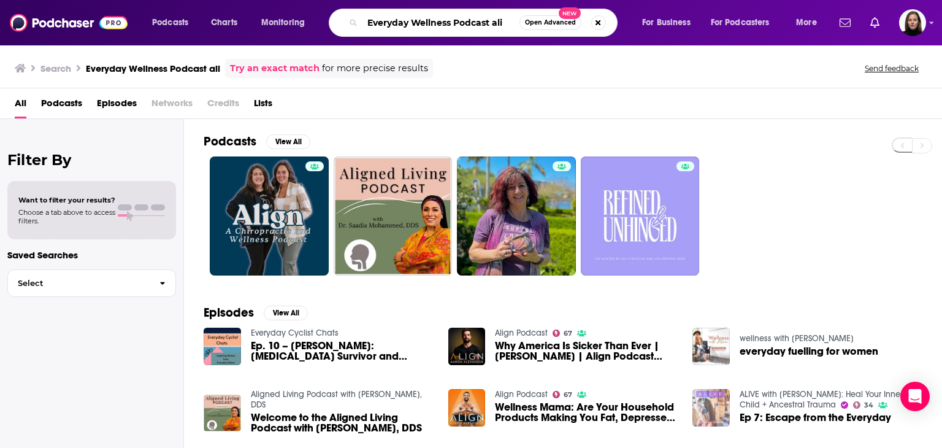
drag, startPoint x: 502, startPoint y: 23, endPoint x: 201, endPoint y: 42, distance: 301.0
click at [201, 45] on div "Podcasts Charts Monitoring Everyday Wellness Podcast ali Open Advanced New For …" at bounding box center [471, 22] width 942 height 45
paste input "[PERSON_NAME]"
type input "[PERSON_NAME]"
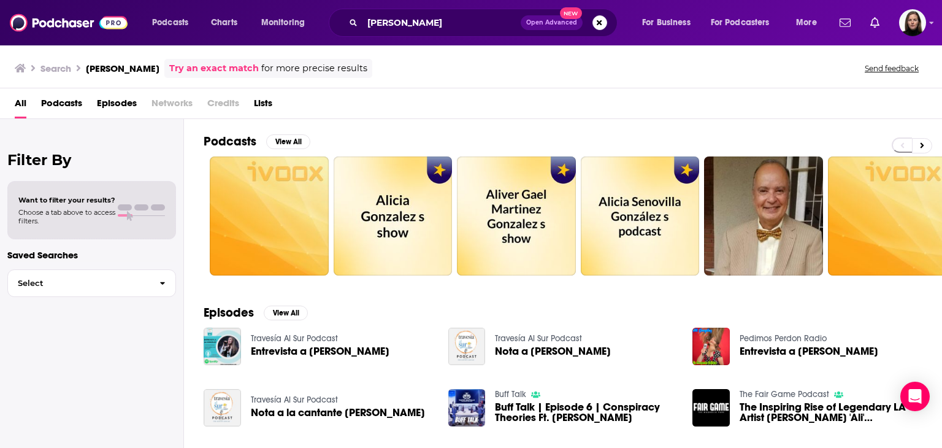
click at [66, 99] on span "Podcasts" at bounding box center [61, 105] width 41 height 25
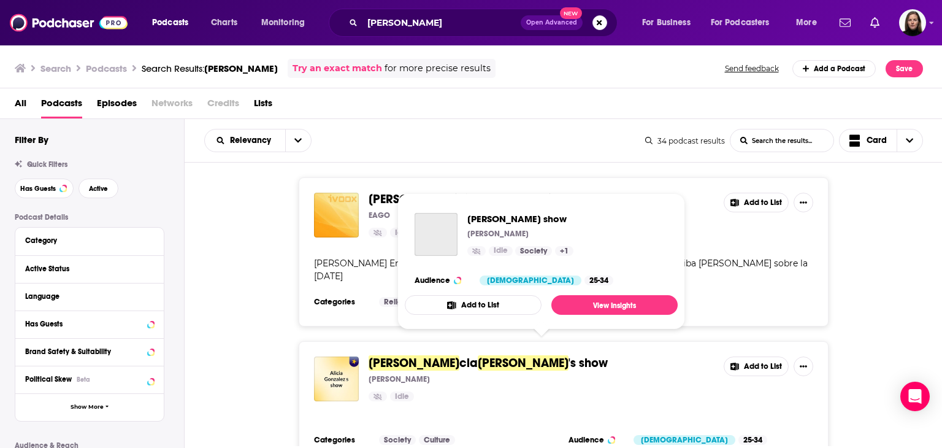
click at [543, 355] on span "'s show" at bounding box center [587, 362] width 39 height 15
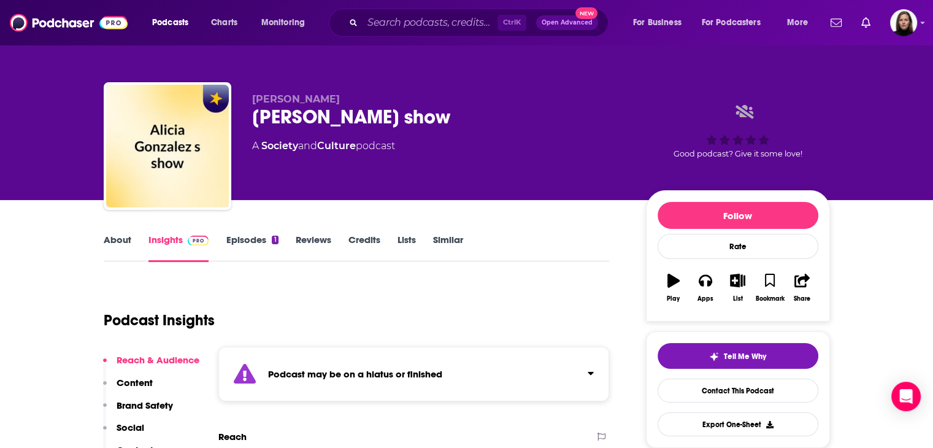
scroll to position [61, 0]
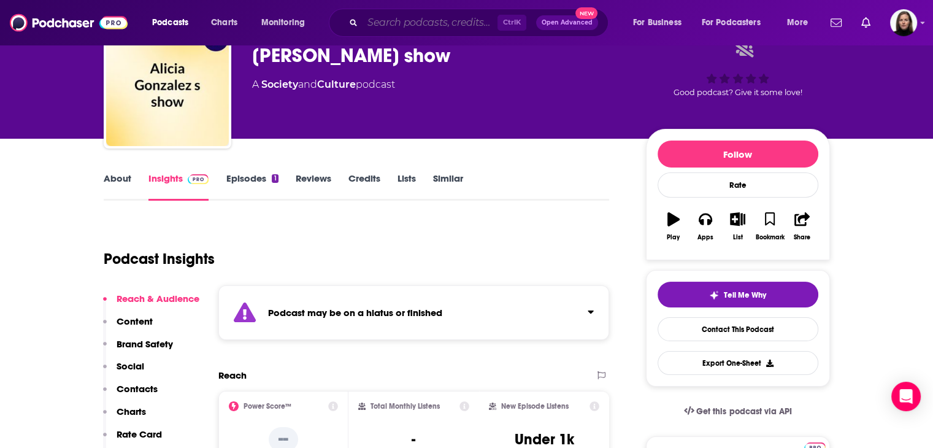
click at [382, 28] on input "Search podcasts, credits, & more..." at bounding box center [429, 23] width 135 height 20
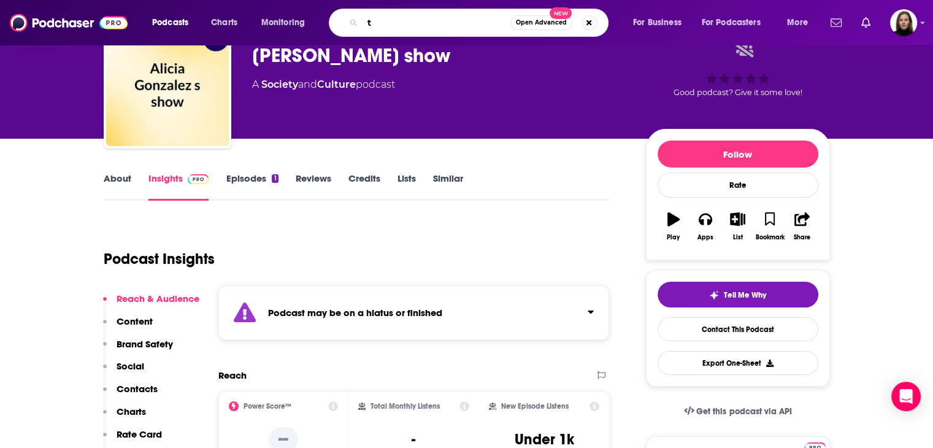
paste input "he Wellness Pod"
type input "the Wellness Pod"
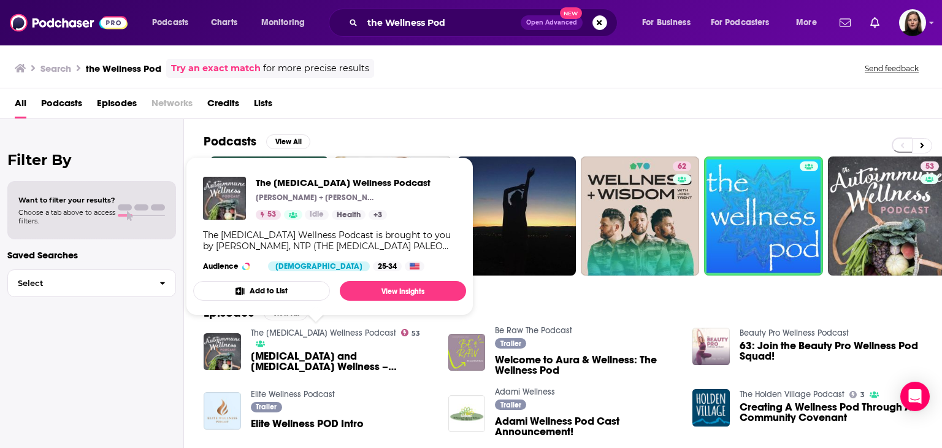
click at [365, 330] on link "The [MEDICAL_DATA] Wellness Podcast" at bounding box center [323, 332] width 145 height 10
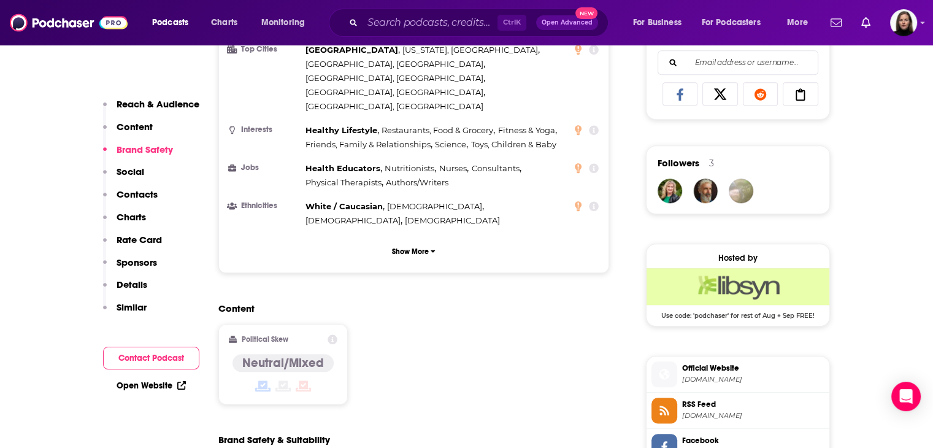
scroll to position [981, 0]
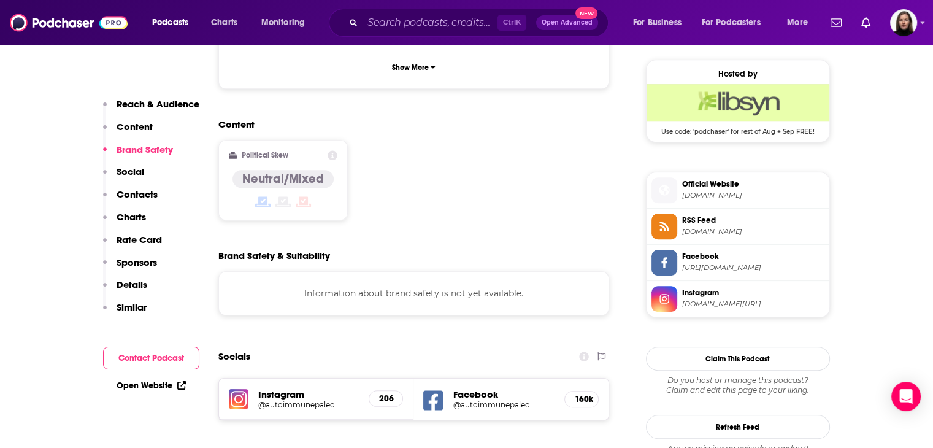
click at [543, 300] on span "[DOMAIN_NAME][URL]" at bounding box center [753, 303] width 142 height 9
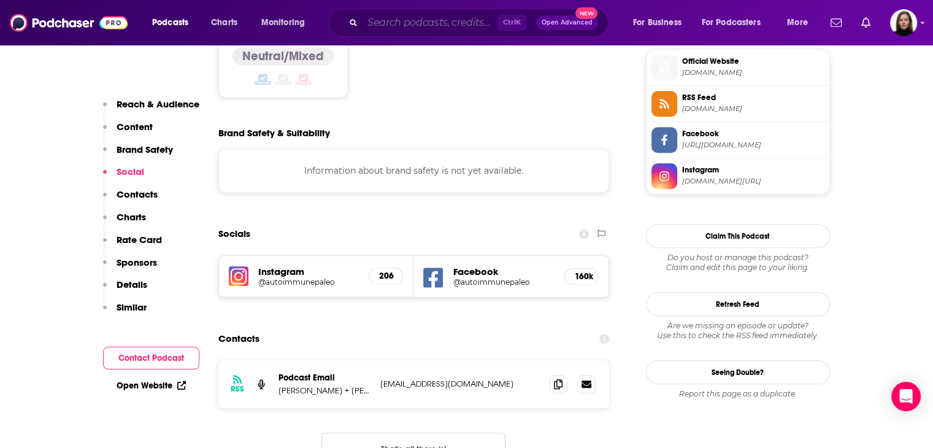
click at [395, 23] on input "Search podcasts, credits, & more..." at bounding box center [429, 23] width 135 height 20
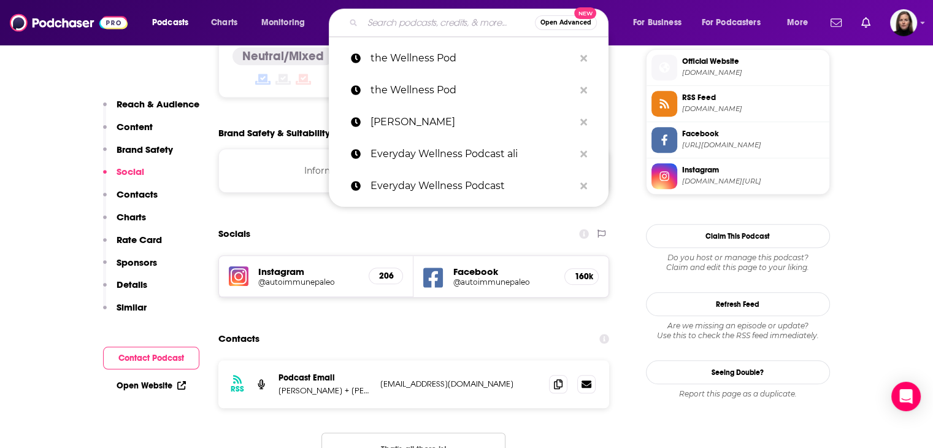
paste input "Wellness Beast Podcast"
type input "Wellness Beast Podcast"
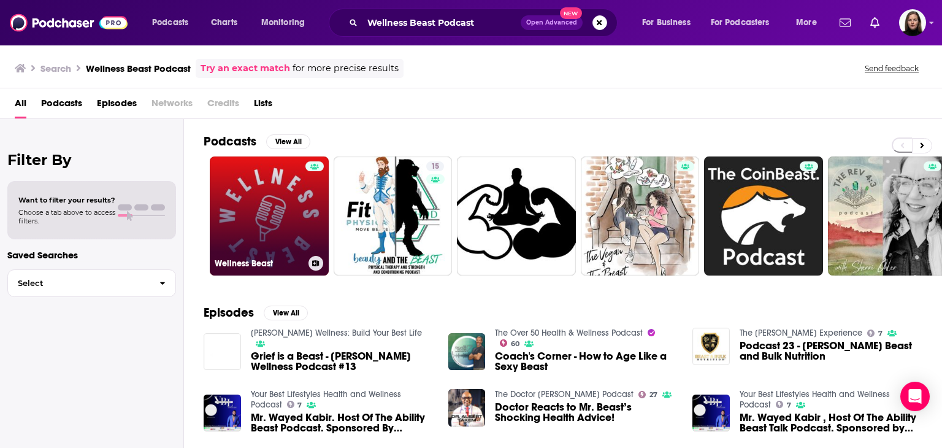
click at [300, 202] on link "Wellness Beast" at bounding box center [269, 215] width 119 height 119
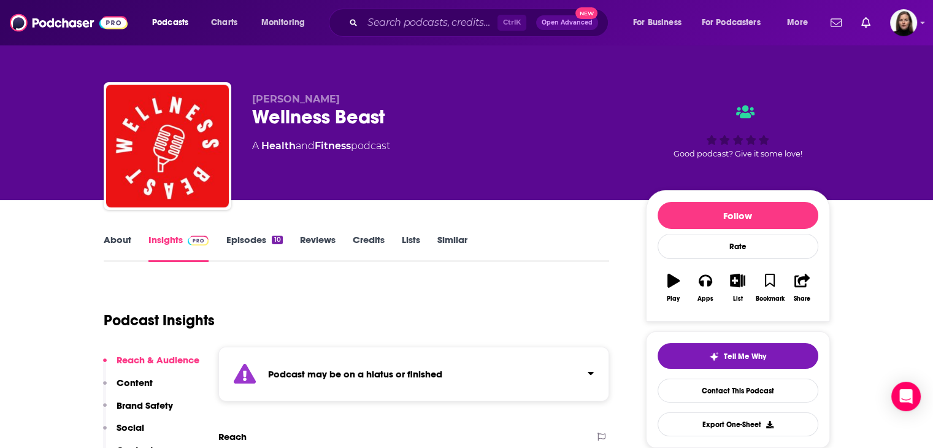
scroll to position [123, 0]
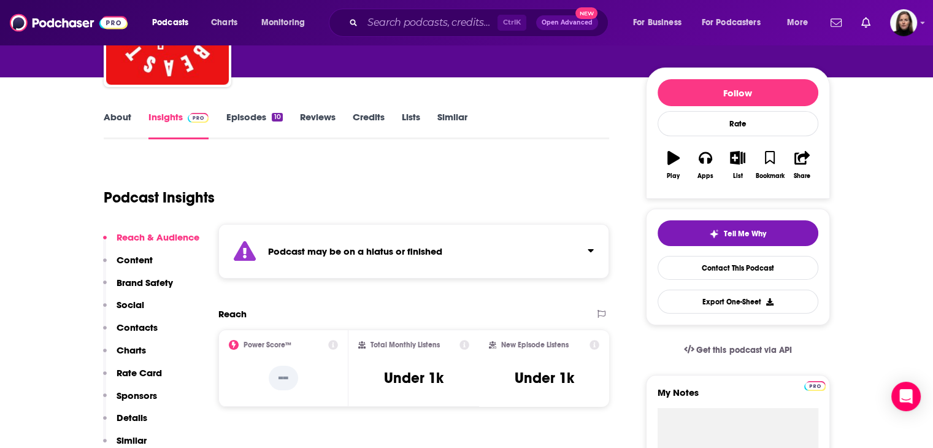
click at [120, 117] on link "About" at bounding box center [118, 125] width 28 height 28
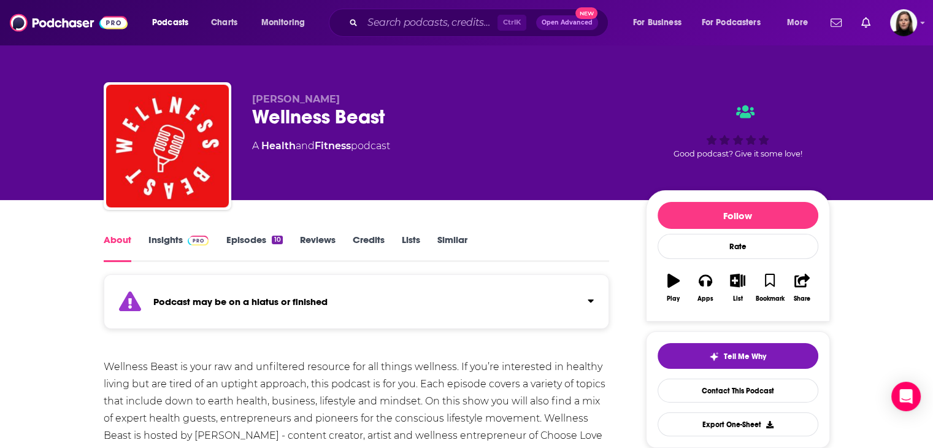
scroll to position [123, 0]
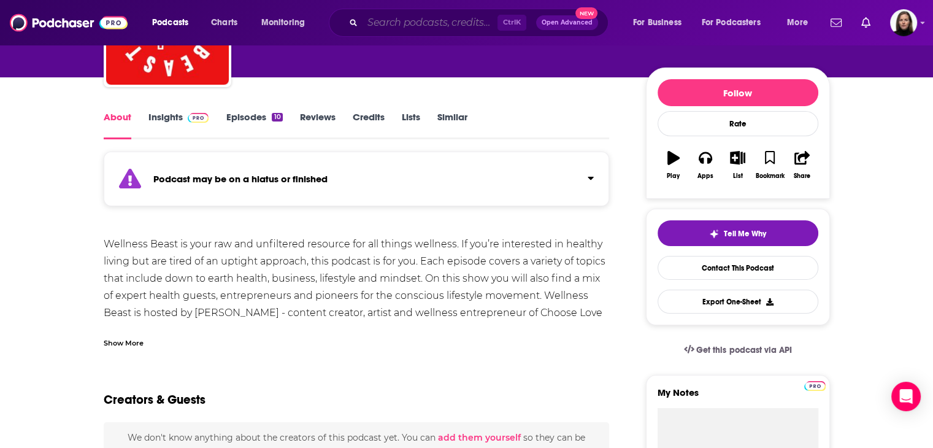
click at [440, 23] on input "Search podcasts, credits, & more..." at bounding box center [429, 23] width 135 height 20
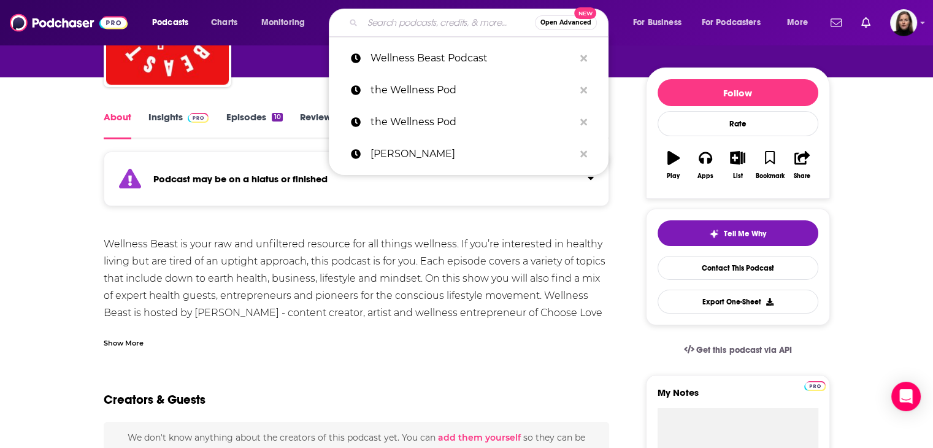
paste input "The Active Atlanta Podcast"
type input "The Active Atlanta Podcast"
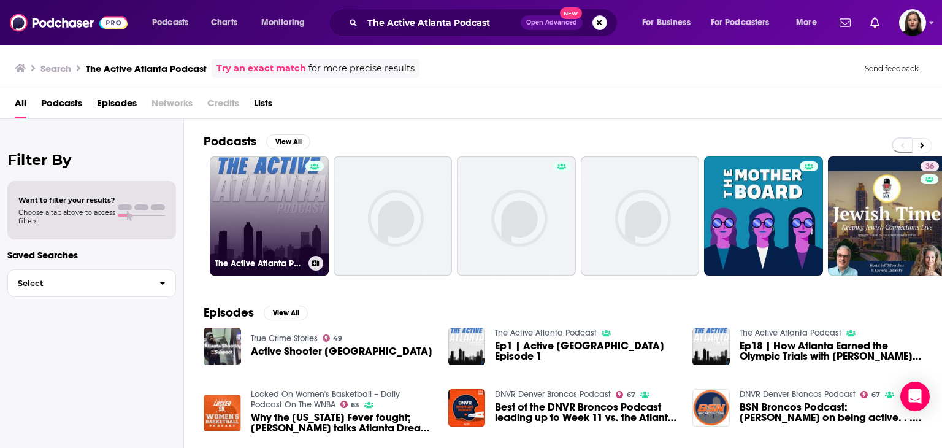
click at [280, 243] on link "The Active Atlanta Podcast" at bounding box center [269, 215] width 119 height 119
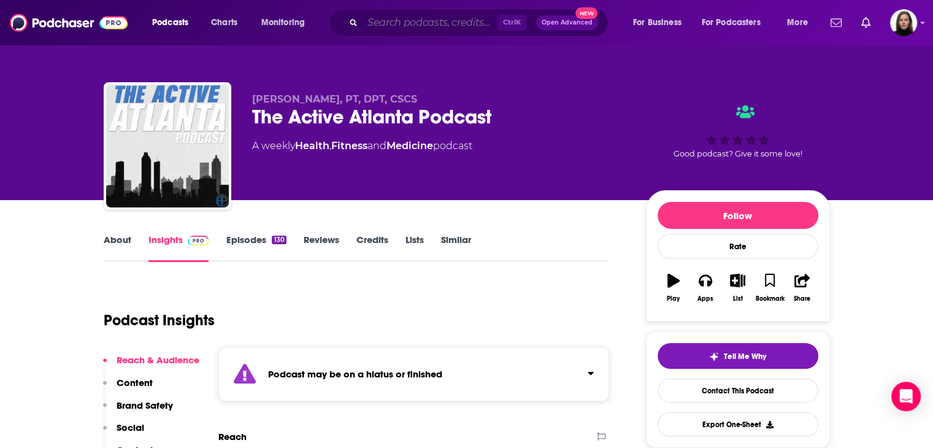
click at [401, 21] on input "Search podcasts, credits, & more..." at bounding box center [429, 23] width 135 height 20
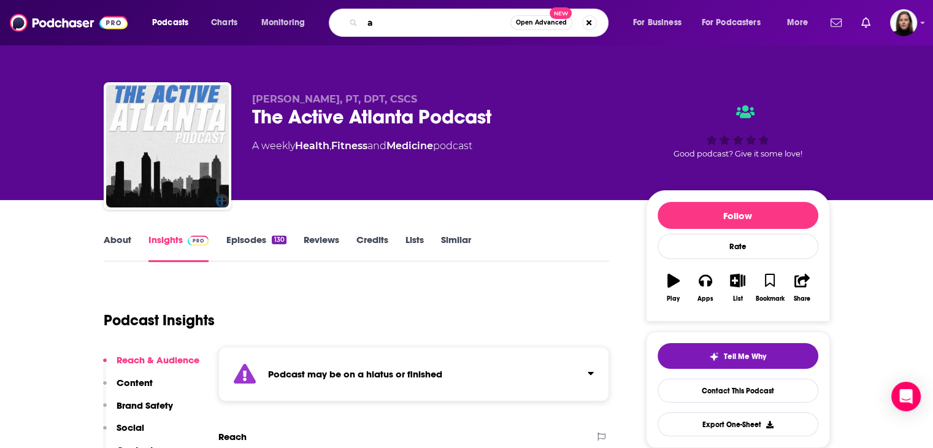
paste input "tlanta Wellness Clinic Podcast"
type input "atlanta Wellness Clinic Podcast"
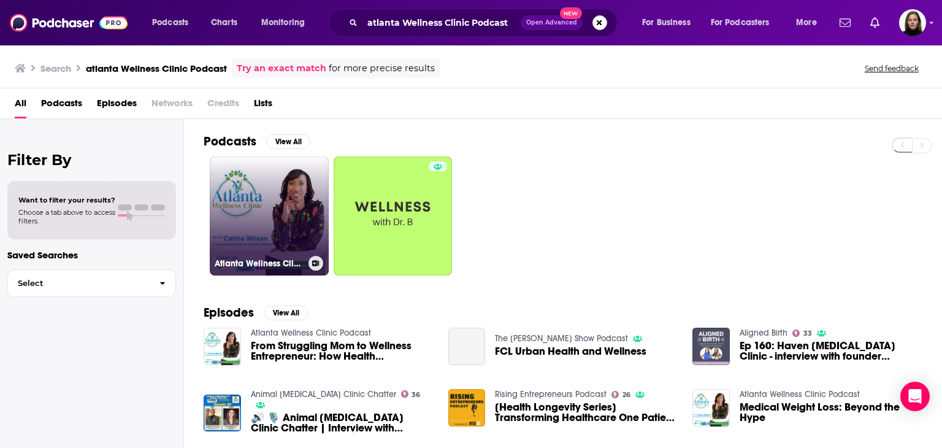
click at [299, 231] on link "Atlanta Wellness Clinic Podcast" at bounding box center [269, 215] width 119 height 119
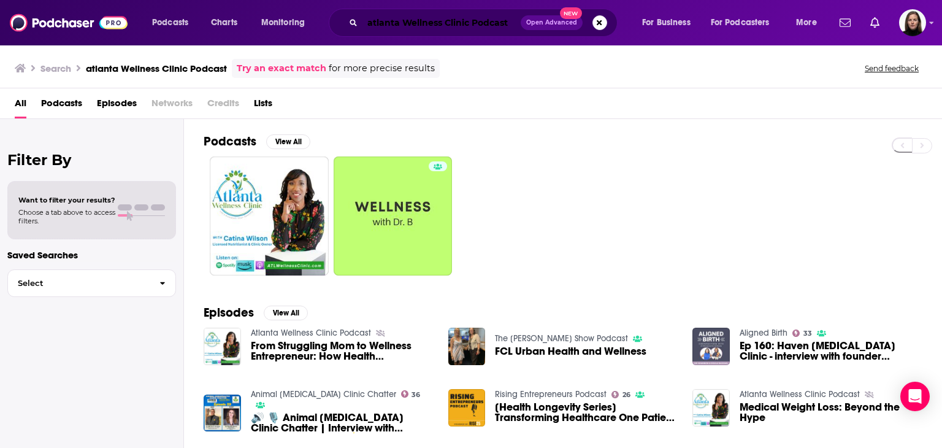
click at [416, 19] on input "atlanta Wellness Clinic Podcast" at bounding box center [441, 23] width 158 height 20
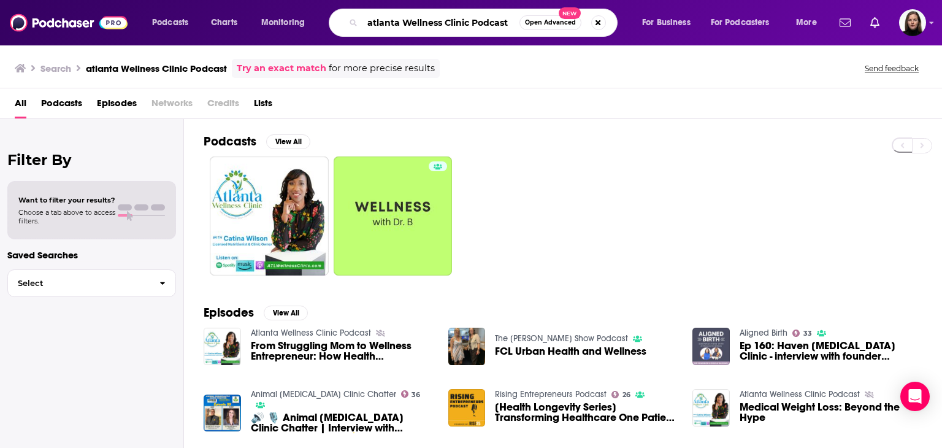
drag, startPoint x: 365, startPoint y: 23, endPoint x: 602, endPoint y: 30, distance: 236.8
click at [543, 30] on div "atlanta Wellness Clinic Podcast Open Advanced New" at bounding box center [473, 23] width 289 height 28
paste input "[PERSON_NAME] Start with [PERSON_NAME]"
click at [543, 30] on div "[PERSON_NAME] Start with Dr. David Open Advanced New" at bounding box center [473, 23] width 289 height 28
click at [365, 23] on input "[PERSON_NAME] Start with [PERSON_NAME]" at bounding box center [440, 23] width 157 height 20
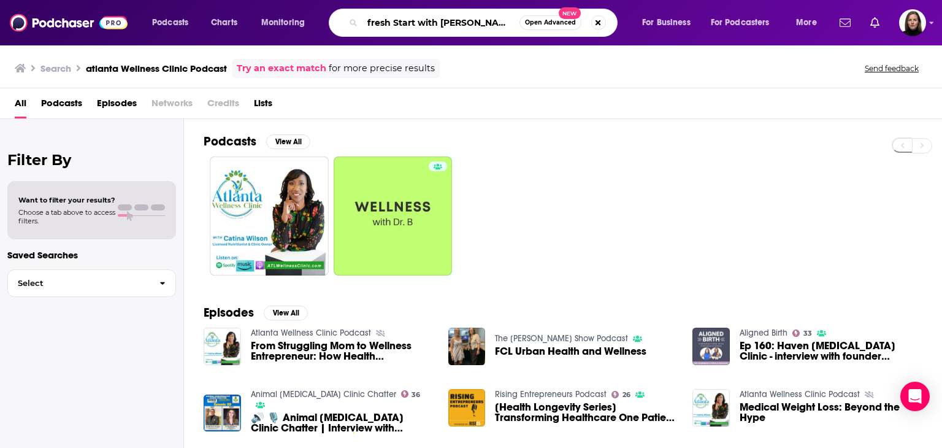
type input "fresh Start with [PERSON_NAME]"
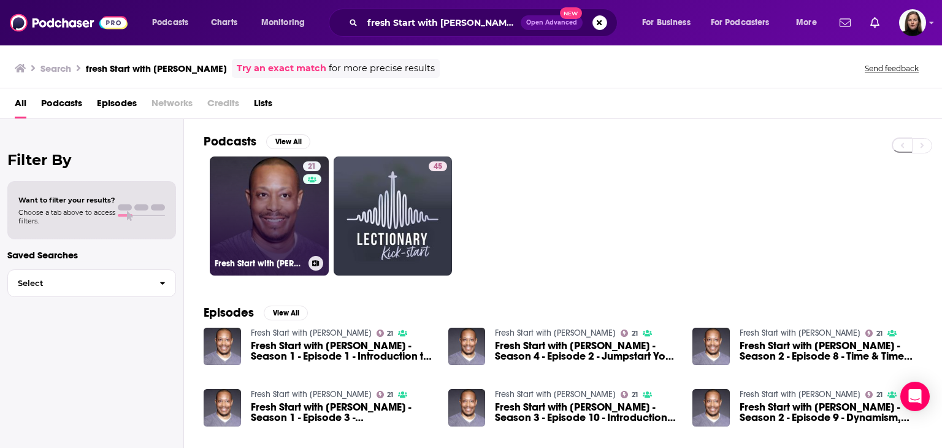
click at [299, 217] on link "21 Fresh Start with [PERSON_NAME]" at bounding box center [269, 215] width 119 height 119
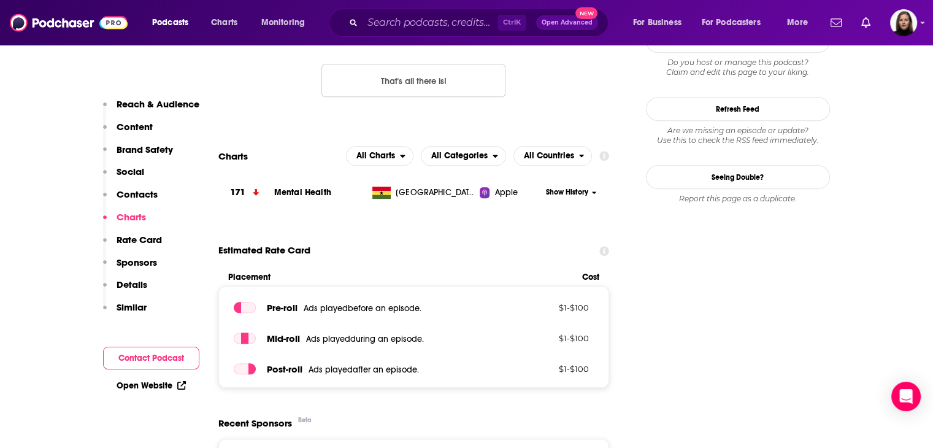
scroll to position [981, 0]
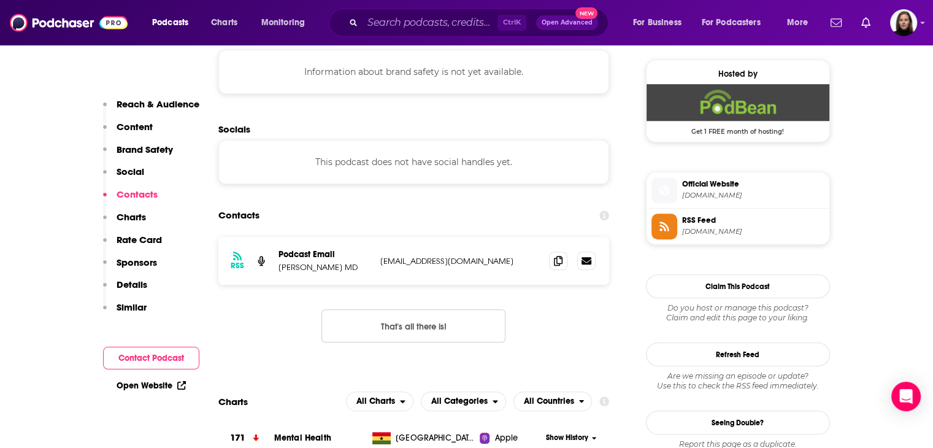
scroll to position [981, 0]
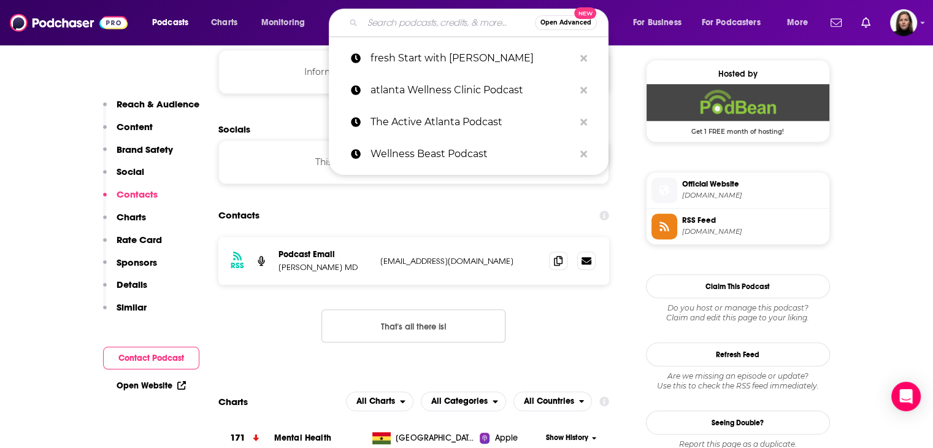
click at [406, 17] on input "Search podcasts, credits, & more..." at bounding box center [448, 23] width 172 height 20
click at [404, 19] on input "Search podcasts, credits, & more..." at bounding box center [448, 23] width 172 height 20
paste input "Surviving Mold Podcas"
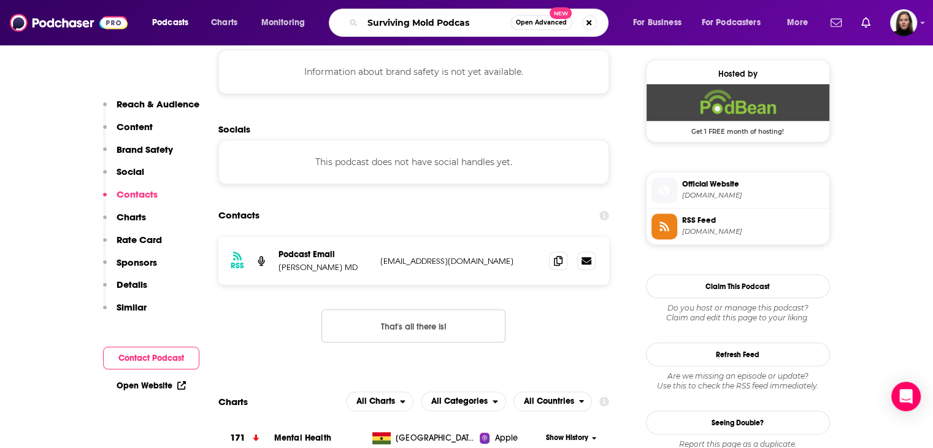
type input "Surviving Mold Podcast"
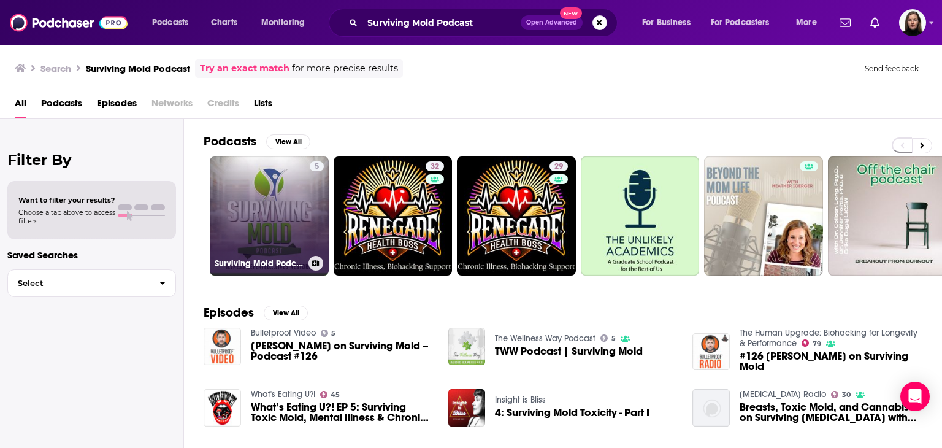
click at [297, 221] on link "5 Surviving Mold Podcast" at bounding box center [269, 215] width 119 height 119
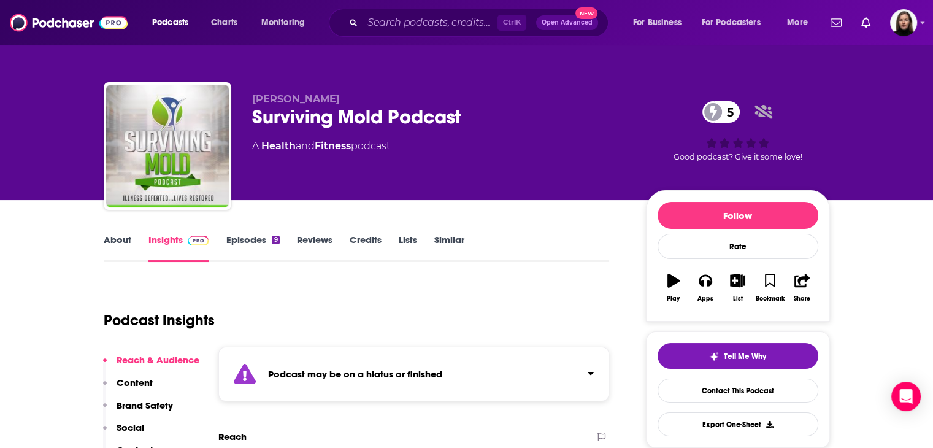
drag, startPoint x: 372, startPoint y: 94, endPoint x: 250, endPoint y: 91, distance: 122.0
click at [250, 91] on div "Dr. Ritchie Shoemaker Surviving Mold Podcast 5 A Health and Fitness podcast 5 G…" at bounding box center [467, 148] width 726 height 132
copy span "Dr. Ritchie Shoemaker"
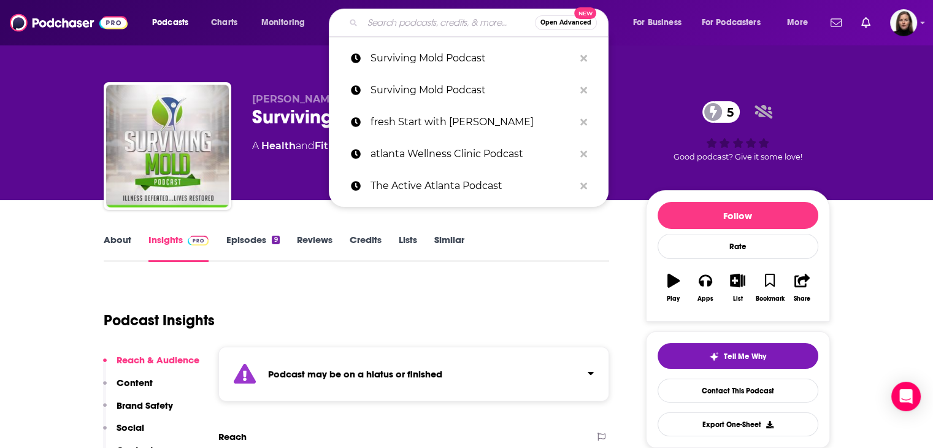
click at [383, 28] on input "Search podcasts, credits, & more..." at bounding box center [448, 23] width 172 height 20
paste input "Dr. Ritchie Shoemaker"
type input "Dr. Ritchie Shoemaker"
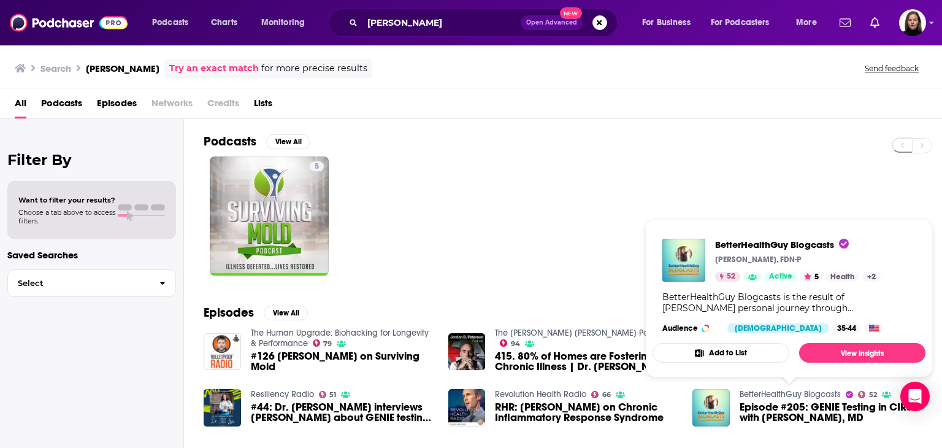
click at [787, 395] on link "BetterHealthGuy Blogcasts" at bounding box center [789, 394] width 101 height 10
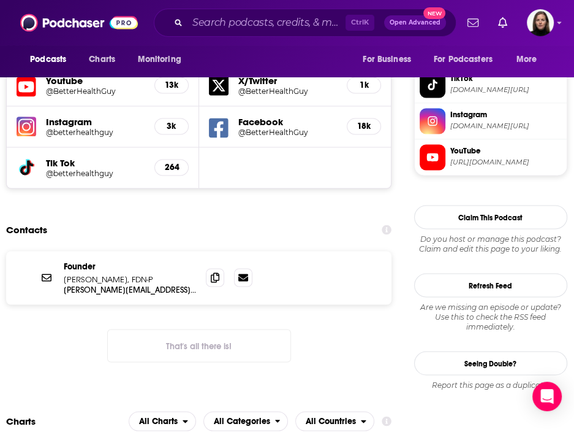
scroll to position [1165, 15]
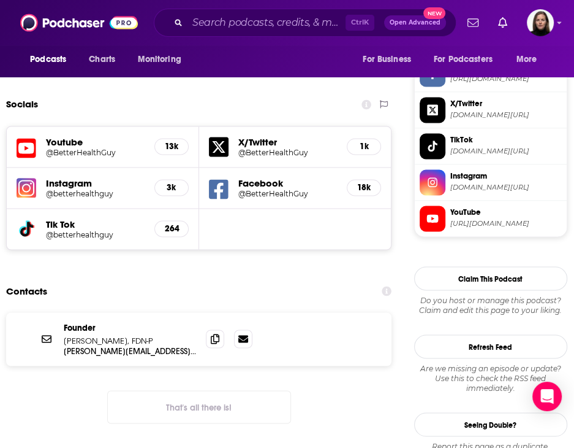
click at [466, 183] on span "instagram.com/betterhealthguy" at bounding box center [507, 187] width 112 height 9
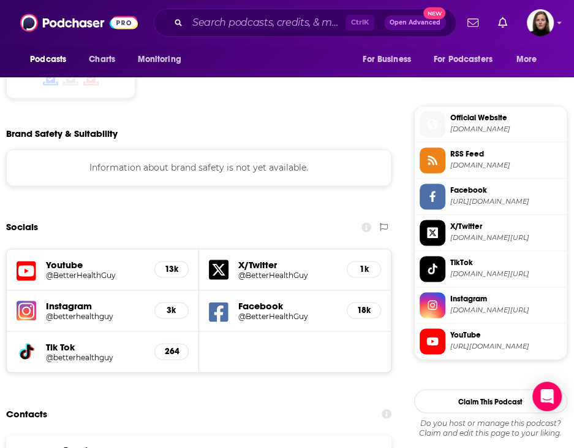
click at [490, 131] on span "betterhealthguy.com" at bounding box center [507, 128] width 112 height 9
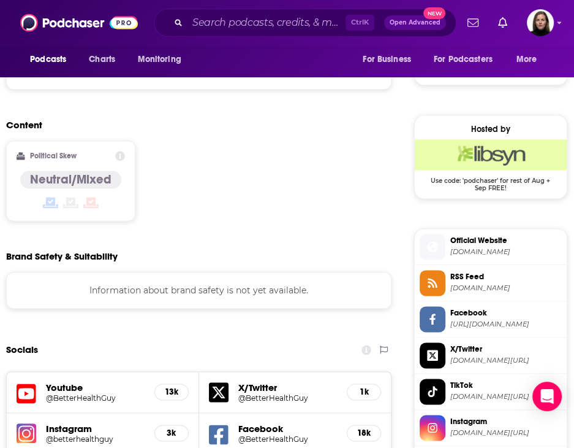
scroll to position [981, 15]
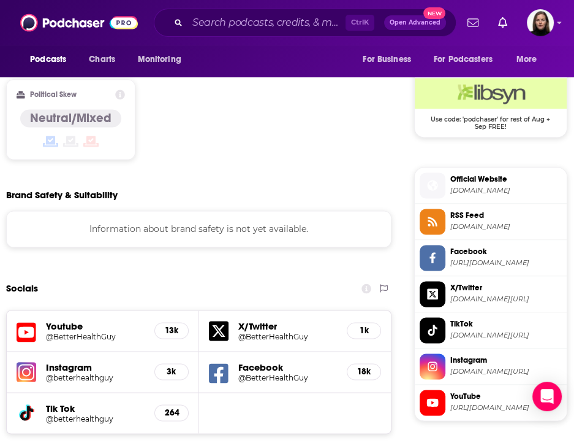
click at [471, 371] on span "instagram.com/betterhealthguy" at bounding box center [507, 371] width 112 height 9
click at [502, 403] on span "https://www.youtube.com/@BetterHealthGuy" at bounding box center [507, 407] width 112 height 9
drag, startPoint x: 464, startPoint y: 399, endPoint x: 460, endPoint y: 385, distance: 14.2
click at [464, 399] on span "YouTube" at bounding box center [507, 396] width 112 height 11
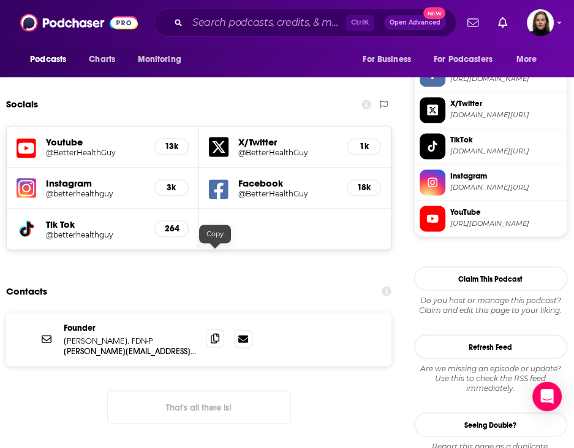
click at [213, 333] on icon at bounding box center [215, 338] width 9 height 10
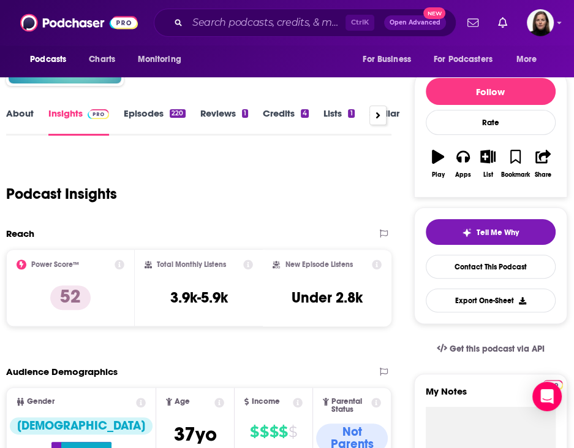
scroll to position [0, 15]
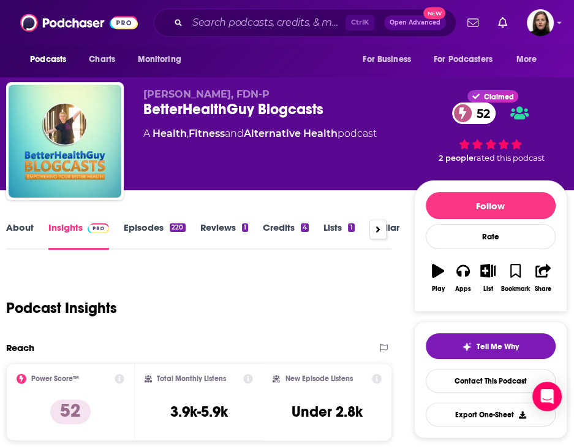
click at [23, 225] on link "About" at bounding box center [20, 235] width 28 height 28
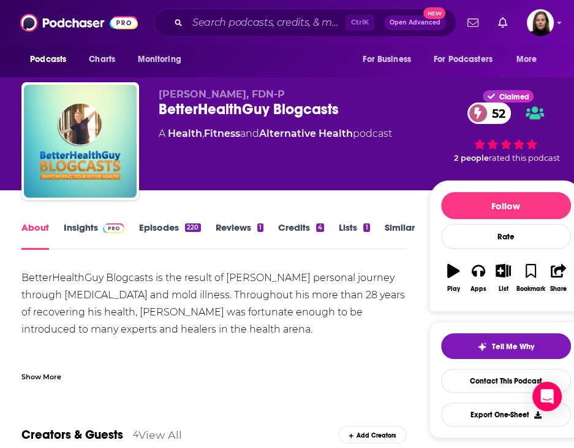
click at [113, 228] on img at bounding box center [113, 228] width 21 height 10
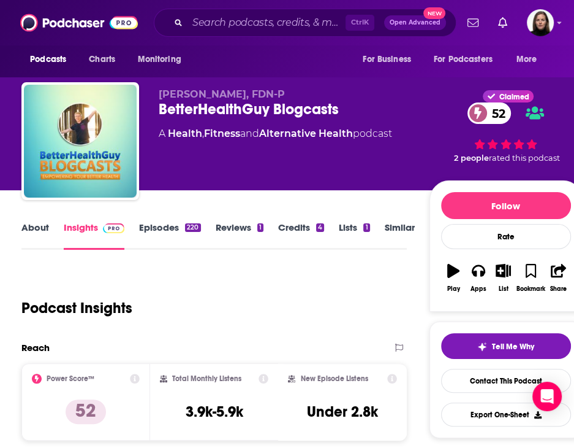
click at [395, 229] on link "Similar" at bounding box center [400, 235] width 30 height 28
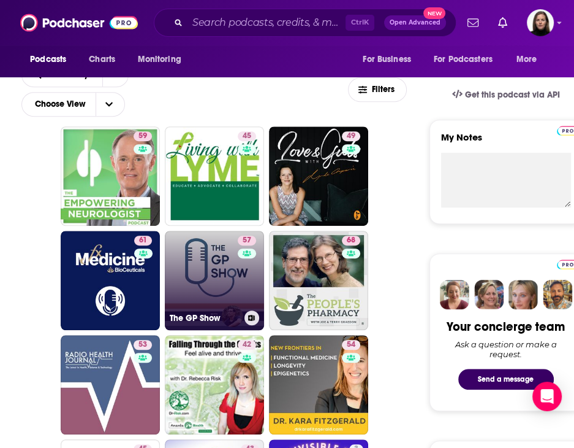
scroll to position [429, 0]
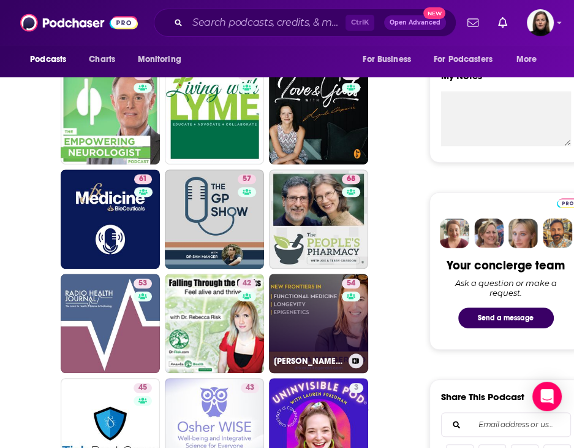
click at [308, 313] on link "54 Dr. Kara Fitzgerald | New Frontiers in Functional Medicine, Longevity, Epige…" at bounding box center [318, 322] width 99 height 99
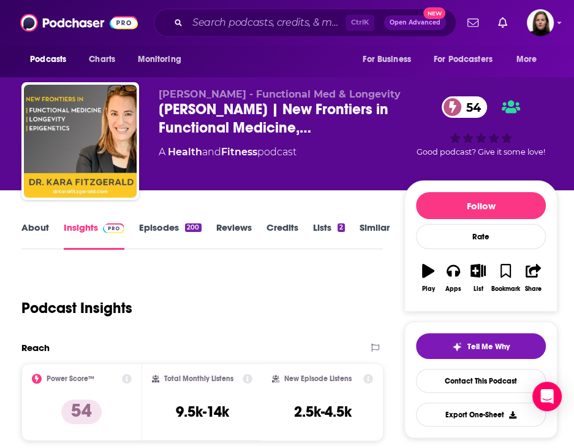
click at [36, 234] on link "About" at bounding box center [35, 235] width 28 height 28
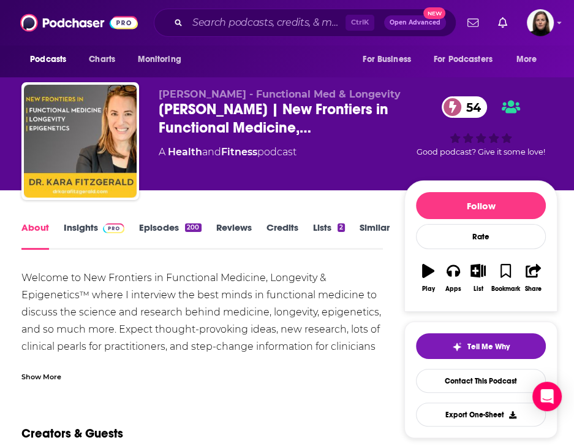
click at [45, 374] on div "Show More" at bounding box center [41, 376] width 40 height 12
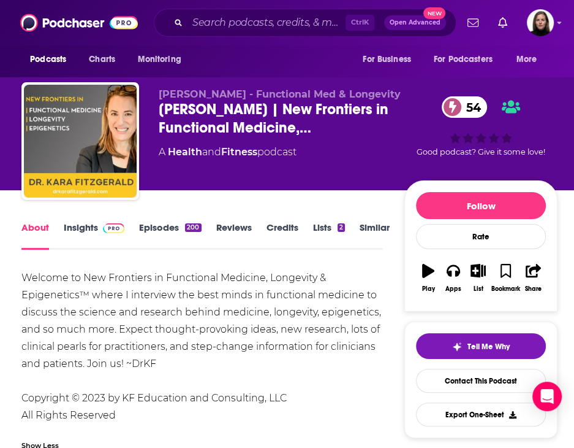
click at [85, 227] on link "Insights" at bounding box center [94, 235] width 61 height 28
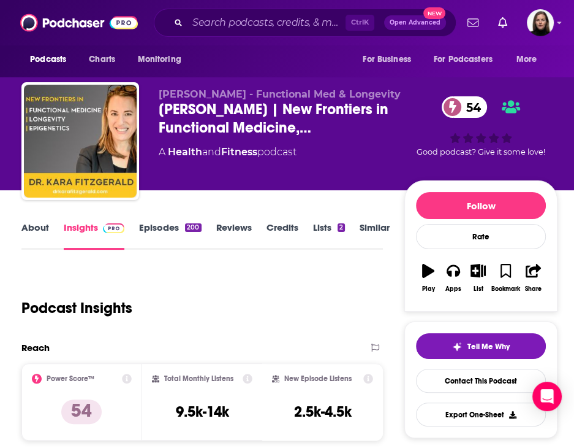
click at [32, 224] on link "About" at bounding box center [35, 235] width 28 height 28
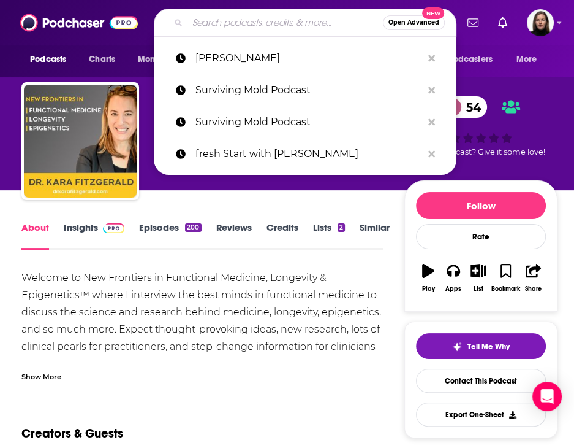
click at [212, 27] on input "Search podcasts, credits, & more..." at bounding box center [286, 23] width 196 height 20
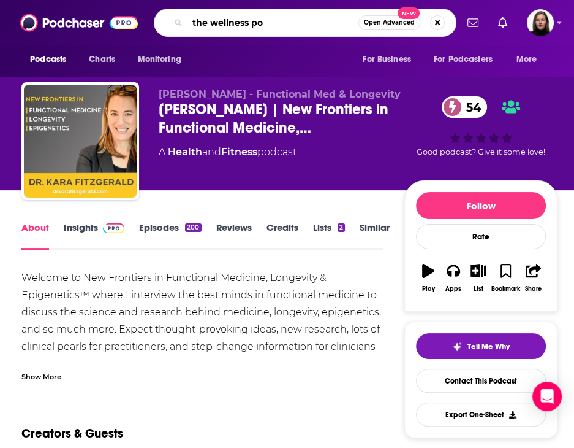
type input "the wellness po"
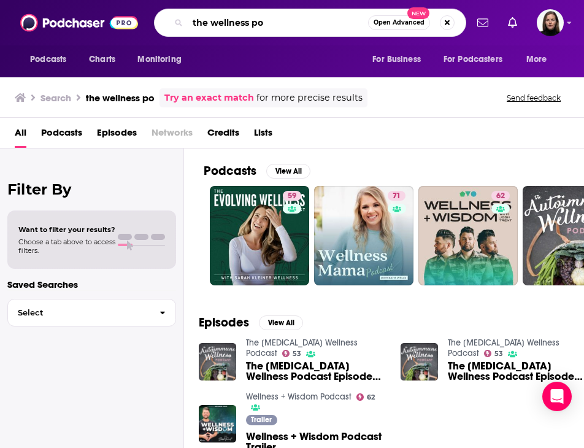
click at [307, 18] on input "the wellness po" at bounding box center [278, 23] width 180 height 20
type input "the wellness pod"
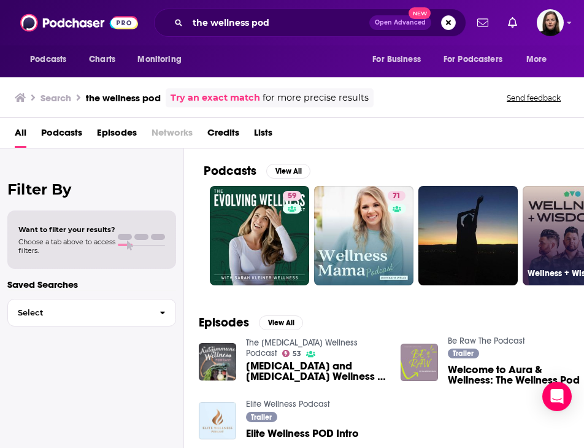
click at [547, 246] on link "62 Wellness + Wisdom Podcast" at bounding box center [571, 235] width 99 height 99
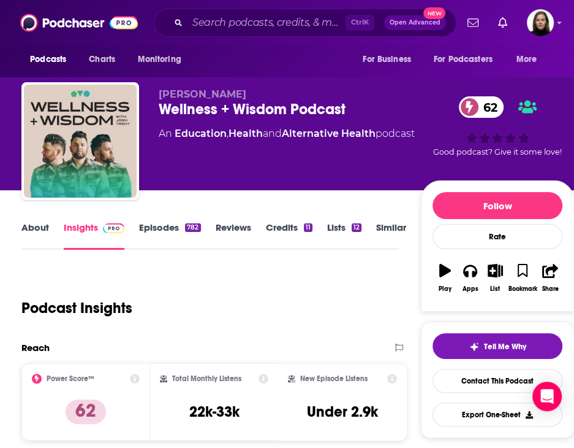
click at [41, 227] on link "About" at bounding box center [35, 235] width 28 height 28
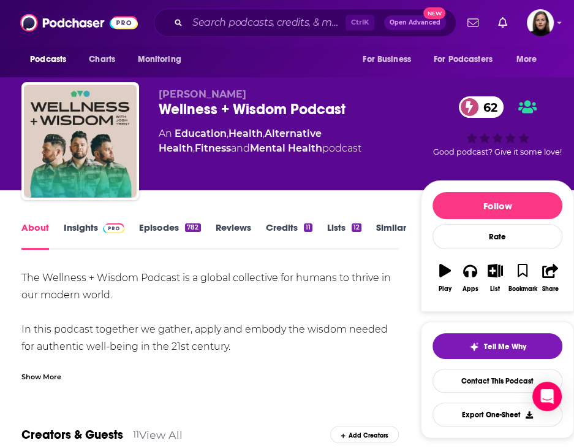
click at [43, 378] on div "Show More" at bounding box center [41, 376] width 40 height 12
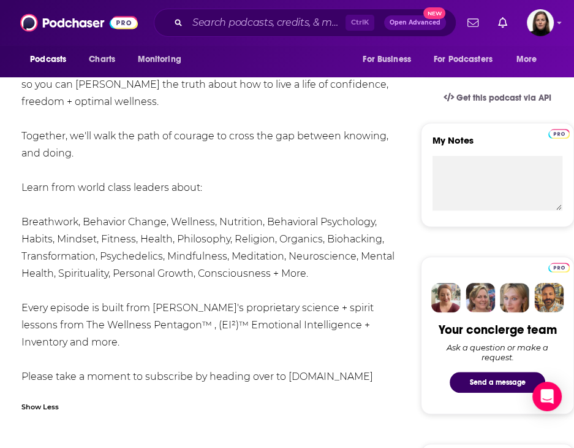
scroll to position [368, 0]
